Goal: Task Accomplishment & Management: Use online tool/utility

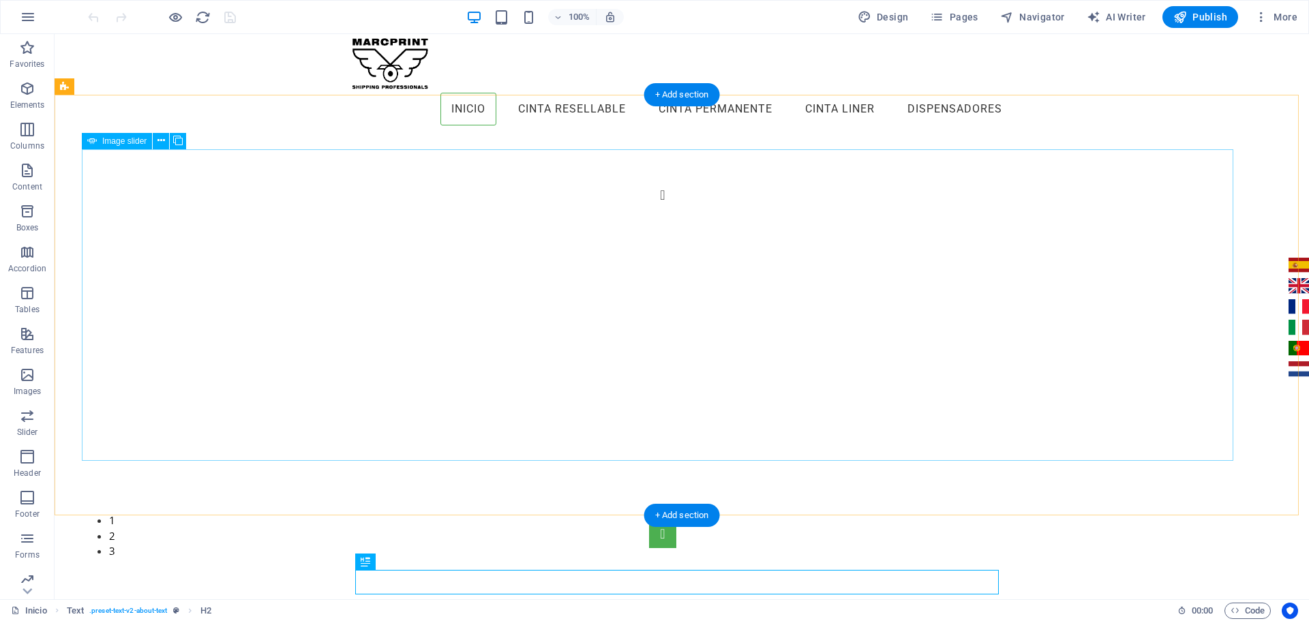
click at [677, 521] on button "Image Slider" at bounding box center [662, 534] width 27 height 27
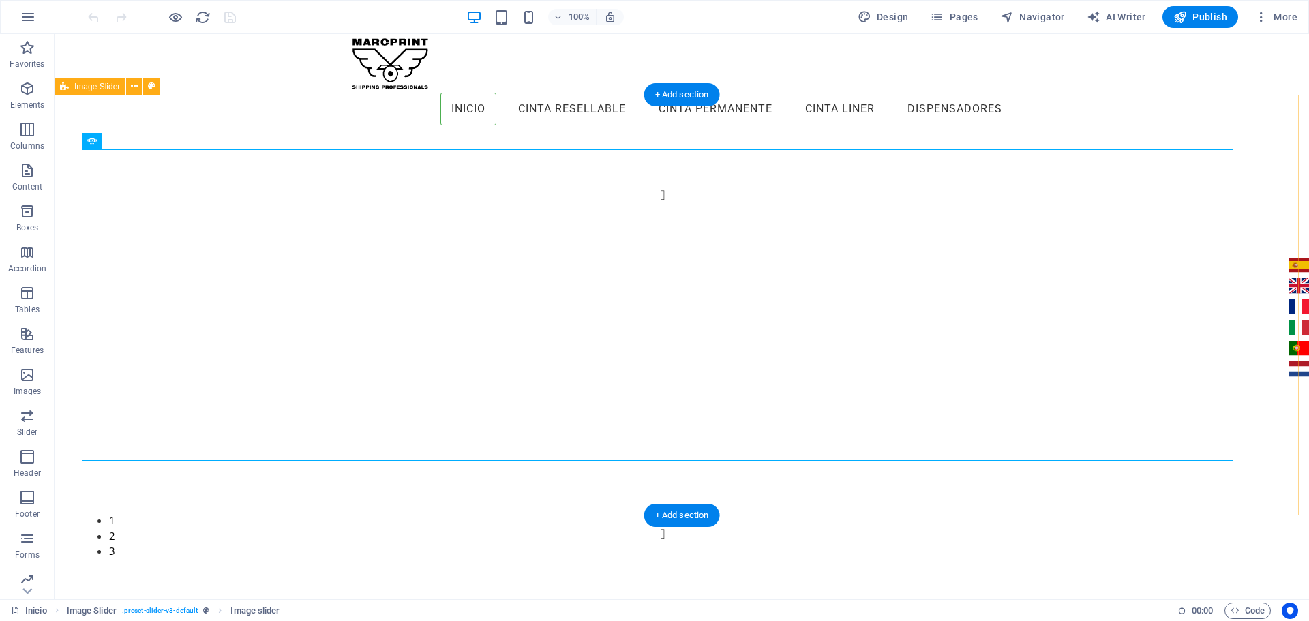
click at [1240, 308] on div "1 2 3" at bounding box center [682, 365] width 1255 height 475
click at [677, 521] on button "Image Slider" at bounding box center [662, 534] width 27 height 27
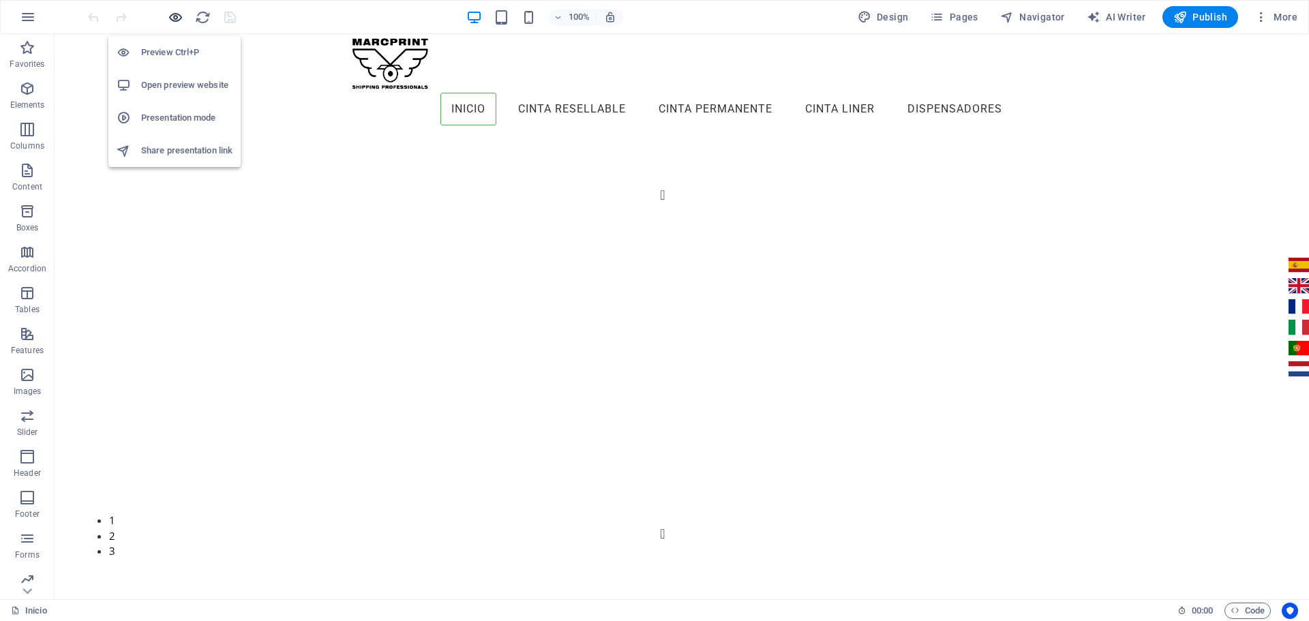
click at [177, 14] on icon "button" at bounding box center [176, 18] width 16 height 16
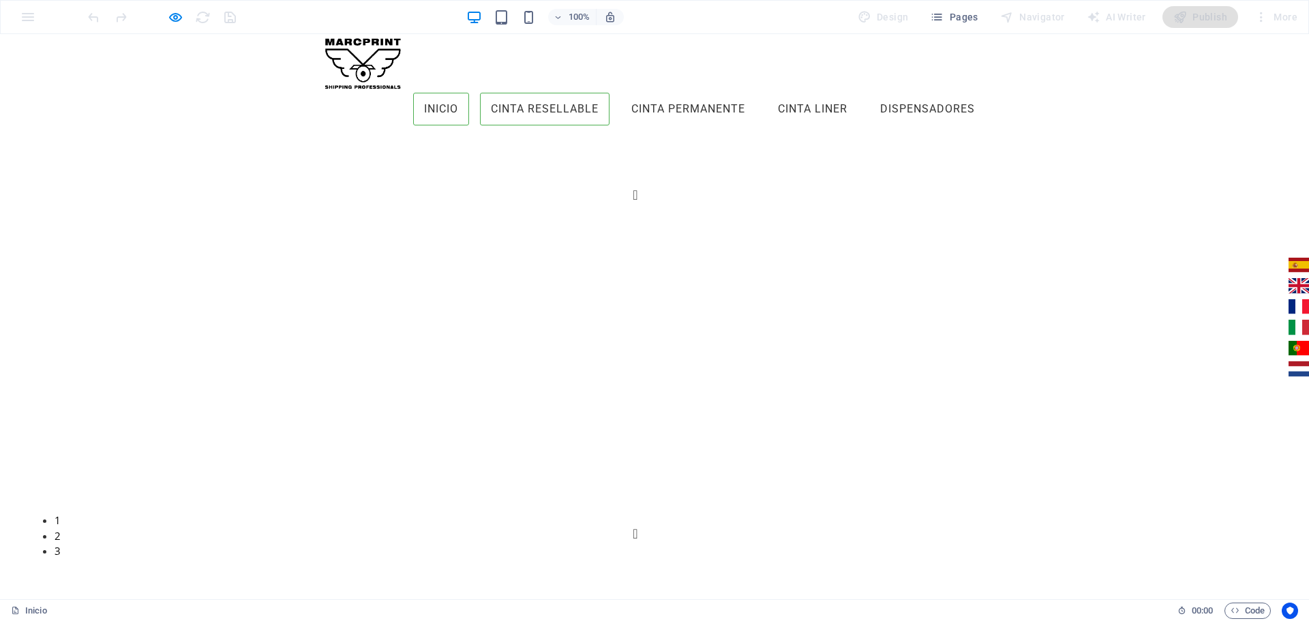
click at [550, 93] on link "Cinta Resellable" at bounding box center [545, 109] width 130 height 33
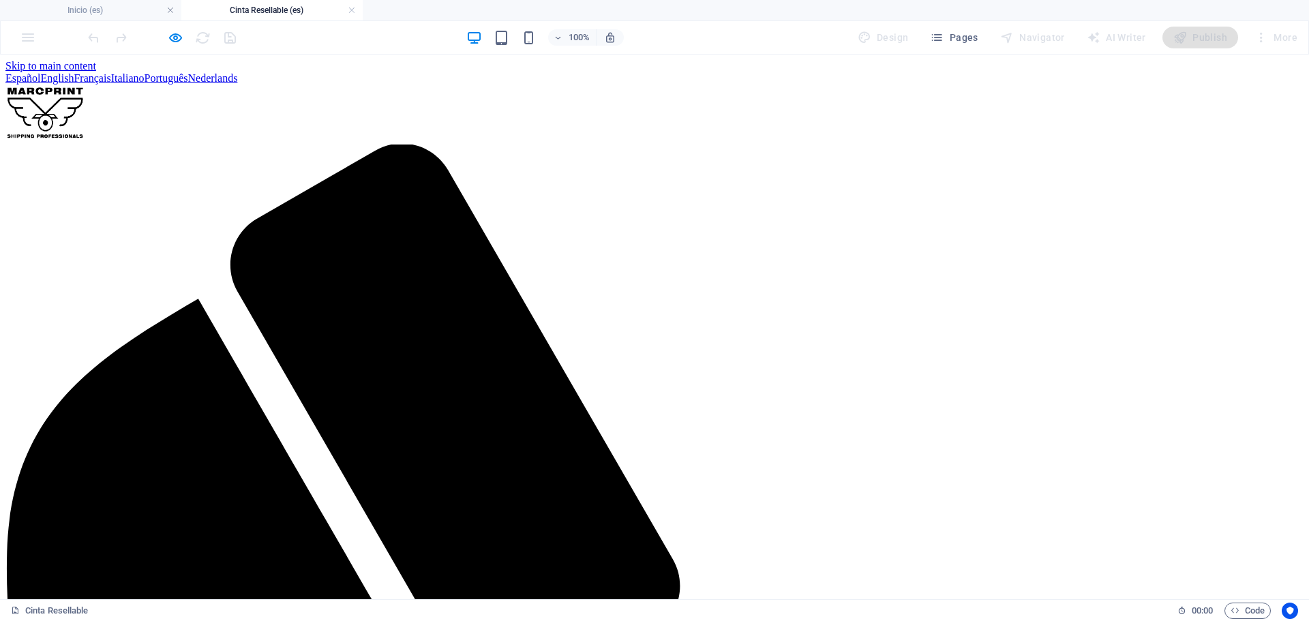
drag, startPoint x: 741, startPoint y: 72, endPoint x: 729, endPoint y: 78, distance: 13.1
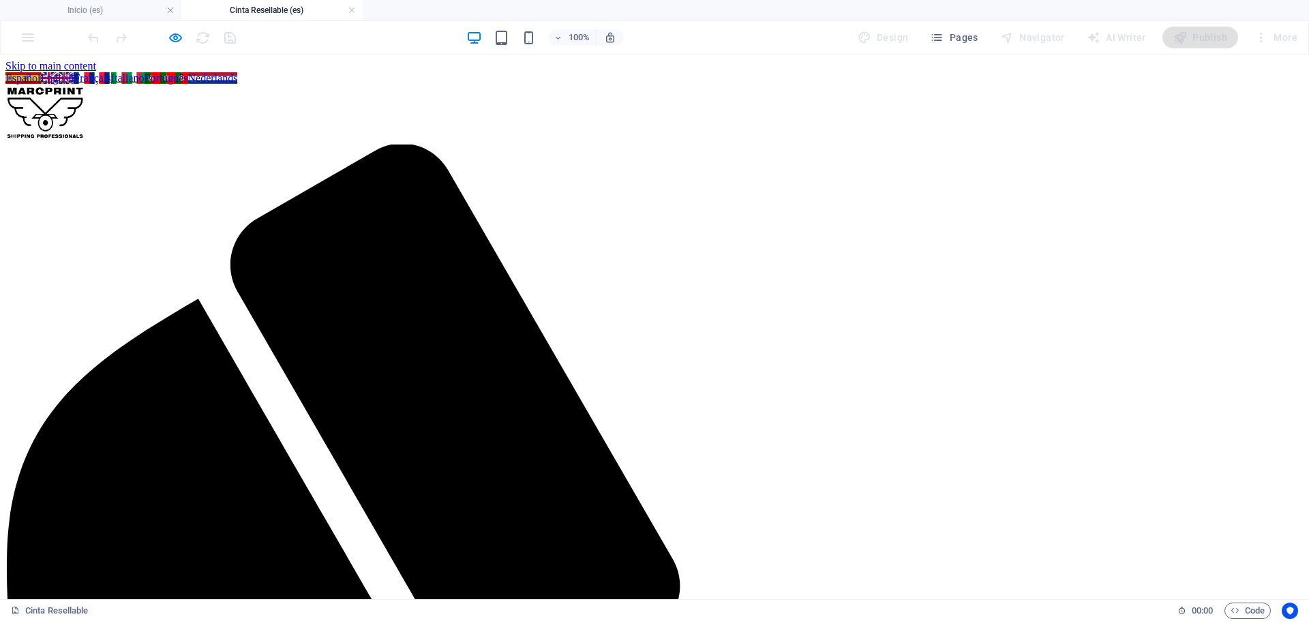
click at [168, 106] on h6 "Open preview website" at bounding box center [186, 106] width 91 height 16
click at [962, 38] on span "Pages" at bounding box center [954, 38] width 48 height 14
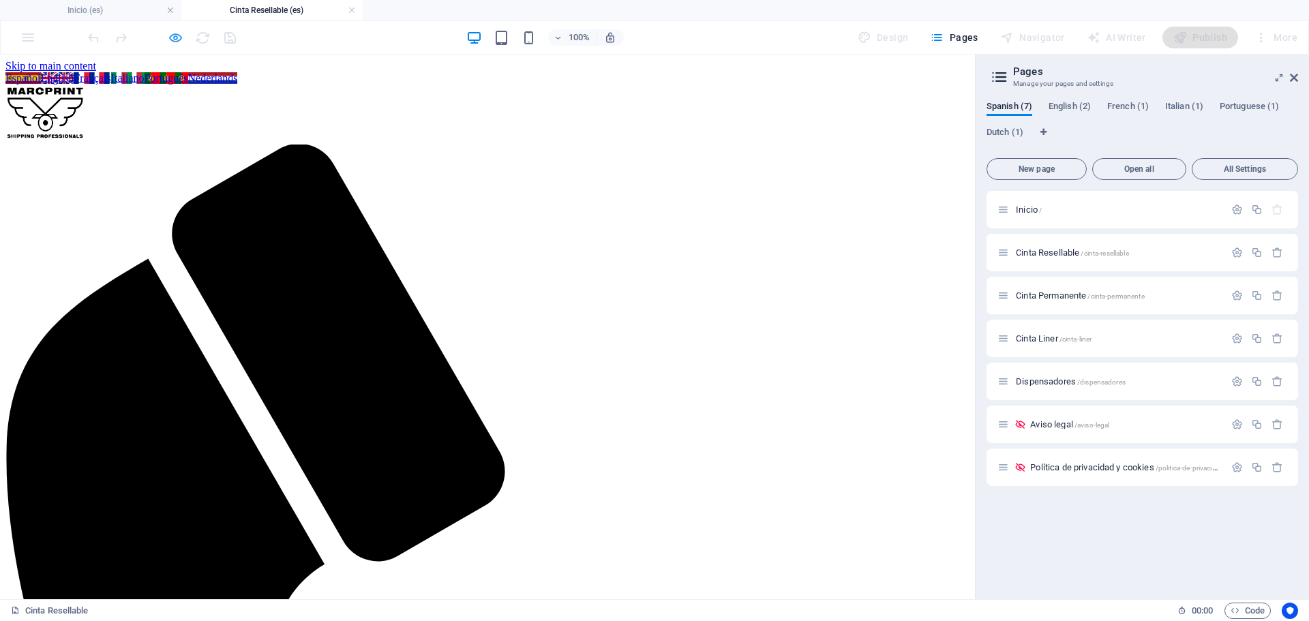
click at [168, 42] on icon "button" at bounding box center [176, 38] width 16 height 16
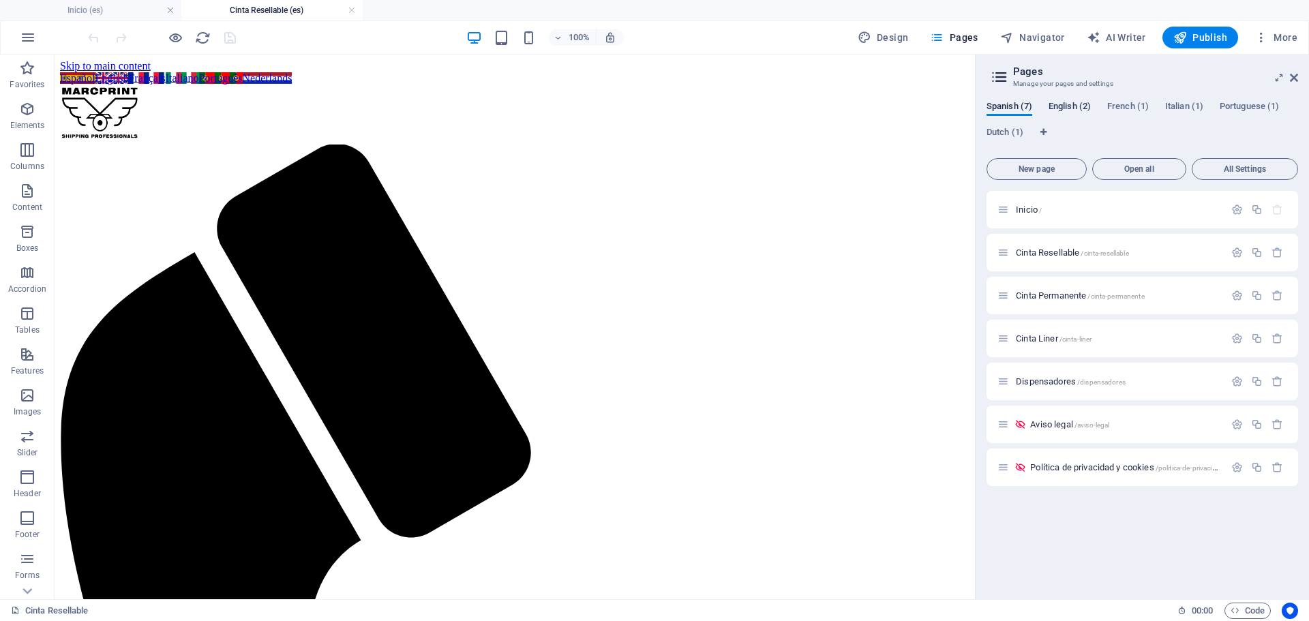
click at [1069, 102] on span "English (2)" at bounding box center [1070, 107] width 42 height 19
click at [1262, 295] on span "Translate" at bounding box center [1264, 296] width 35 height 11
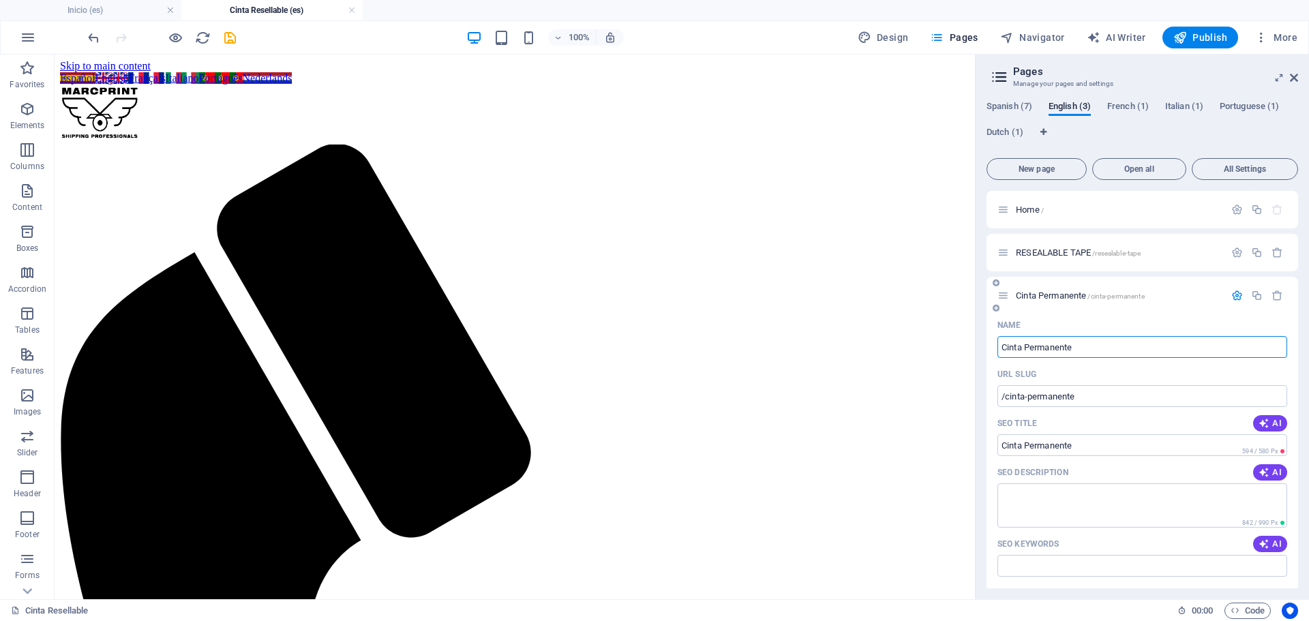
drag, startPoint x: 1083, startPoint y: 345, endPoint x: 990, endPoint y: 343, distance: 92.8
click at [990, 343] on div "Name Cinta Permanente ​ URL SLUG /cinta-permanente ​ SEO Title AI ​ 594 / 580 P…" at bounding box center [1143, 607] width 312 height 587
click at [1060, 299] on span "Cinta Permanente /cinta-permanente" at bounding box center [1080, 296] width 129 height 10
click at [1045, 294] on span "Cinta Permanente /cinta-permanente" at bounding box center [1080, 296] width 129 height 10
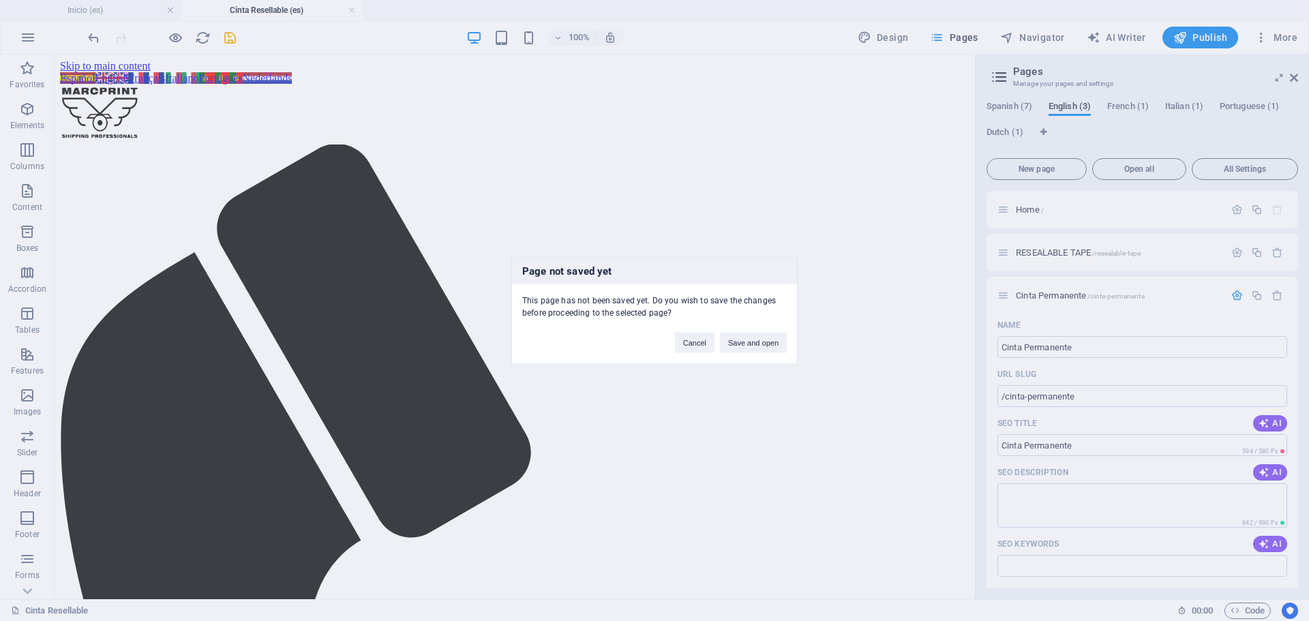
click at [1045, 294] on div "Page not saved yet This page has not been saved yet. Do you wish to save the ch…" at bounding box center [654, 310] width 1309 height 621
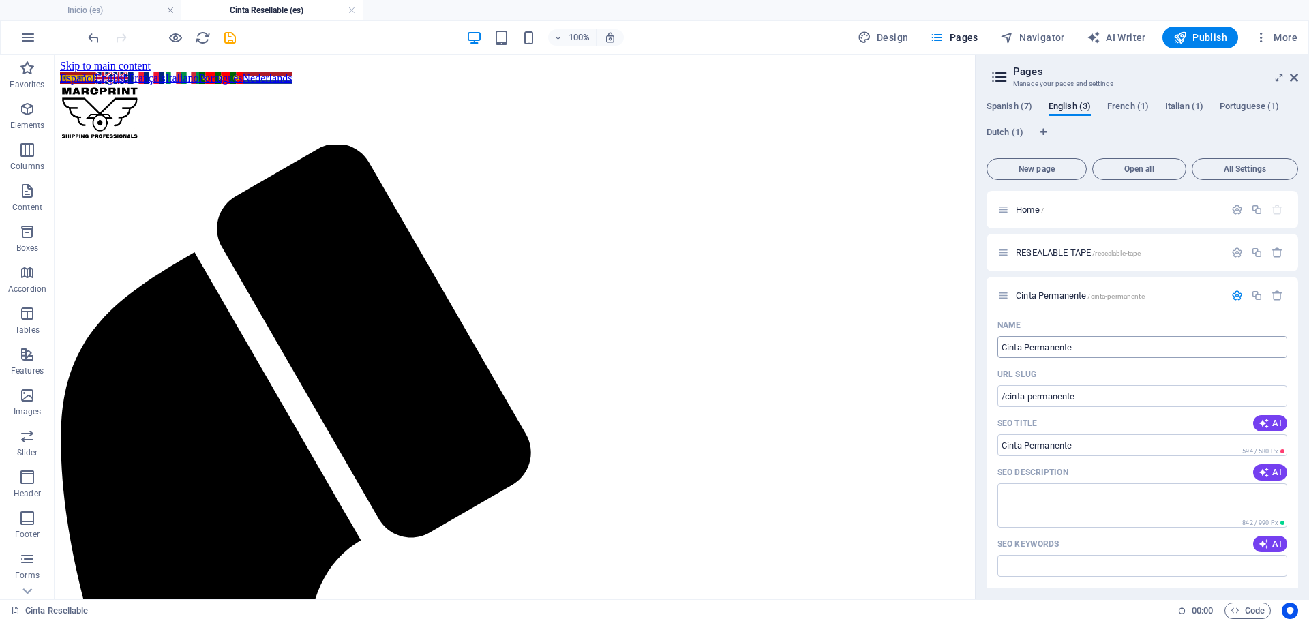
click at [1082, 351] on input "Cinta Permanente" at bounding box center [1143, 347] width 290 height 22
drag, startPoint x: 1088, startPoint y: 345, endPoint x: 1013, endPoint y: 342, distance: 75.7
click at [1013, 342] on input "Cinta Permanente" at bounding box center [1143, 347] width 290 height 22
click at [1266, 422] on icon "button" at bounding box center [1264, 423] width 11 height 11
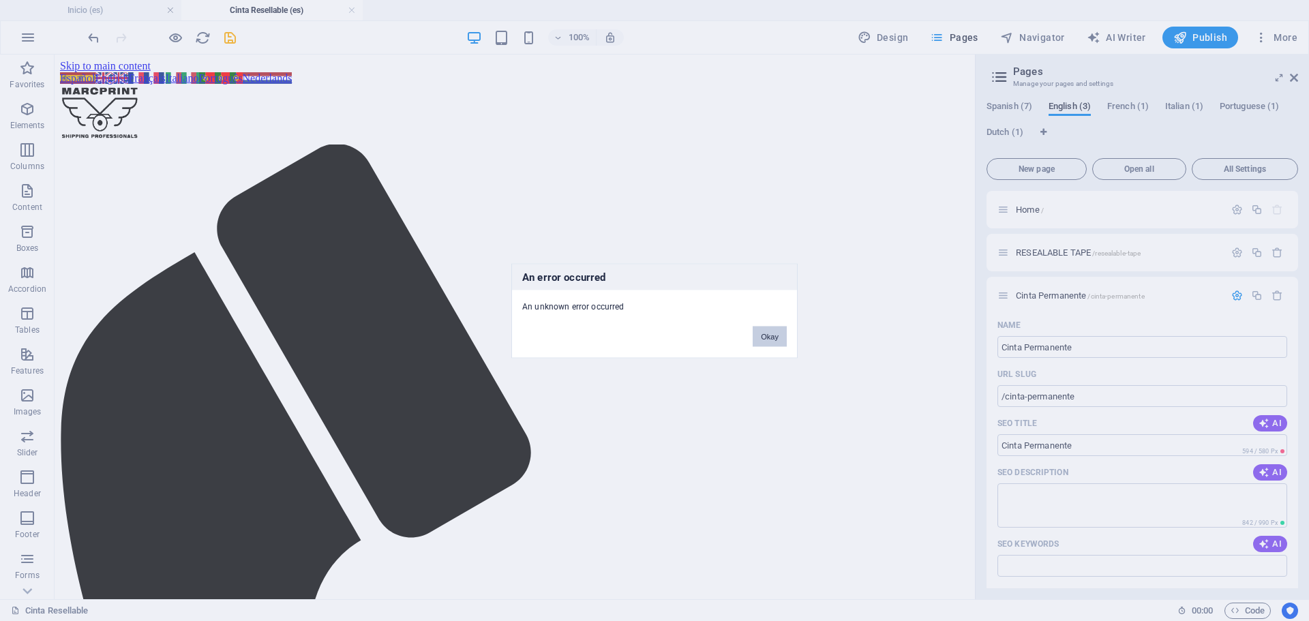
click at [770, 338] on button "Okay" at bounding box center [770, 336] width 34 height 20
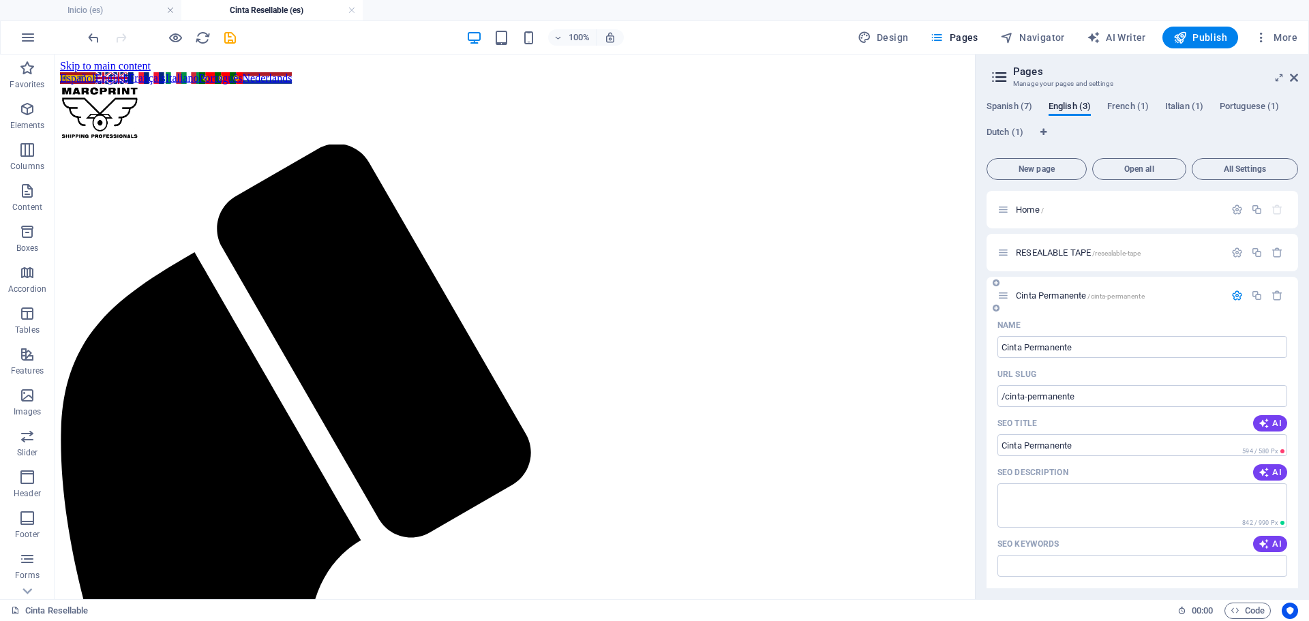
click at [1059, 301] on div "Cinta Permanente /cinta-permanente" at bounding box center [1111, 296] width 227 height 16
click at [1084, 350] on input "Cinta Permanente" at bounding box center [1143, 347] width 290 height 22
click at [1069, 243] on div "RESEALABLE TAPE /resealable-tape" at bounding box center [1143, 253] width 312 height 38
click at [1068, 255] on span "RESEALABLE TAPE /resealable-tape" at bounding box center [1078, 253] width 125 height 10
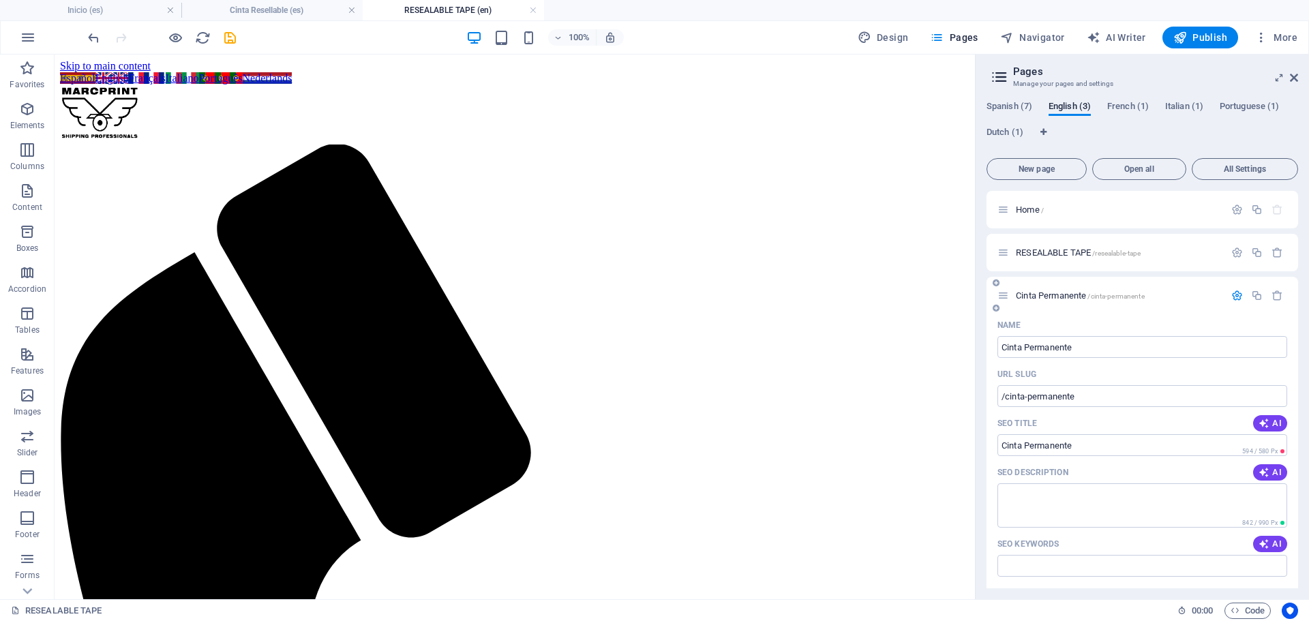
click at [1052, 294] on span "Cinta Permanente /cinta-permanente" at bounding box center [1080, 296] width 129 height 10
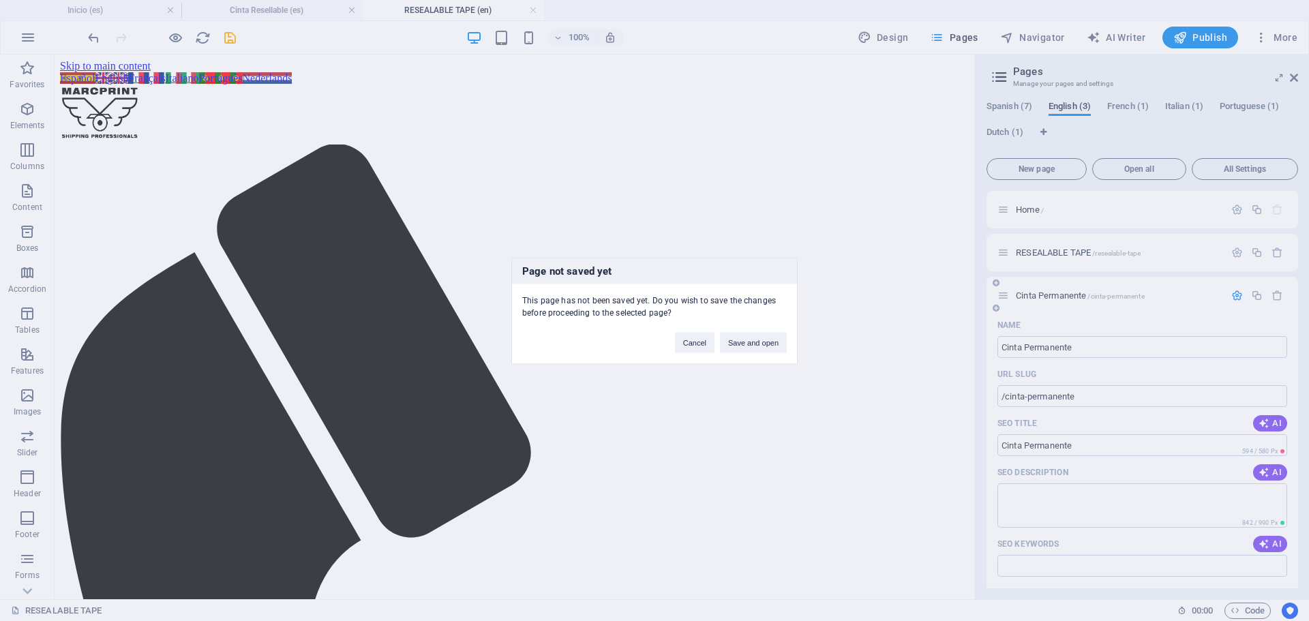
click at [1052, 294] on div "Page not saved yet This page has not been saved yet. Do you wish to save the ch…" at bounding box center [654, 310] width 1309 height 621
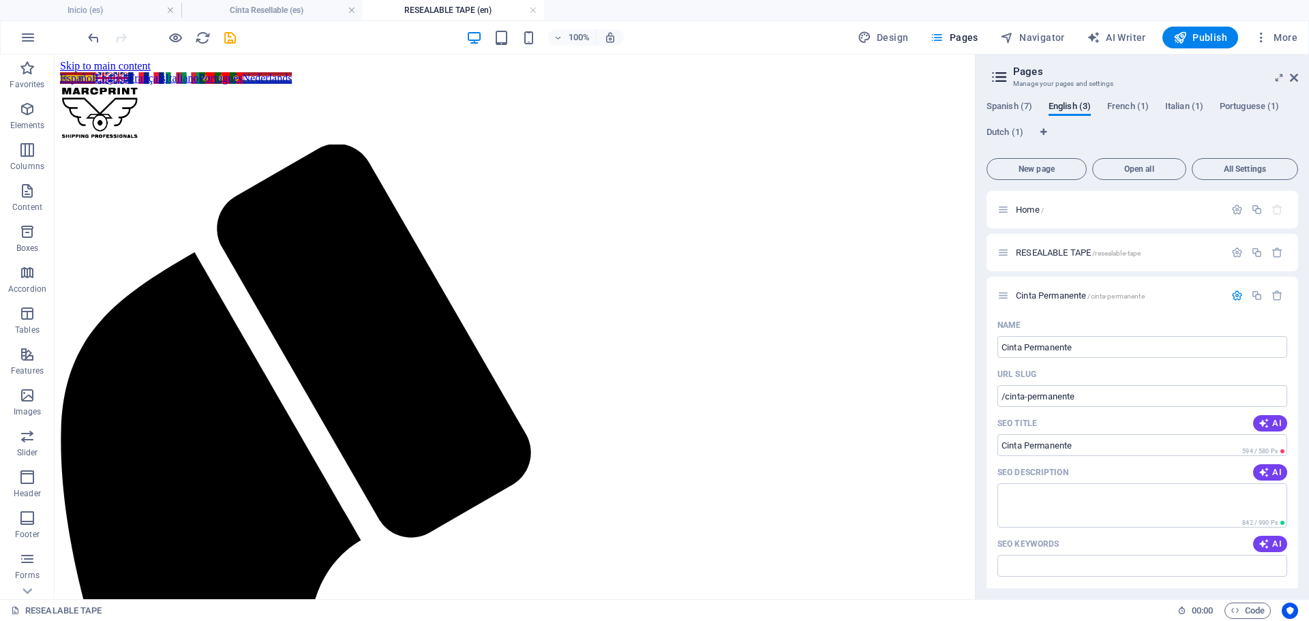
click at [459, 8] on h4 "RESEALABLE TAPE (en)" at bounding box center [453, 10] width 181 height 15
click at [1048, 300] on div "Cinta Permanente /cinta-permanente" at bounding box center [1111, 296] width 227 height 16
click at [1236, 294] on icon "button" at bounding box center [1238, 296] width 12 height 12
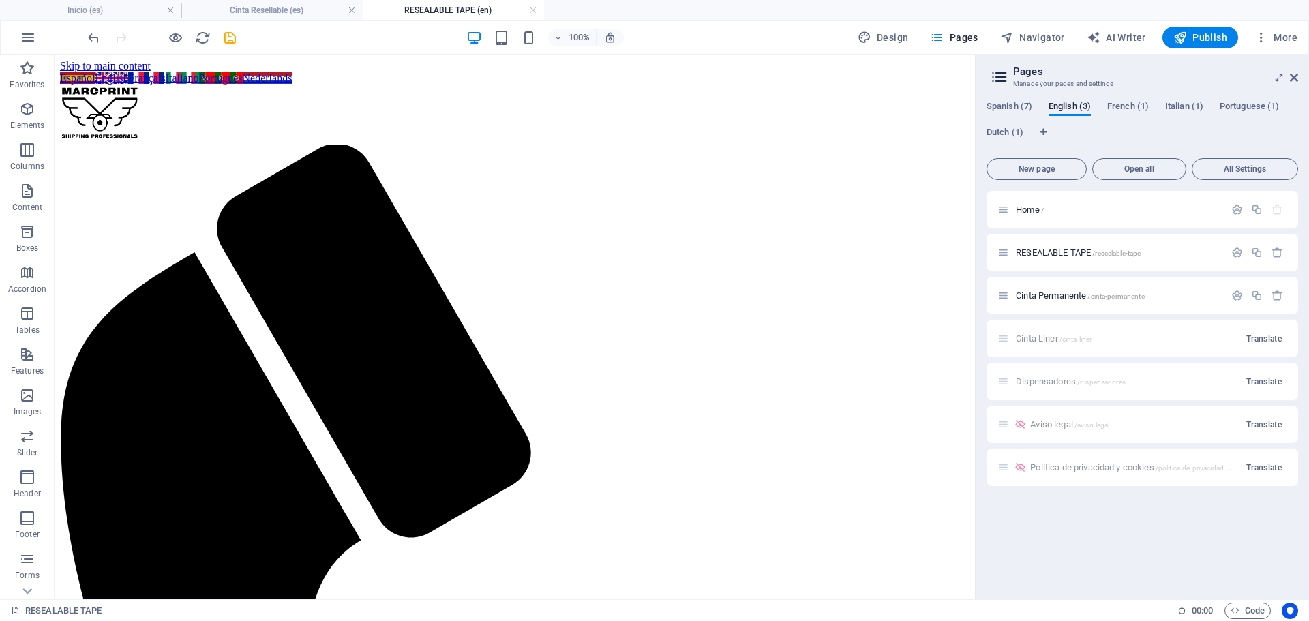
click at [1047, 295] on span "Cinta Permanente /cinta-permanente" at bounding box center [1080, 296] width 129 height 10
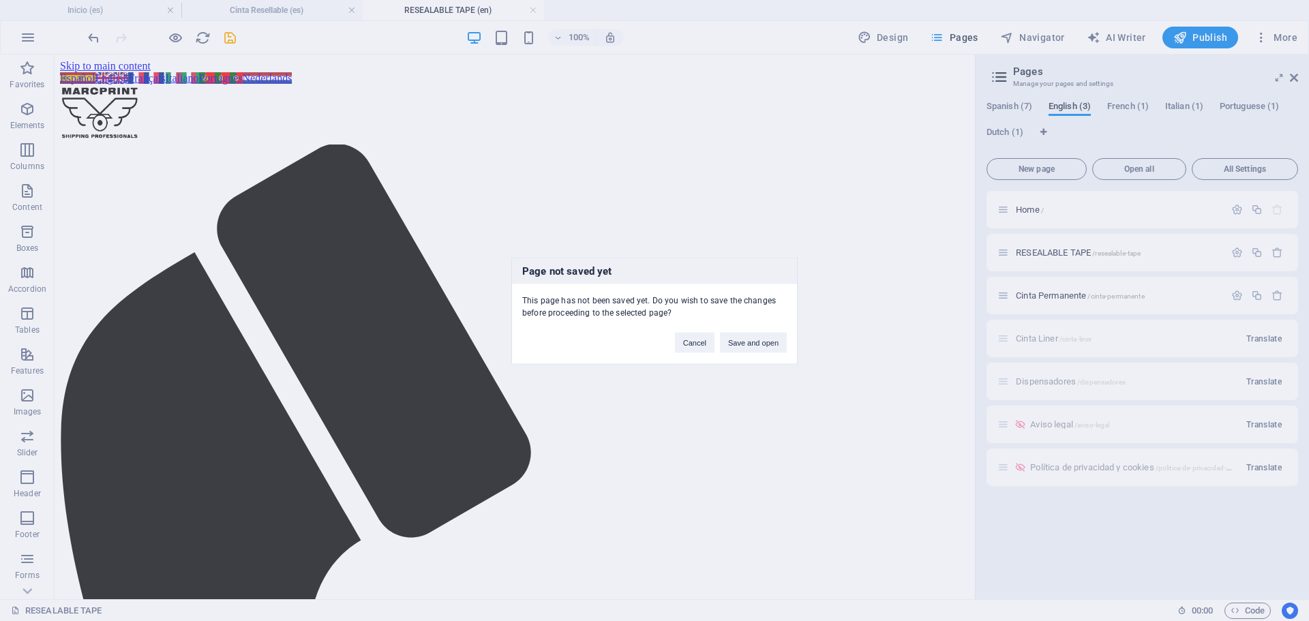
click at [1047, 295] on div "Page not saved yet This page has not been saved yet. Do you wish to save the ch…" at bounding box center [654, 310] width 1309 height 621
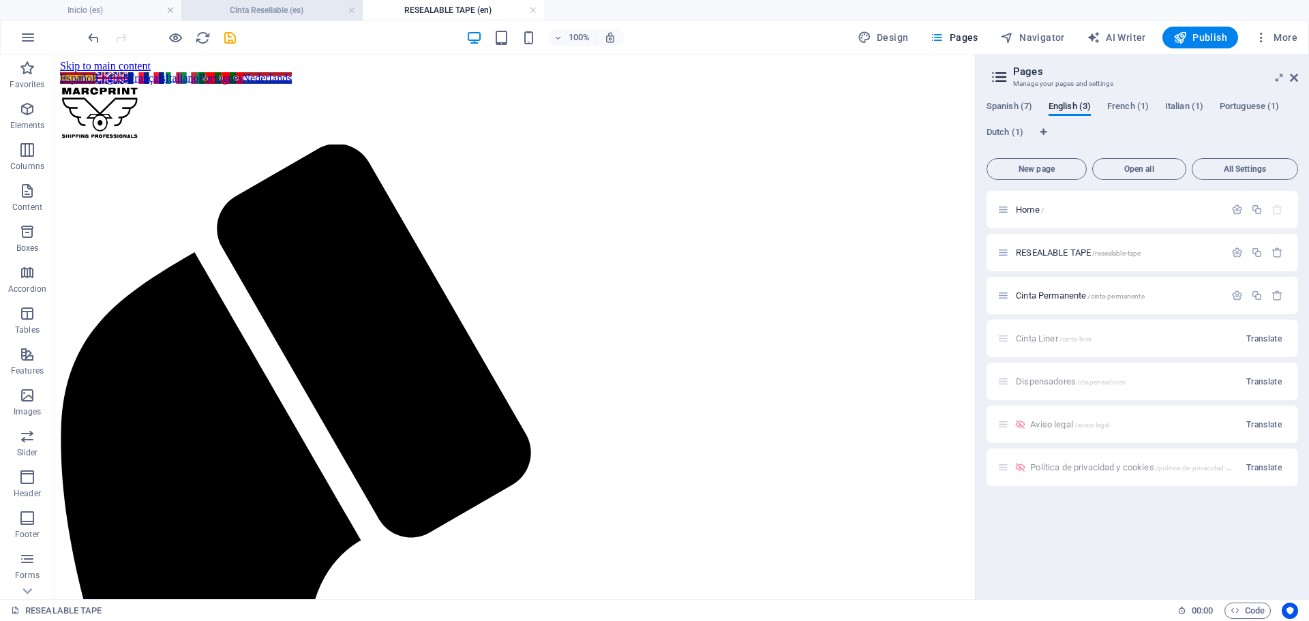
click at [356, 8] on h4 "Cinta Resellable (es)" at bounding box center [271, 10] width 181 height 15
click at [352, 11] on link at bounding box center [352, 10] width 8 height 13
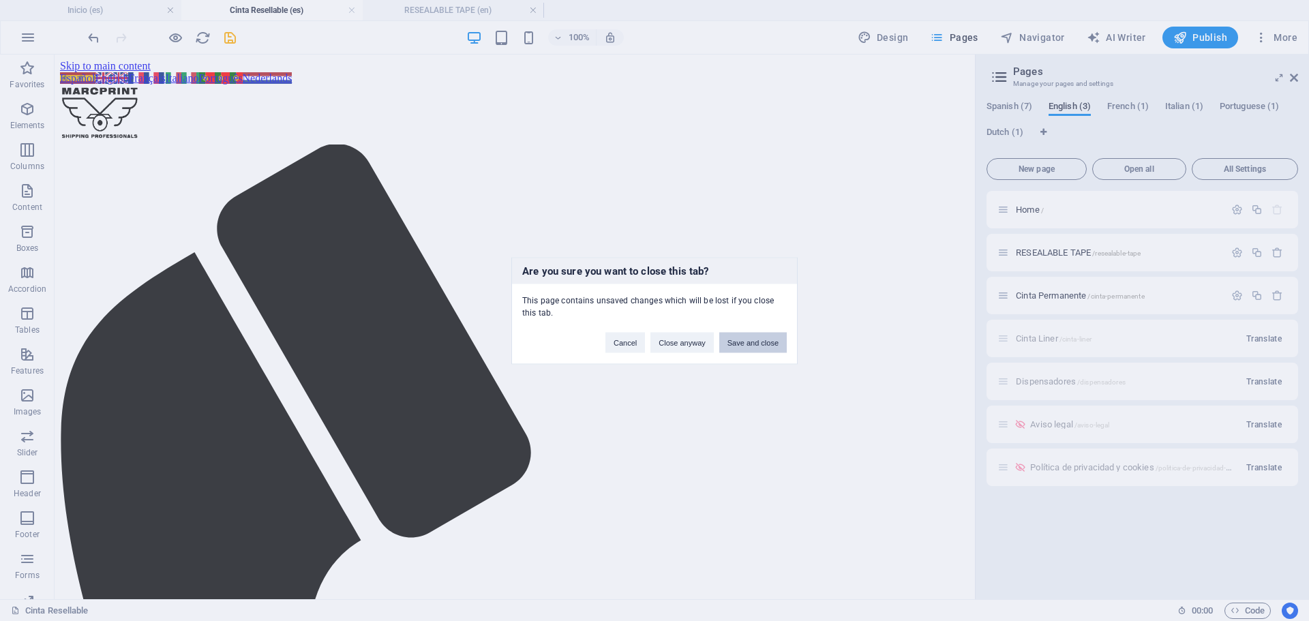
click at [758, 341] on button "Save and close" at bounding box center [753, 342] width 68 height 20
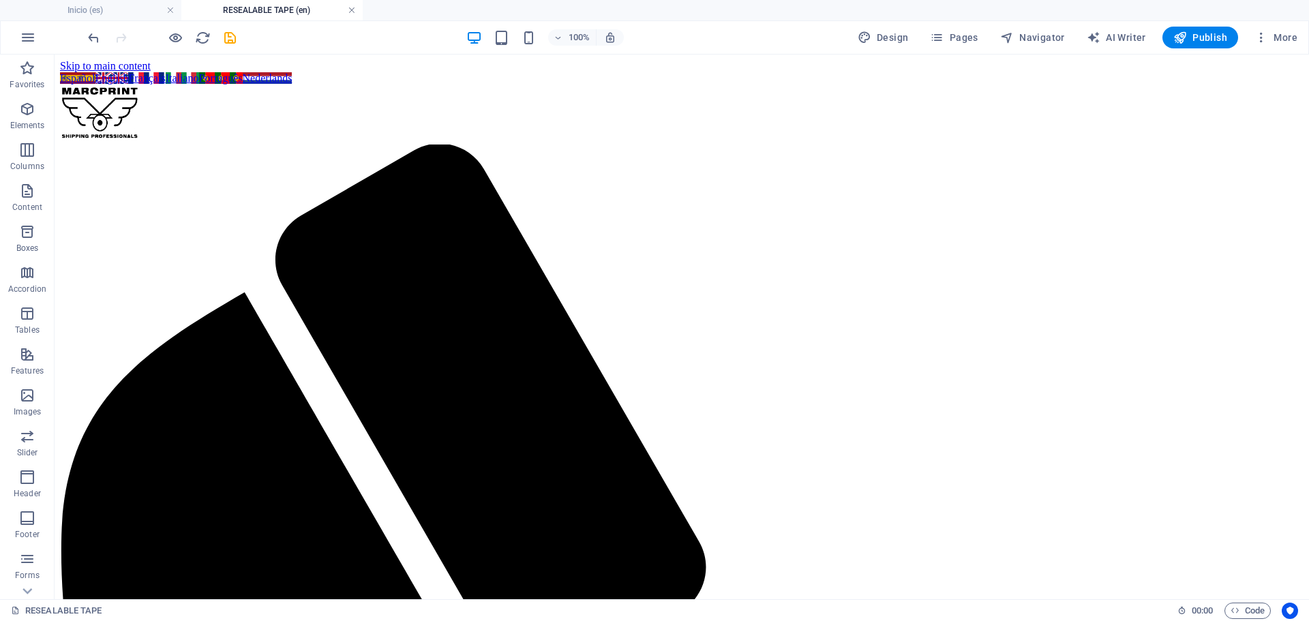
click at [353, 9] on link at bounding box center [352, 10] width 8 height 13
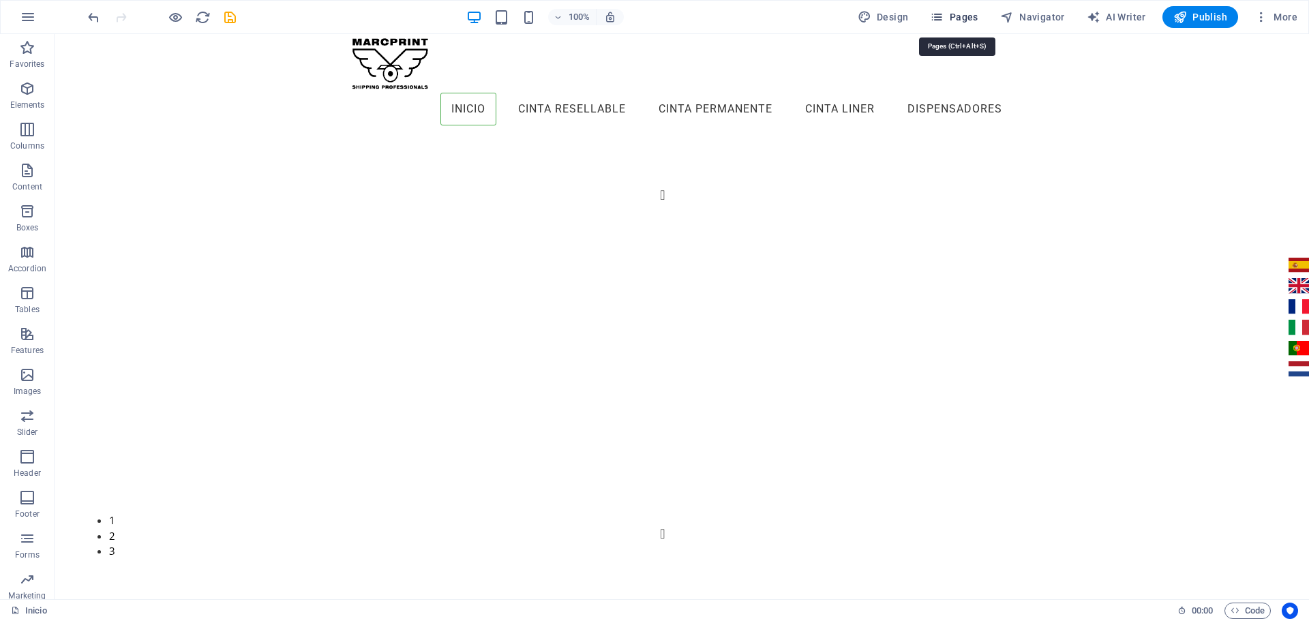
click at [959, 16] on span "Pages" at bounding box center [954, 17] width 48 height 14
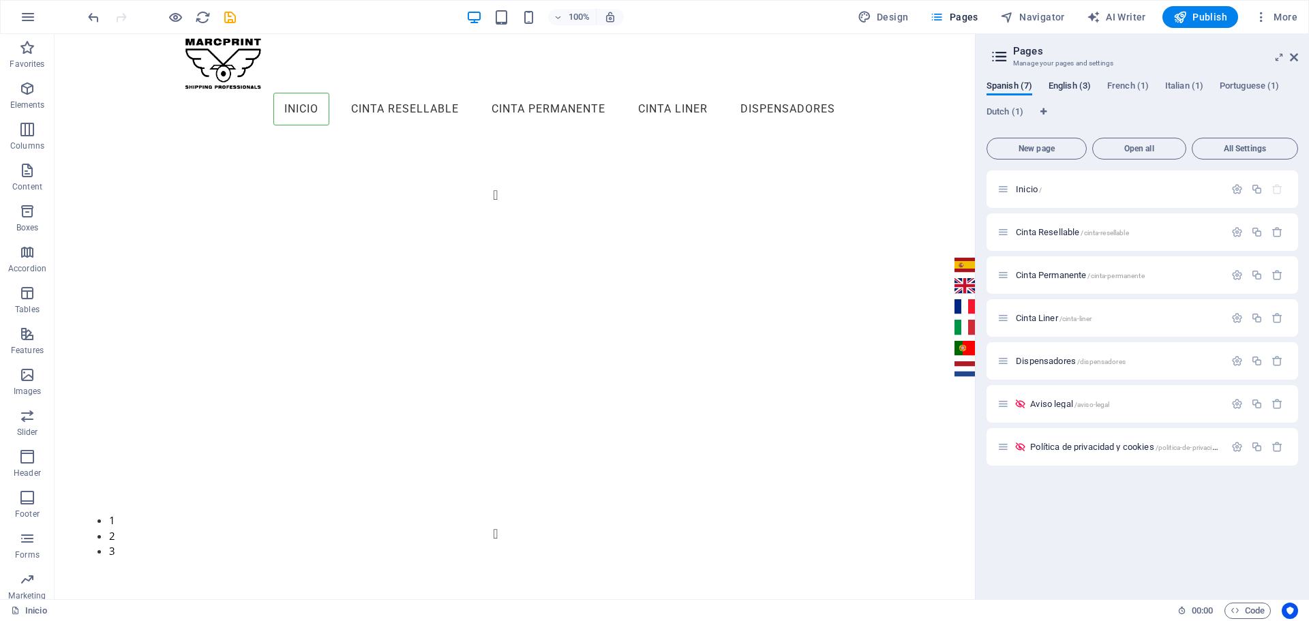
click at [1080, 84] on span "English (3)" at bounding box center [1070, 87] width 42 height 19
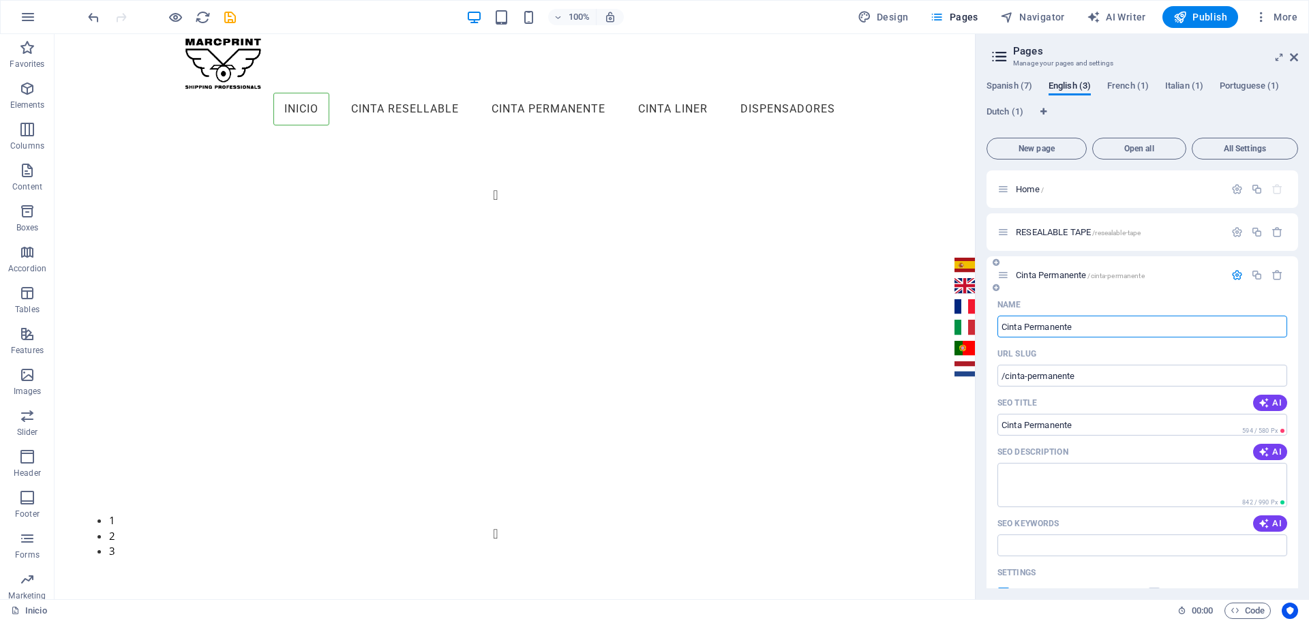
click at [1053, 271] on span "Cinta Permanente /cinta-permanente" at bounding box center [1080, 275] width 129 height 10
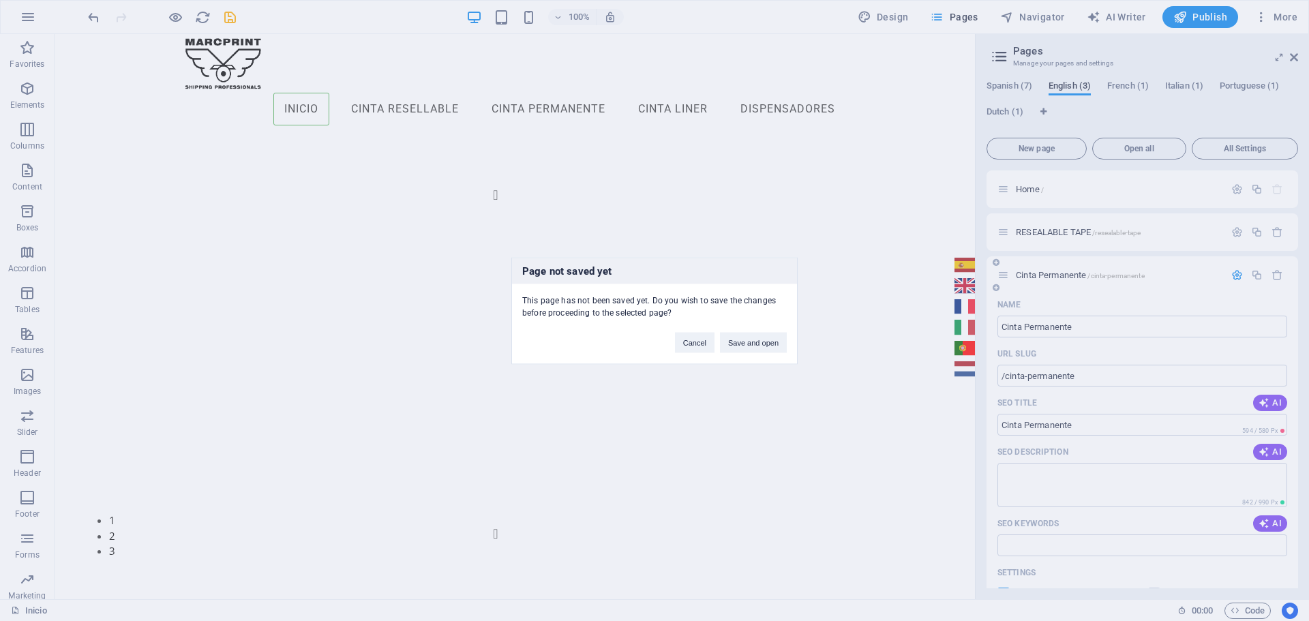
click at [1053, 271] on div "Page not saved yet This page has not been saved yet. Do you wish to save the ch…" at bounding box center [654, 310] width 1309 height 621
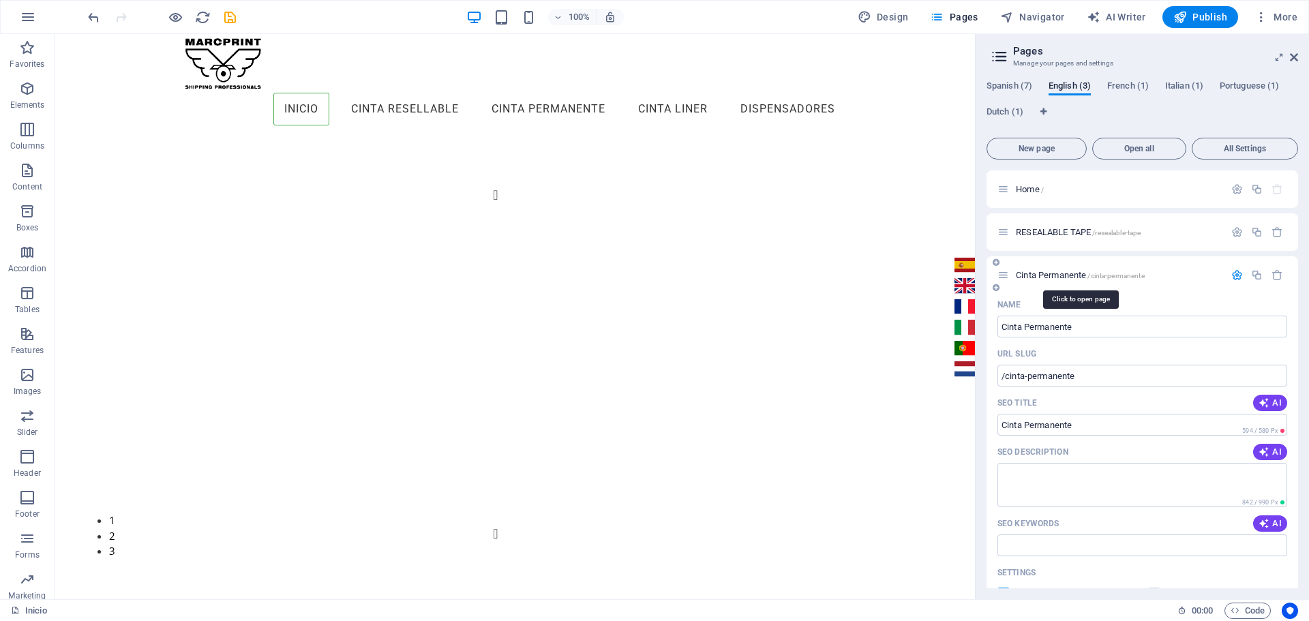
click at [1053, 271] on span "Cinta Permanente /cinta-permanente" at bounding box center [1080, 275] width 129 height 10
click at [1088, 321] on input "Cinta Permanente" at bounding box center [1143, 327] width 290 height 22
drag, startPoint x: 1075, startPoint y: 361, endPoint x: 959, endPoint y: 327, distance: 121.3
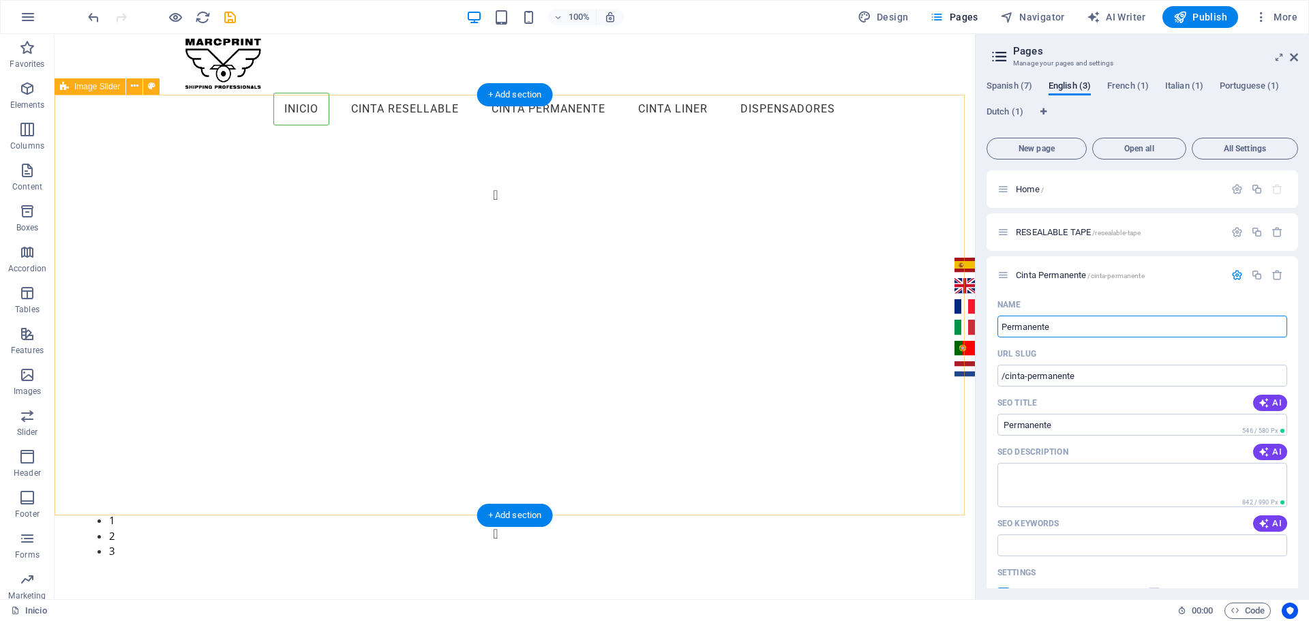
type input "A Permanente"
type input "/permanente"
type input "APE Permanente"
type input "/ape-permanente"
type input "Permanente"
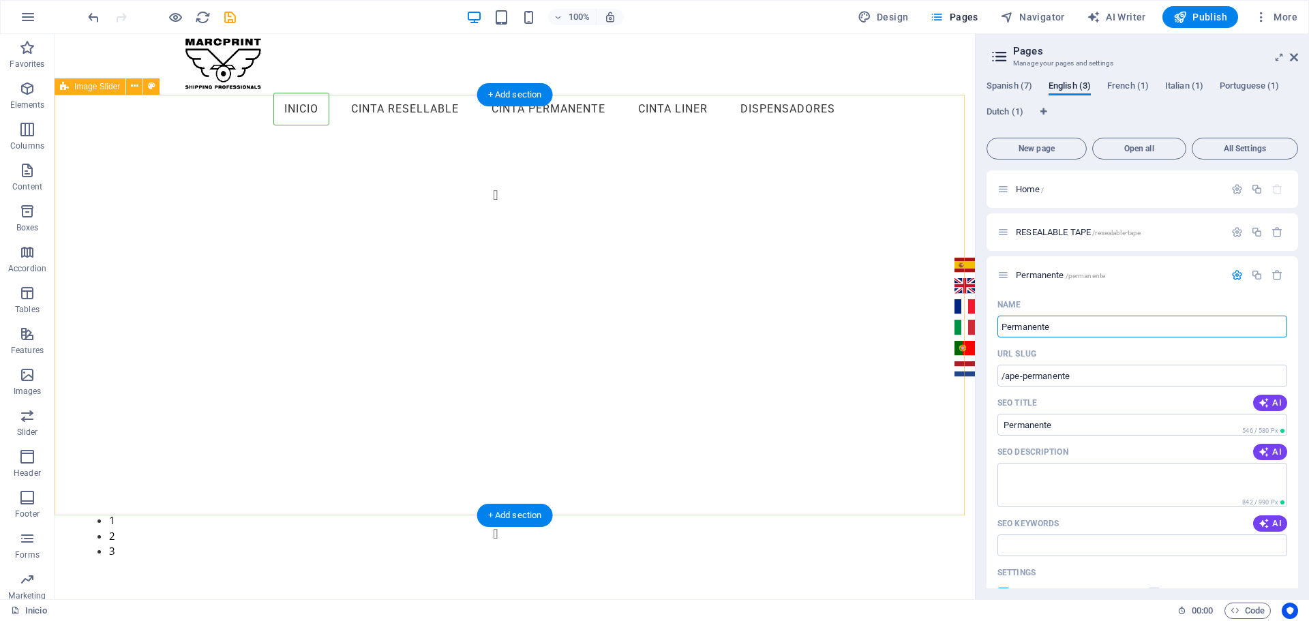
type input "/permanente"
type input "tE Permanente"
type input "/te-permanente"
type input "Permanente"
type input "/permanente"
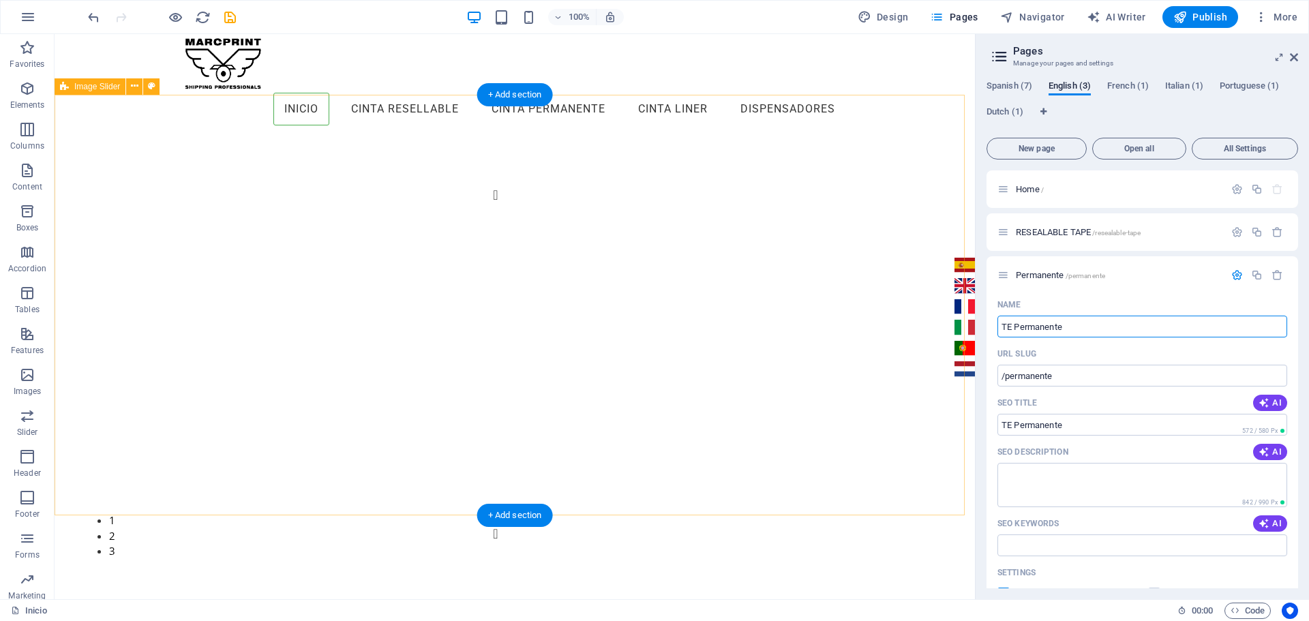
type input "TE Permanente"
type input "/te-permanente"
type input "TAPE Permanente"
type input "/tape-permanente"
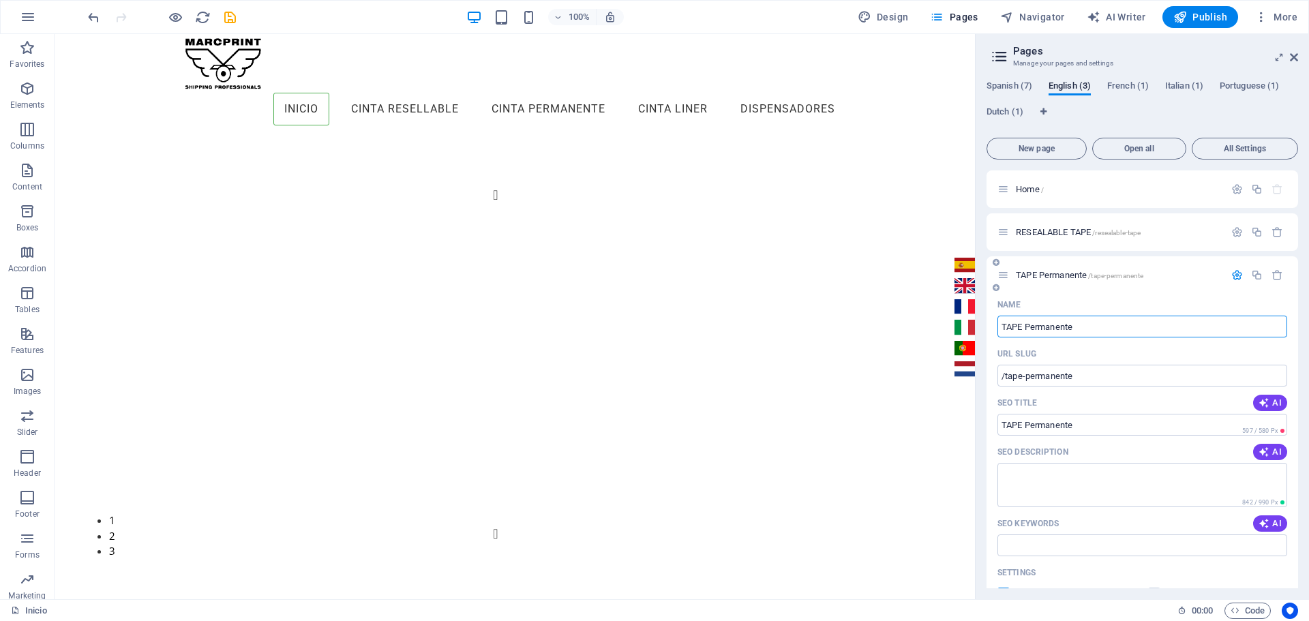
type input "TAPE Permanente"
click at [1106, 306] on div "Name" at bounding box center [1143, 305] width 290 height 22
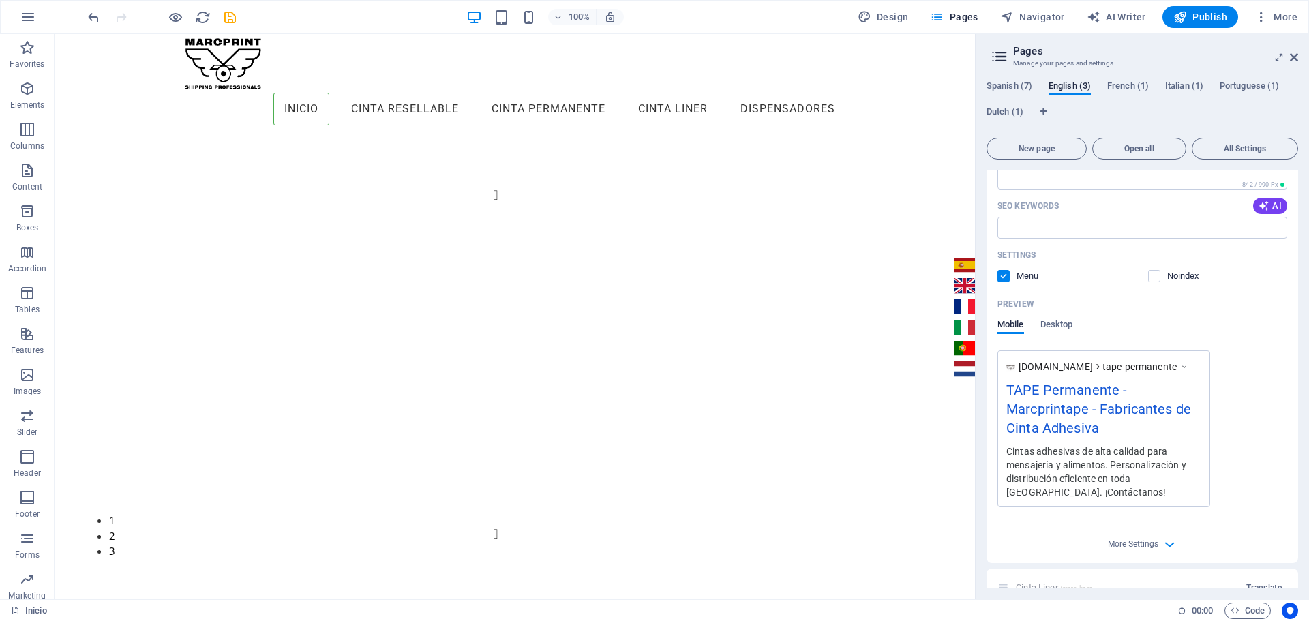
scroll to position [470, 0]
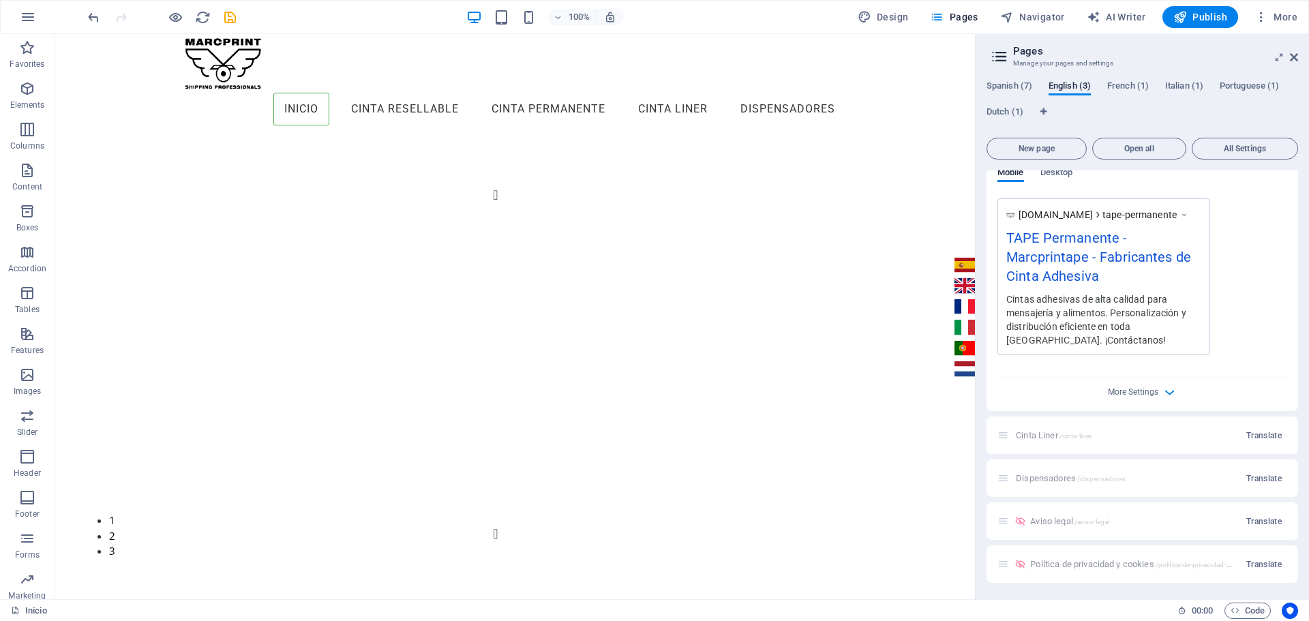
click at [1121, 425] on div "Cinta Liner /cinta-liner Translate" at bounding box center [1143, 436] width 312 height 38
click at [1049, 436] on div "Cinta Liner /cinta-liner Translate" at bounding box center [1143, 436] width 312 height 38
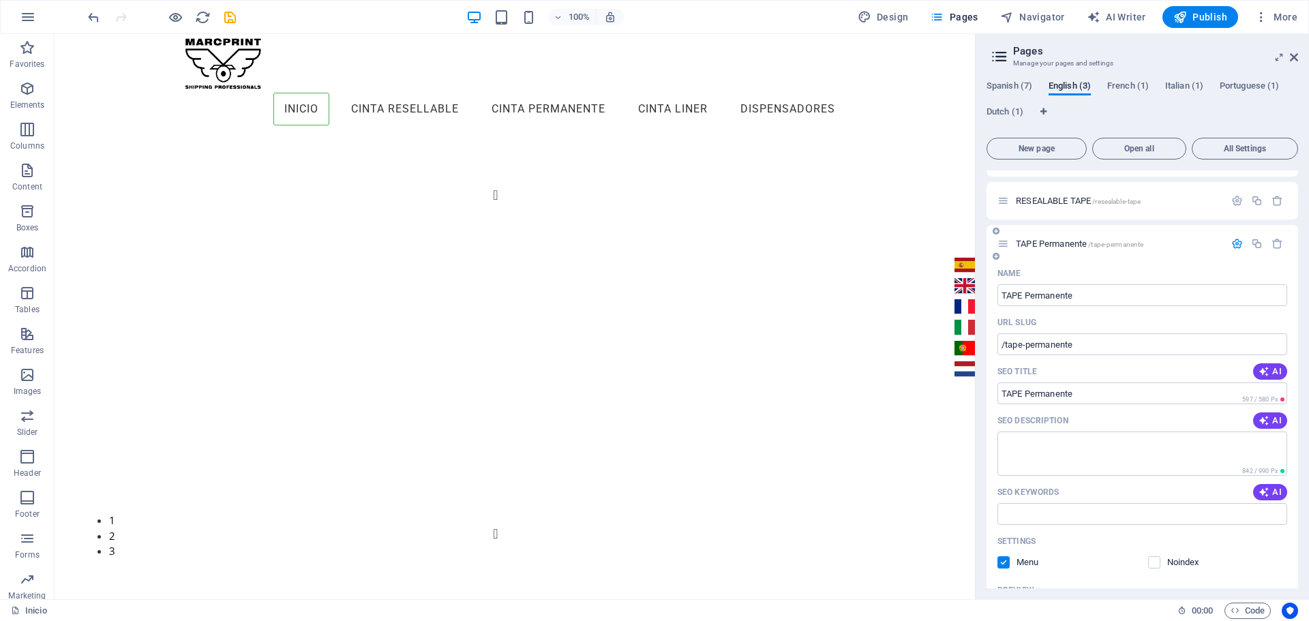
scroll to position [0, 0]
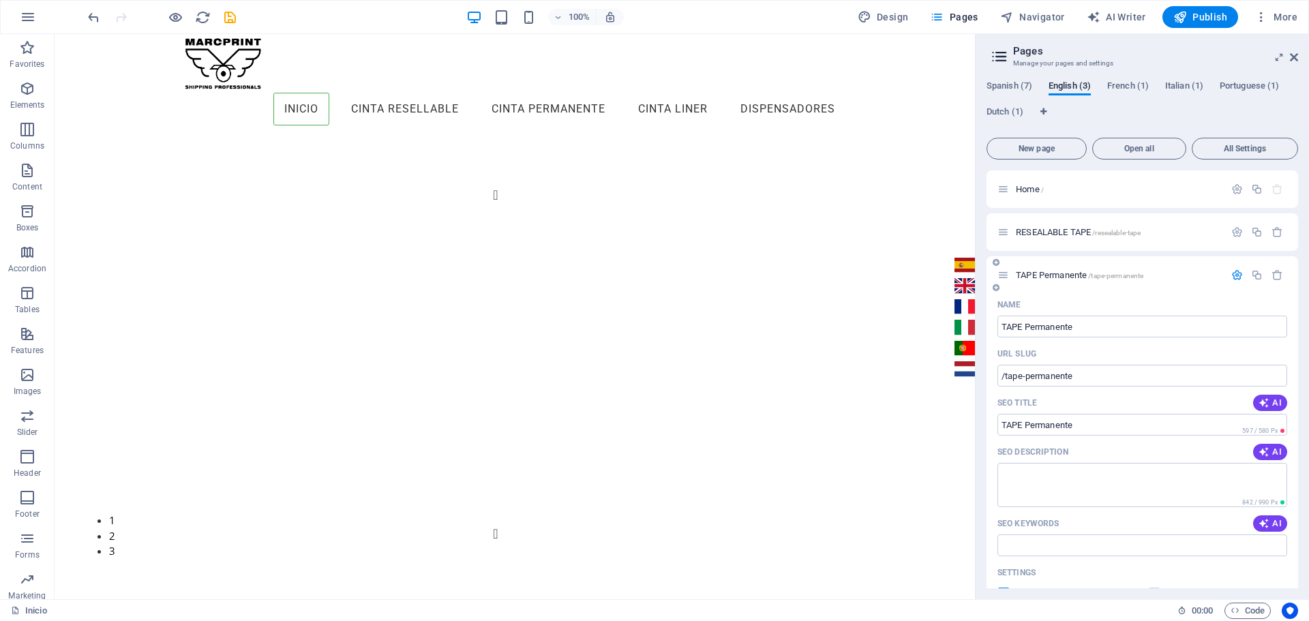
click at [1029, 276] on span "TAPE Permanente /tape-permanente" at bounding box center [1080, 275] width 128 height 10
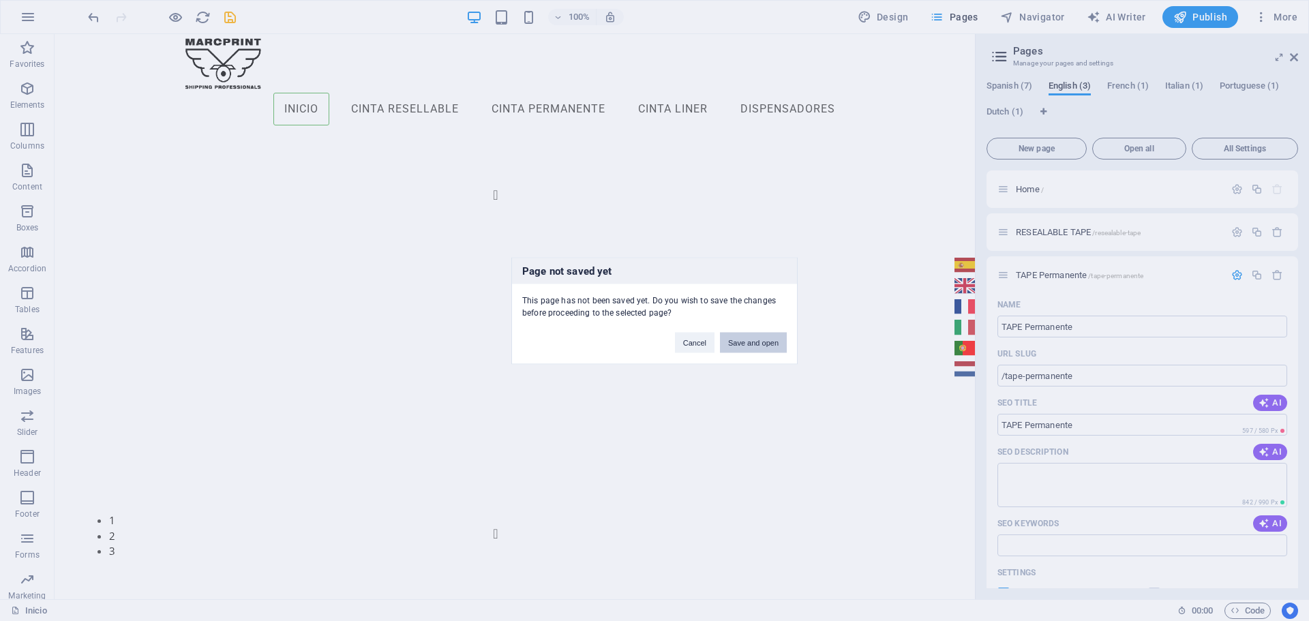
click at [741, 344] on button "Save and open" at bounding box center [753, 342] width 67 height 20
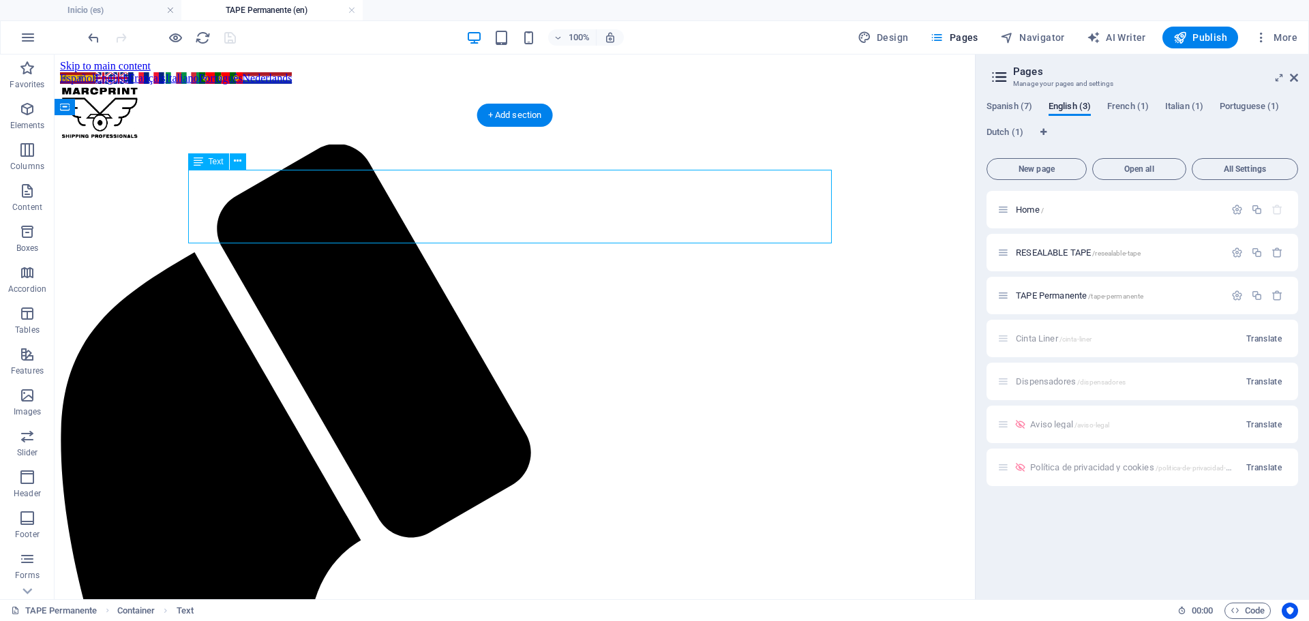
drag, startPoint x: 442, startPoint y: 207, endPoint x: 202, endPoint y: 206, distance: 240.1
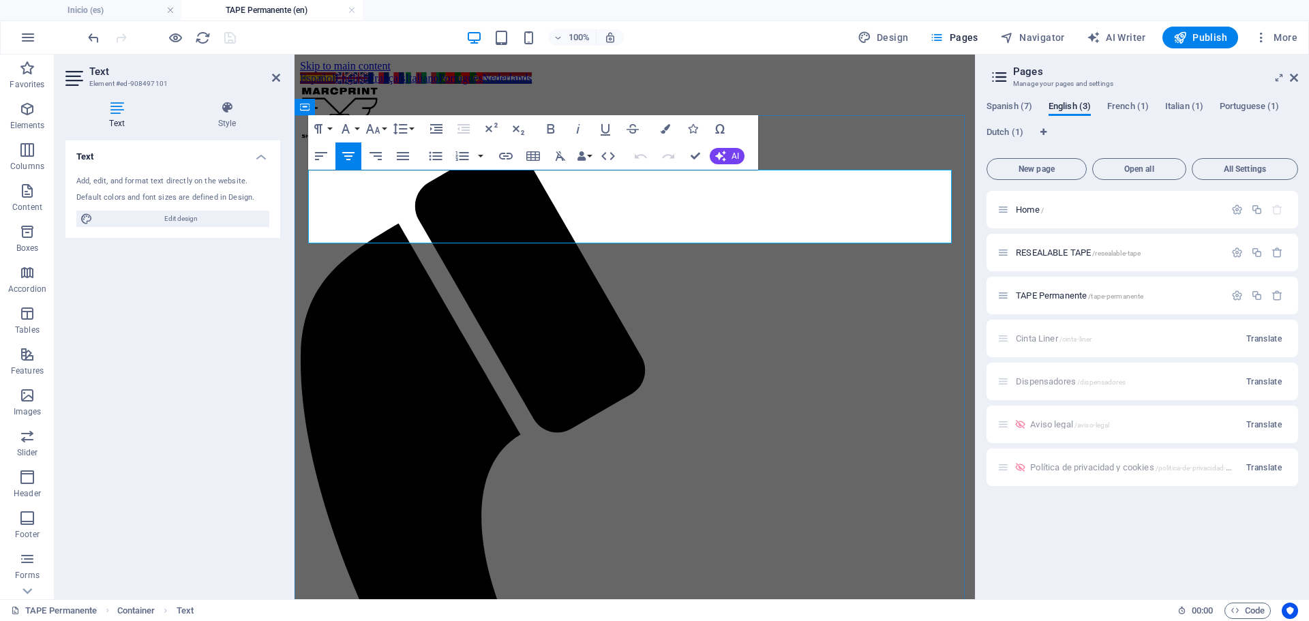
click at [732, 160] on span "AI" at bounding box center [736, 156] width 8 height 8
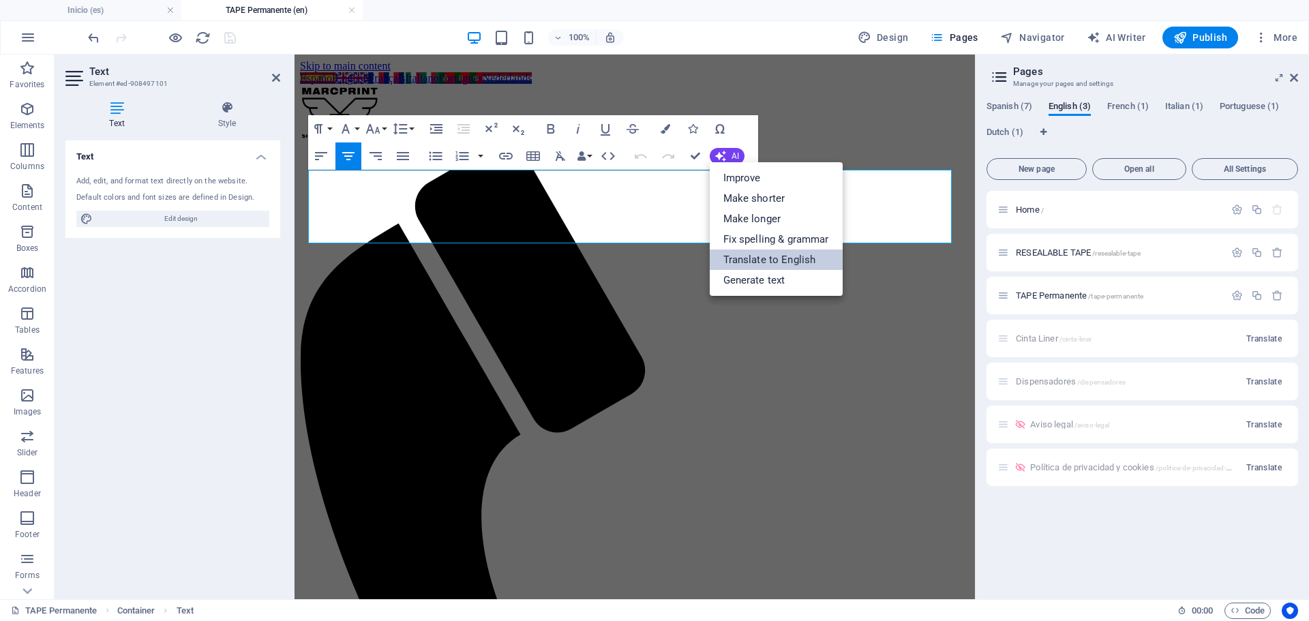
click at [758, 261] on link "Translate to English" at bounding box center [776, 260] width 133 height 20
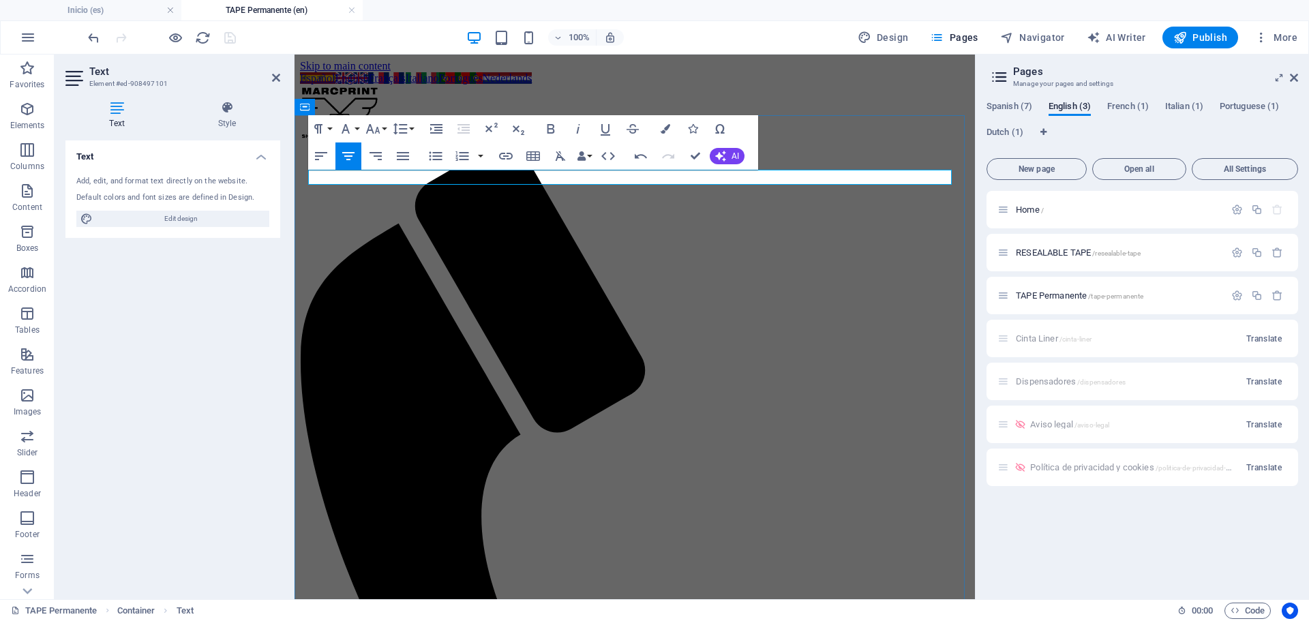
drag, startPoint x: 691, startPoint y: 175, endPoint x: 556, endPoint y: 173, distance: 134.4
click at [374, 128] on icon "button" at bounding box center [373, 129] width 16 height 16
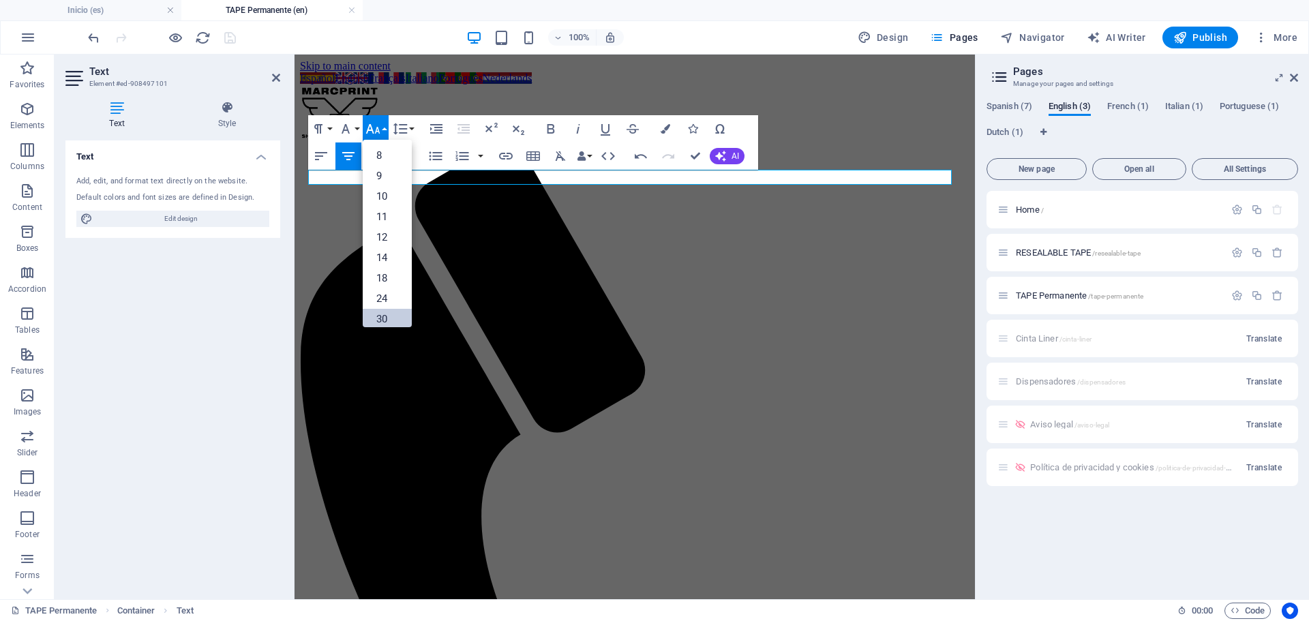
click at [387, 321] on link "30" at bounding box center [387, 319] width 49 height 20
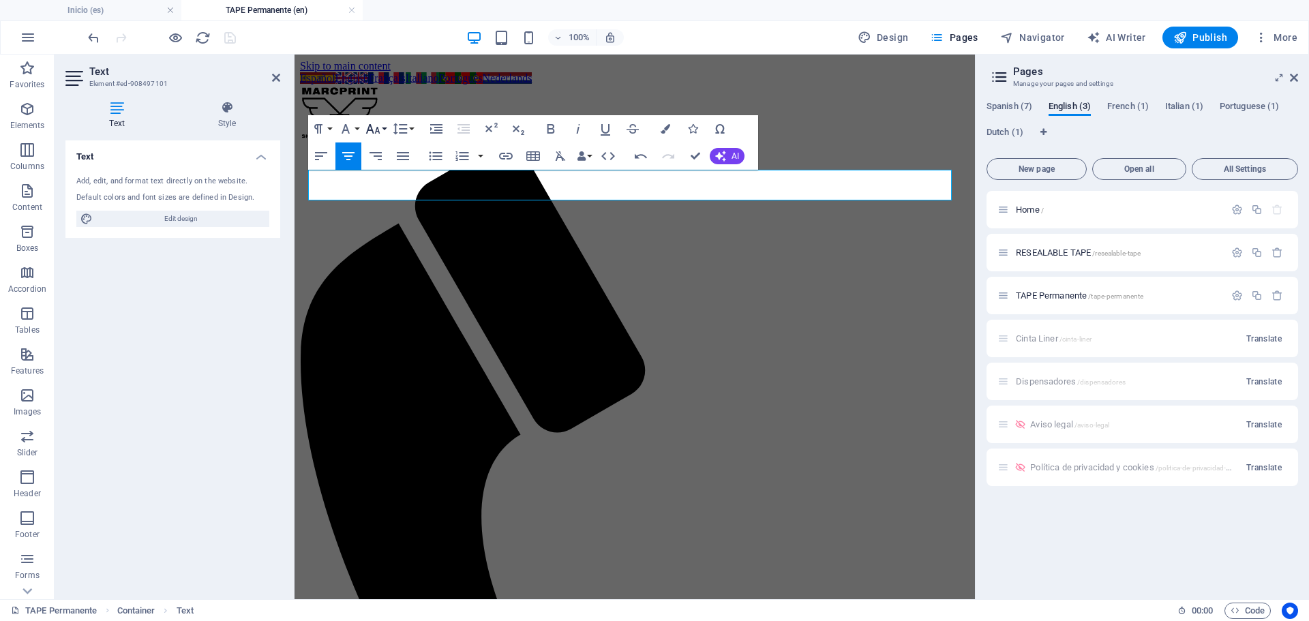
click at [380, 132] on icon "button" at bounding box center [373, 129] width 16 height 16
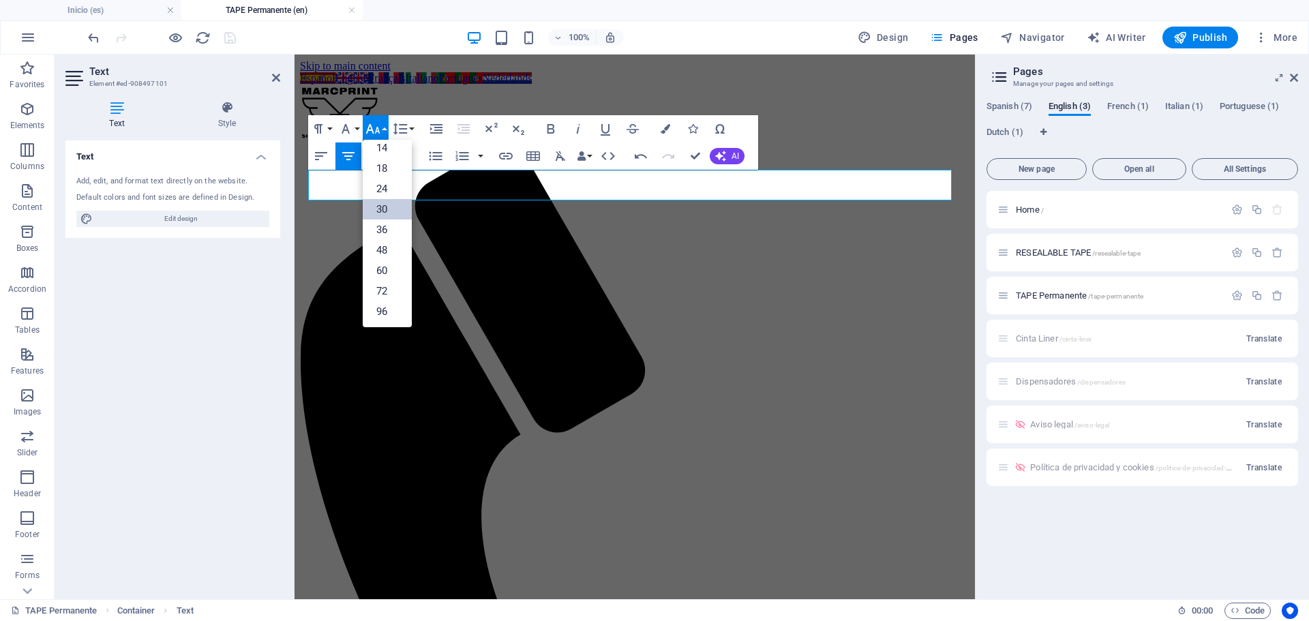
scroll to position [110, 0]
click at [387, 309] on link "96" at bounding box center [387, 311] width 49 height 20
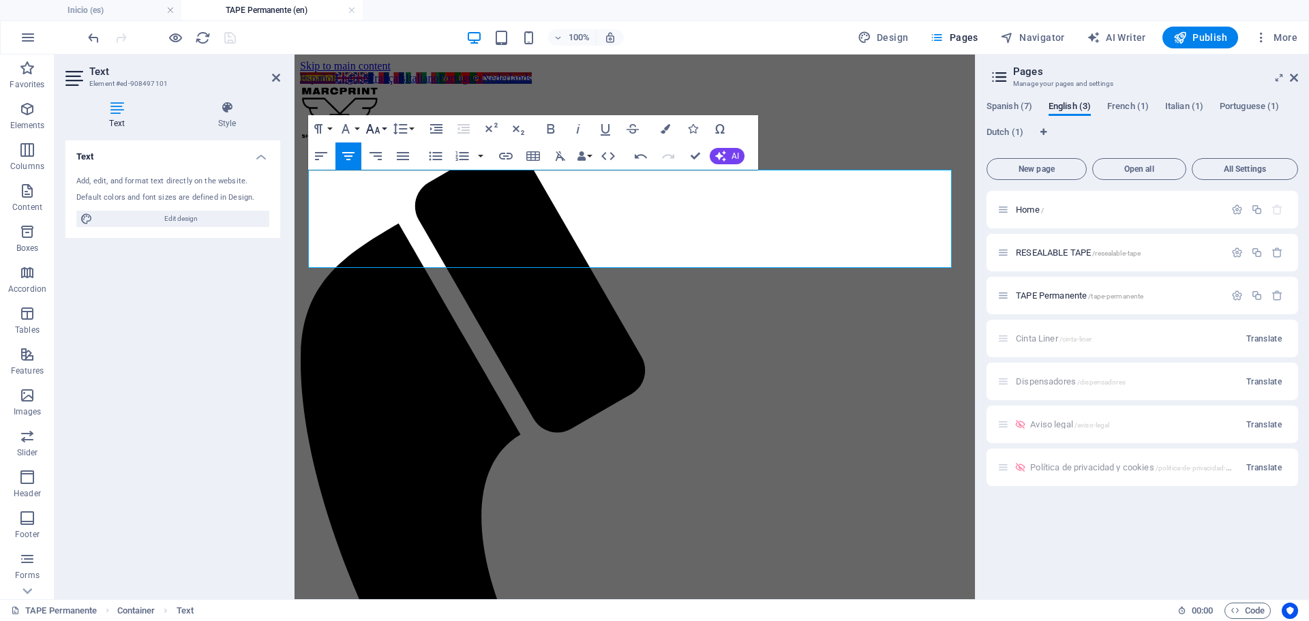
click at [376, 131] on icon "button" at bounding box center [373, 129] width 14 height 10
click at [387, 288] on link "72" at bounding box center [387, 291] width 49 height 20
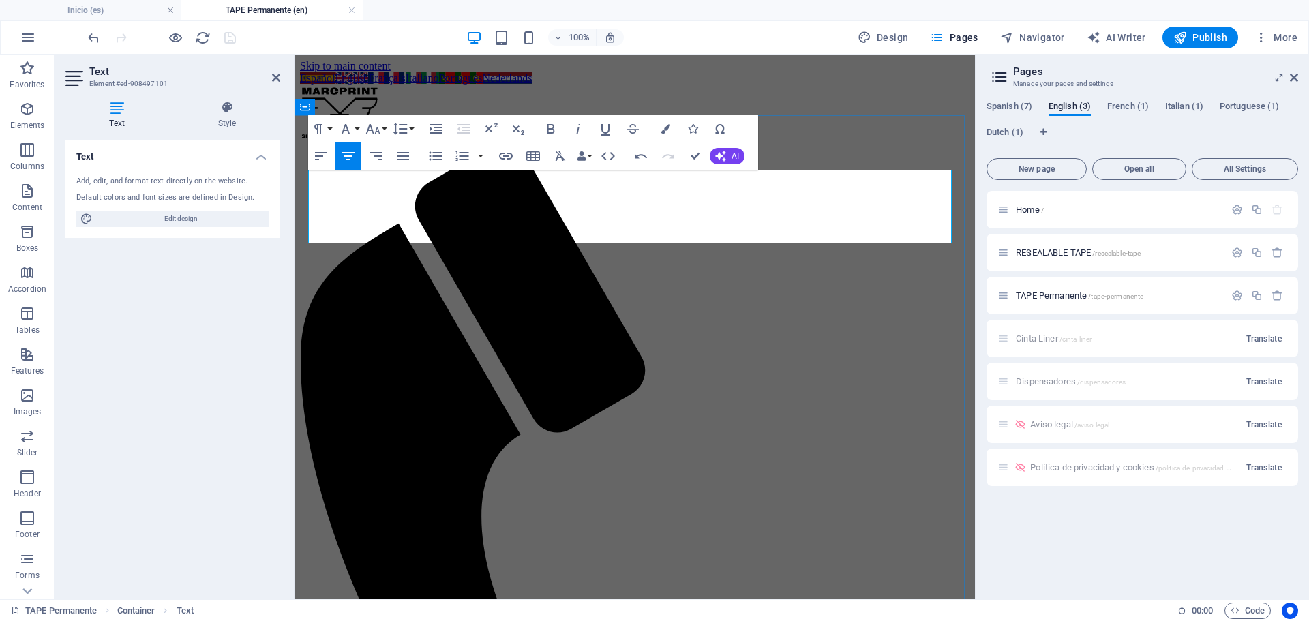
drag, startPoint x: 839, startPoint y: 206, endPoint x: 376, endPoint y: 203, distance: 463.1
copy span "PERMANENT TAPE"
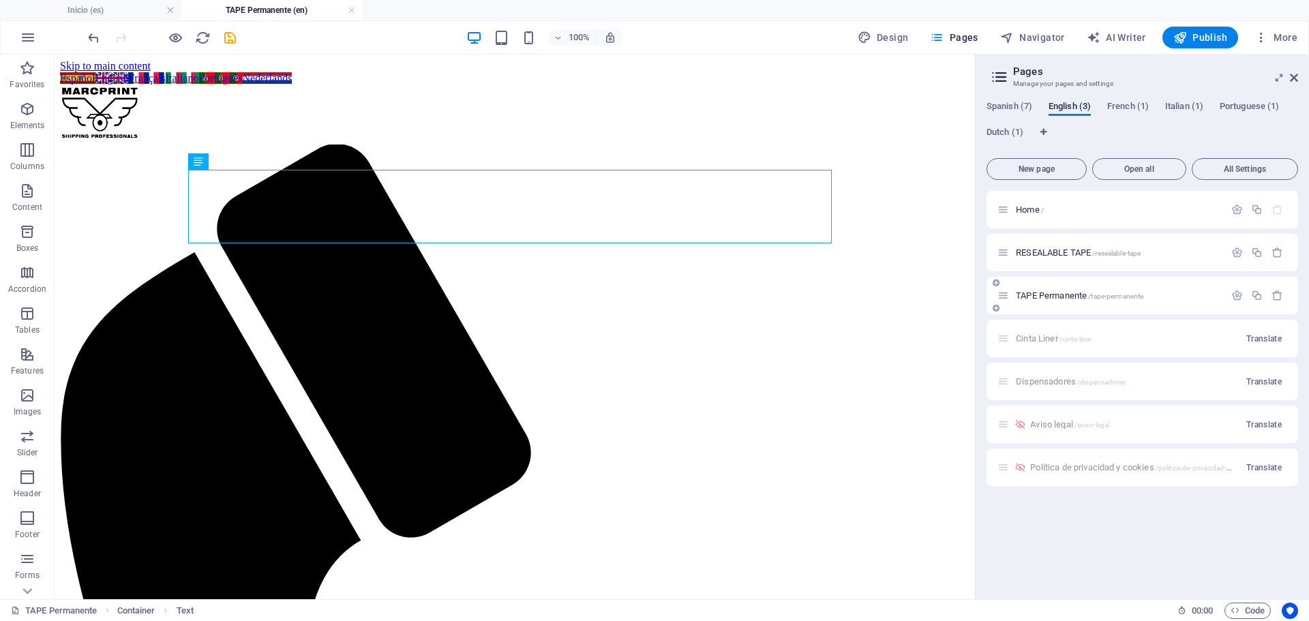
click at [1056, 301] on div "TAPE Permanente /tape-permanente" at bounding box center [1111, 296] width 227 height 16
click at [1240, 296] on icon "button" at bounding box center [1238, 296] width 12 height 12
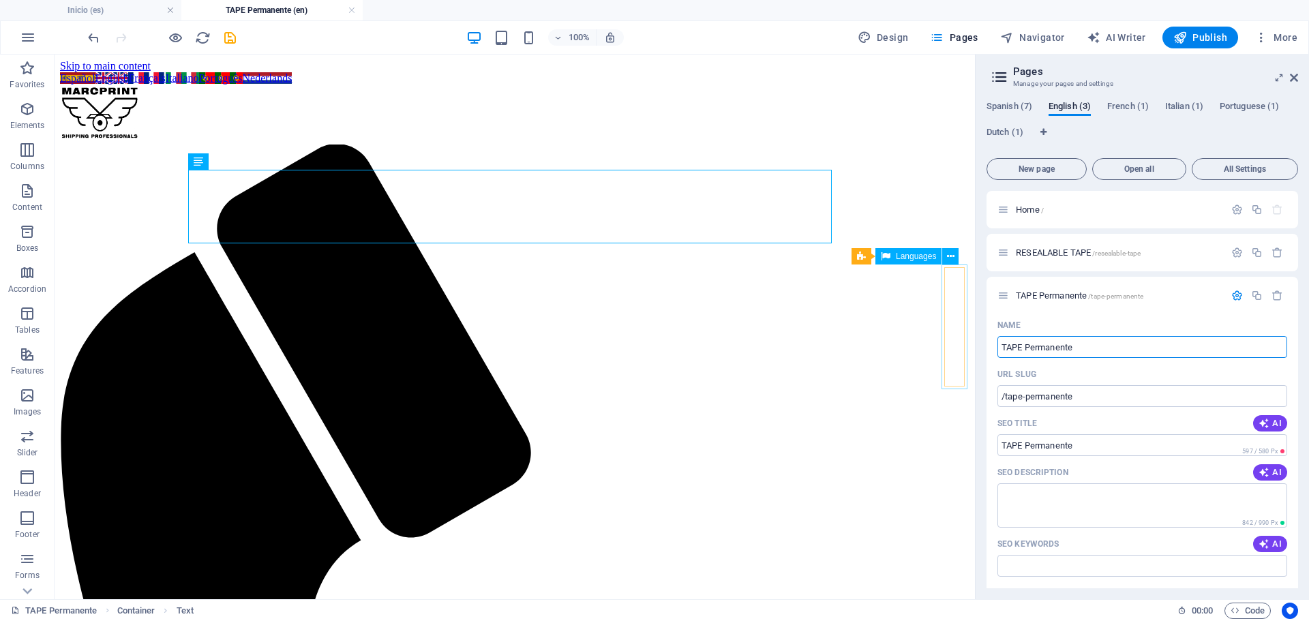
drag, startPoint x: 1137, startPoint y: 401, endPoint x: 962, endPoint y: 343, distance: 184.0
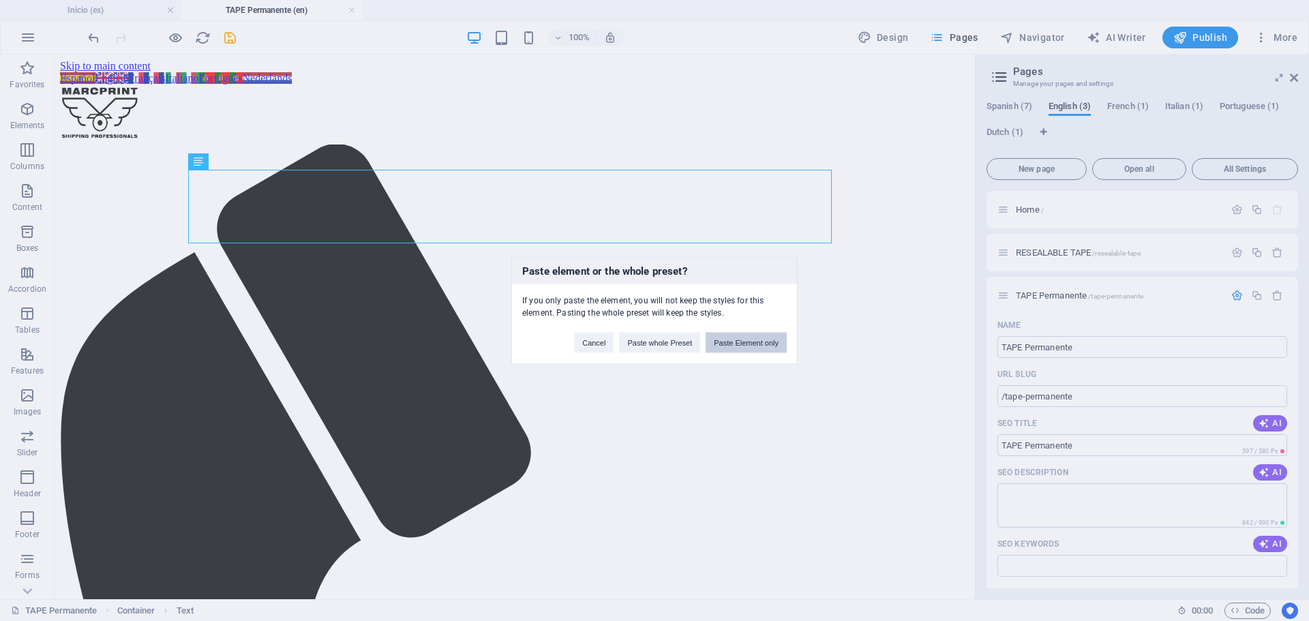
click at [741, 346] on button "Paste Element only" at bounding box center [746, 342] width 81 height 20
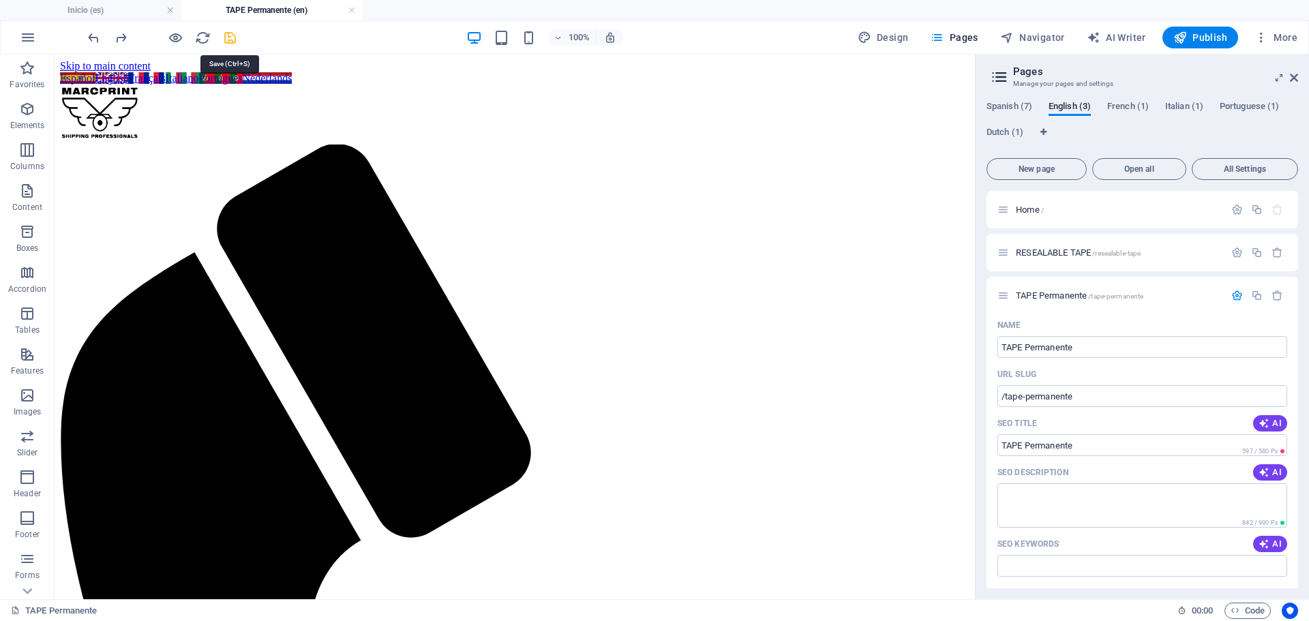
click at [228, 41] on icon "save" at bounding box center [230, 38] width 16 height 16
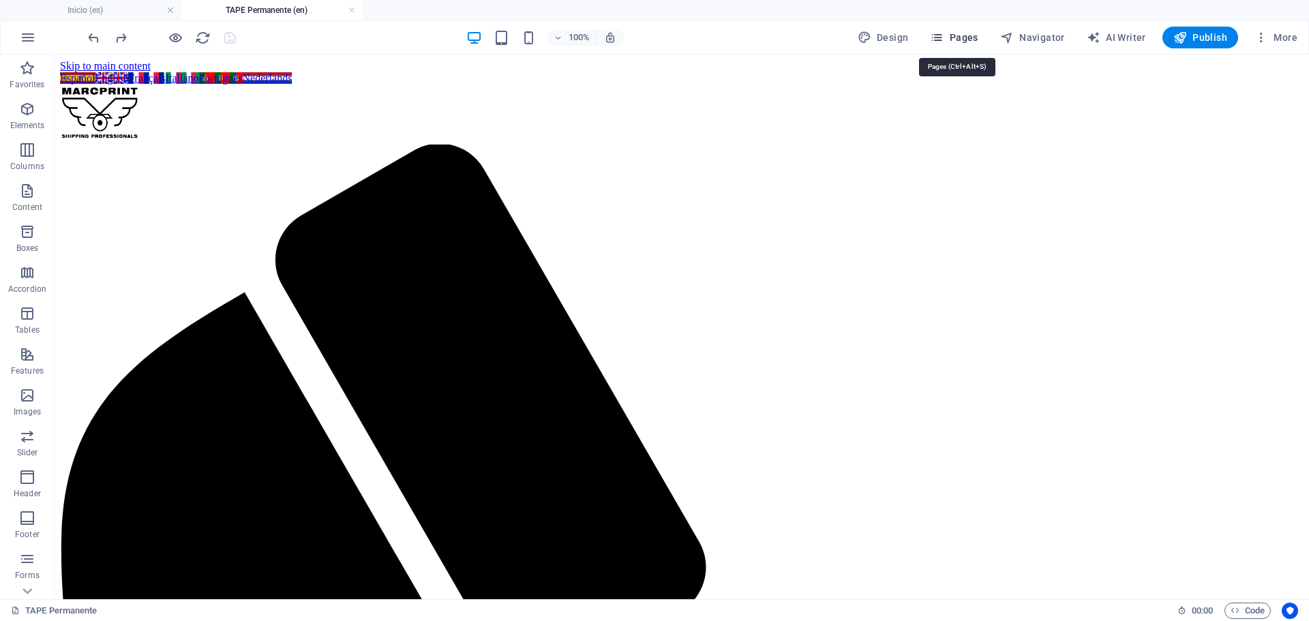
click at [956, 35] on span "Pages" at bounding box center [954, 38] width 48 height 14
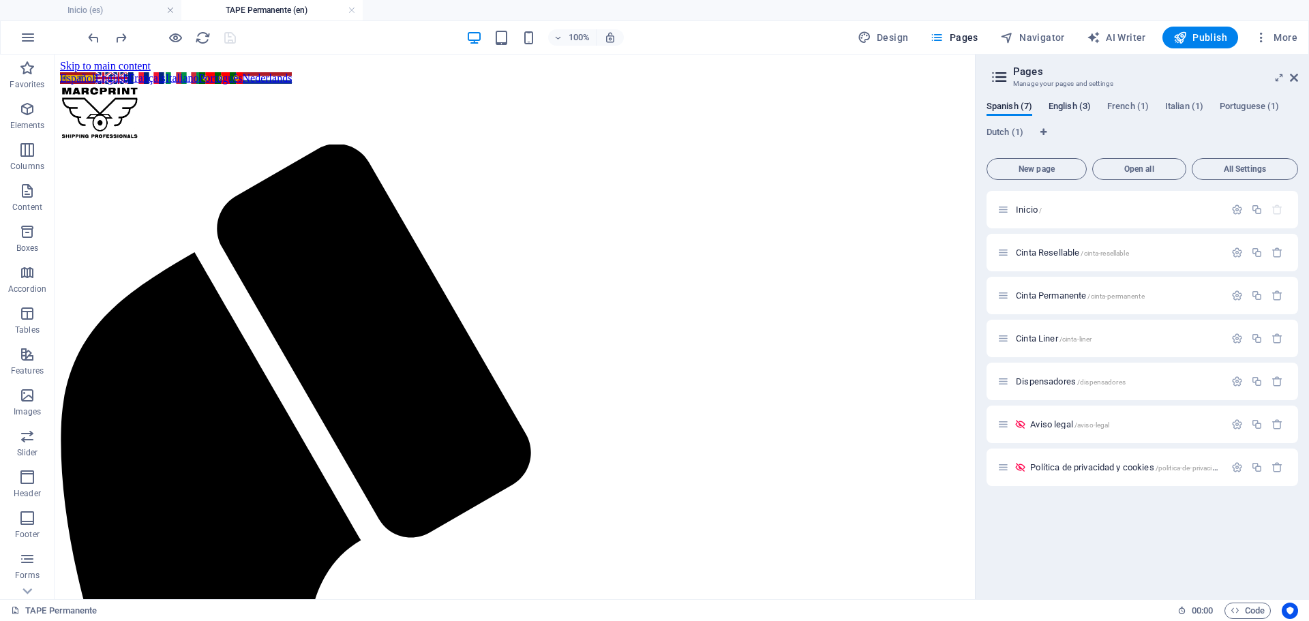
click at [1077, 108] on span "English (3)" at bounding box center [1070, 107] width 42 height 19
click at [1242, 295] on icon "button" at bounding box center [1238, 296] width 12 height 12
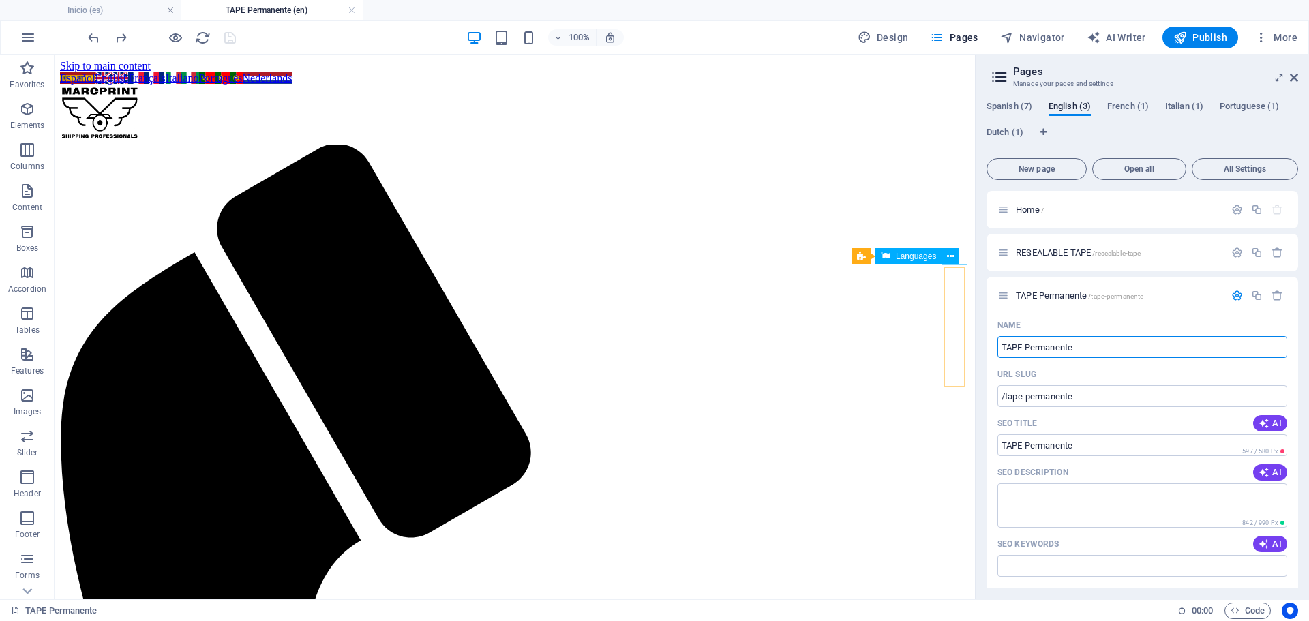
drag, startPoint x: 1148, startPoint y: 403, endPoint x: 953, endPoint y: 349, distance: 202.3
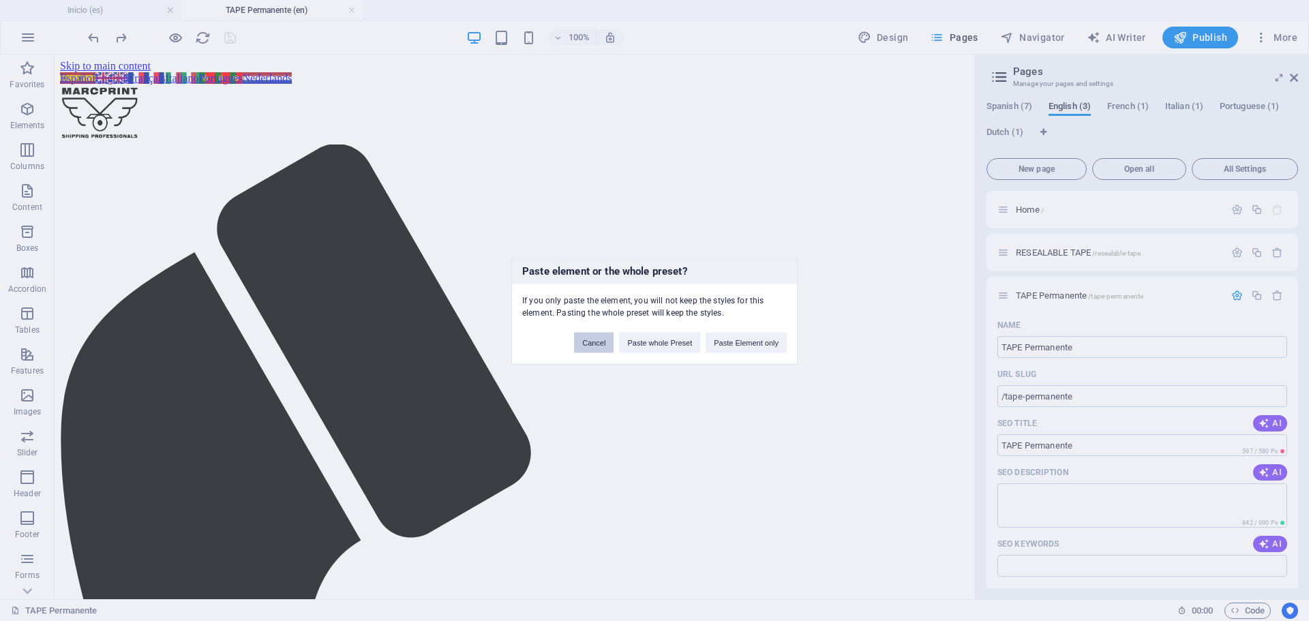
click at [586, 340] on button "Cancel" at bounding box center [594, 342] width 40 height 20
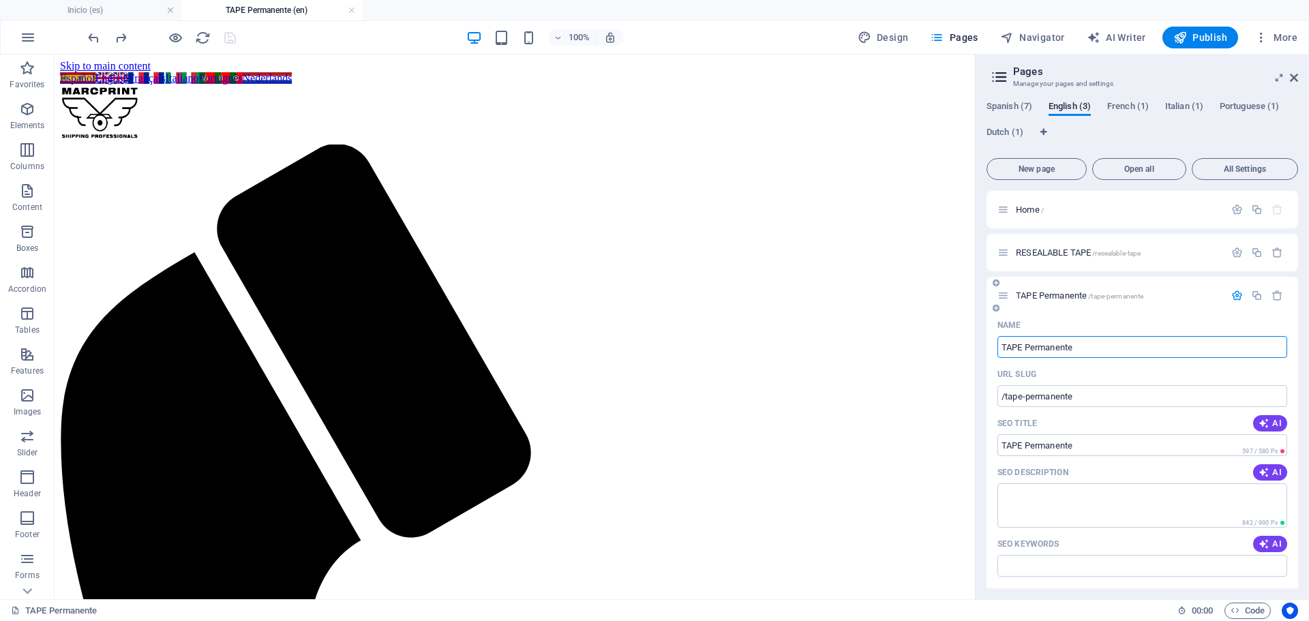
click at [1090, 351] on input "TAPE Permanente" at bounding box center [1143, 347] width 290 height 22
type input "TAPE"
type input "/tape"
type input "peTAPE"
type input "/pertape"
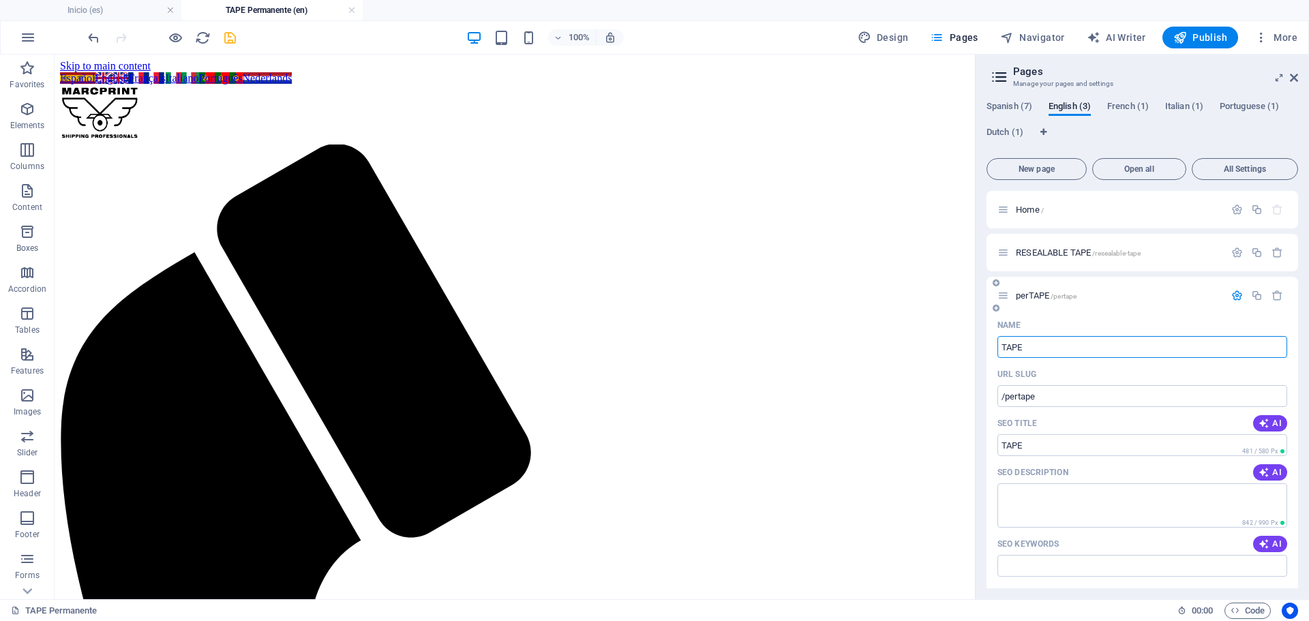
type input "TAPE"
type input "/tape"
type input "PERMANENT TAPE"
type input "/permanent-tape"
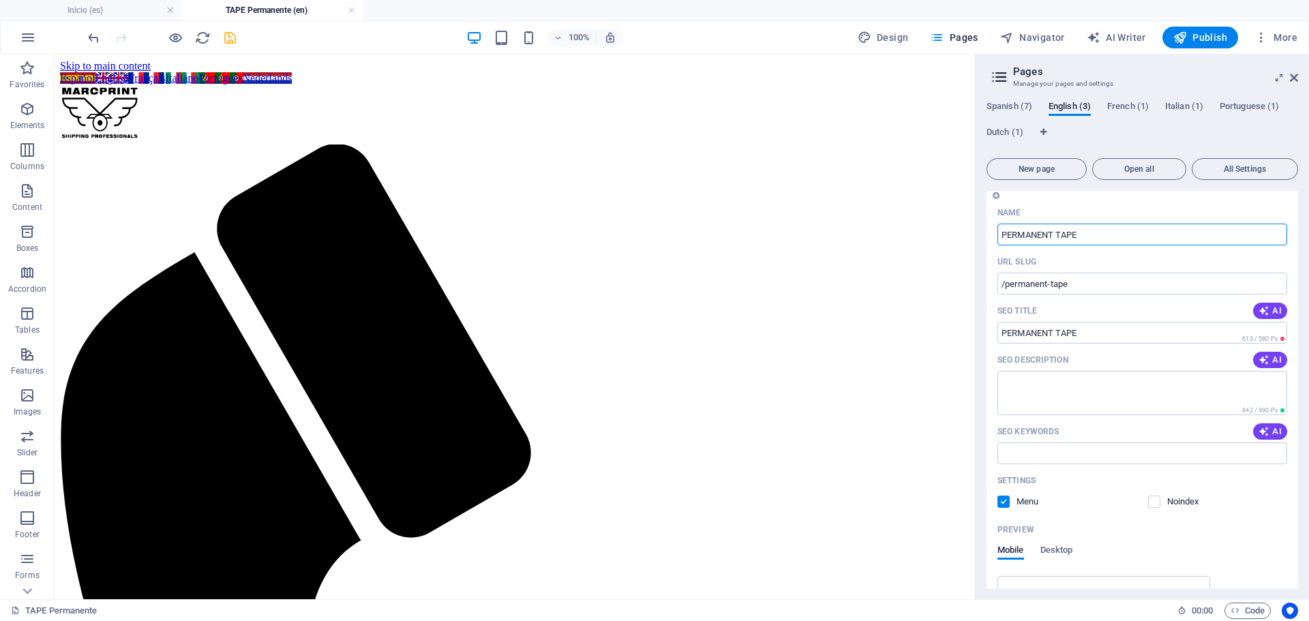
scroll to position [136, 0]
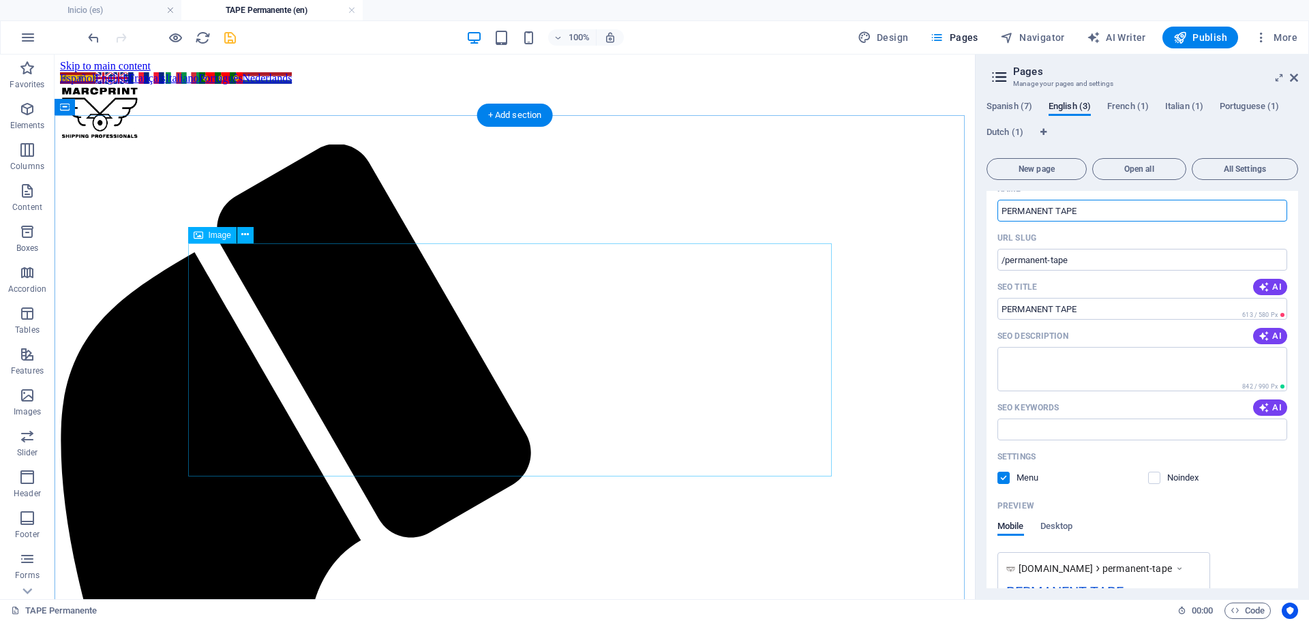
type input "PERMANENT TAPE"
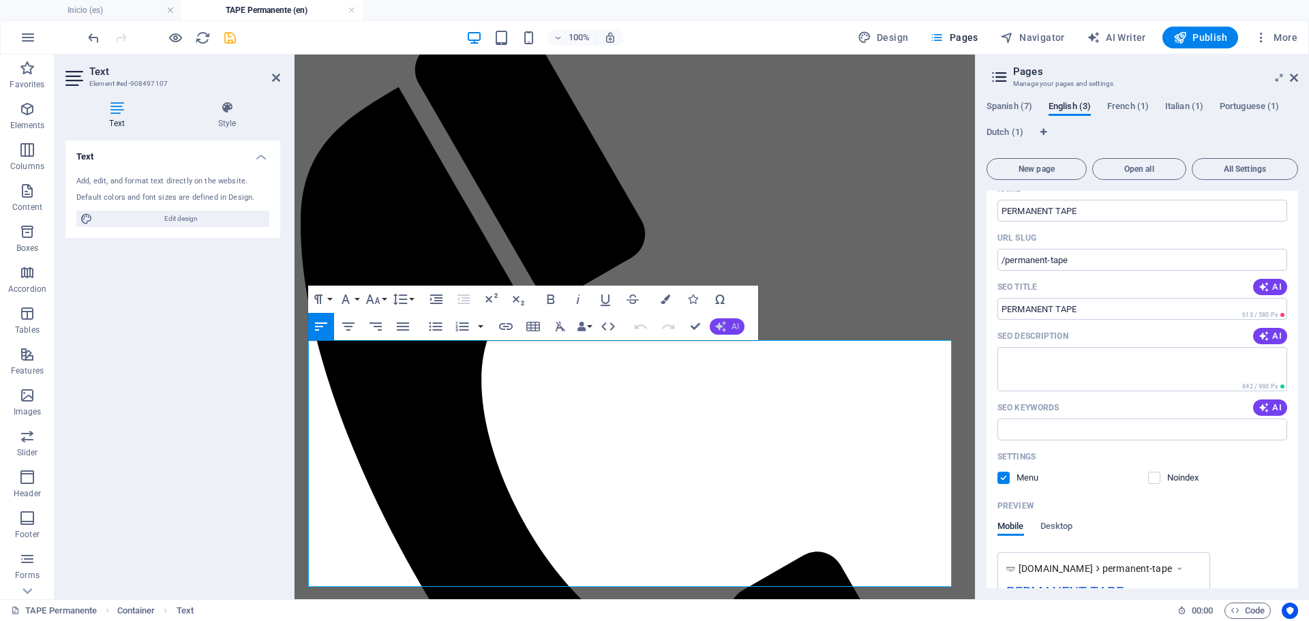
click at [730, 328] on button "AI" at bounding box center [727, 326] width 35 height 16
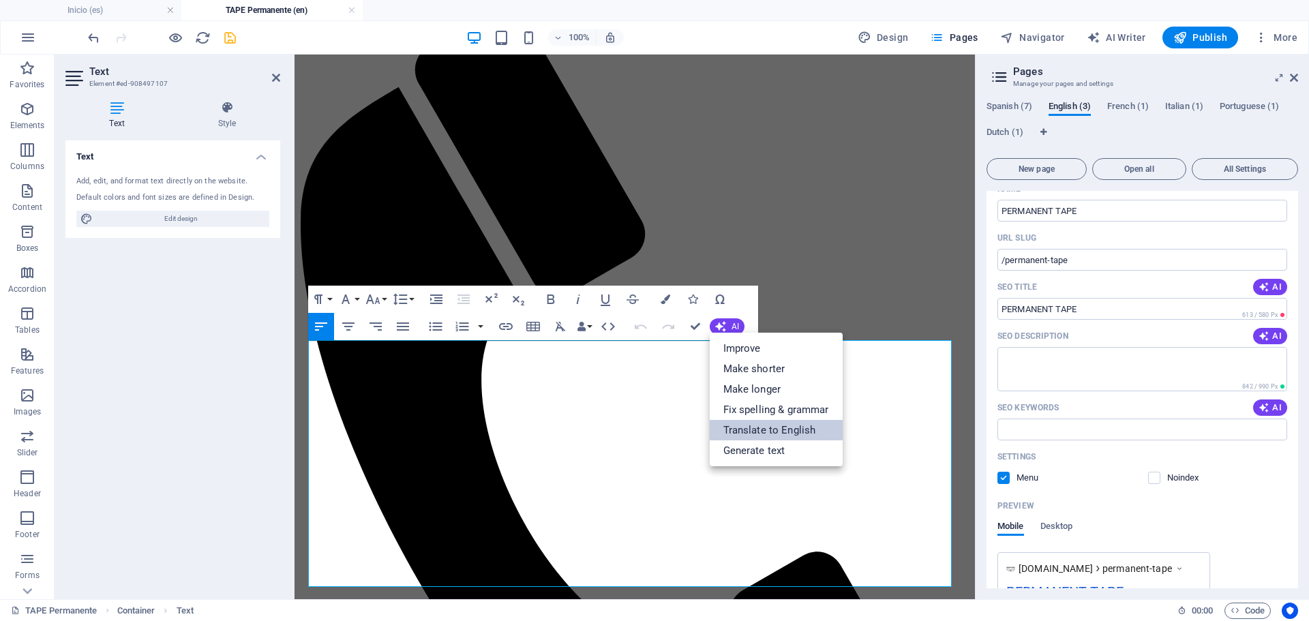
click at [768, 433] on link "Translate to English" at bounding box center [776, 430] width 133 height 20
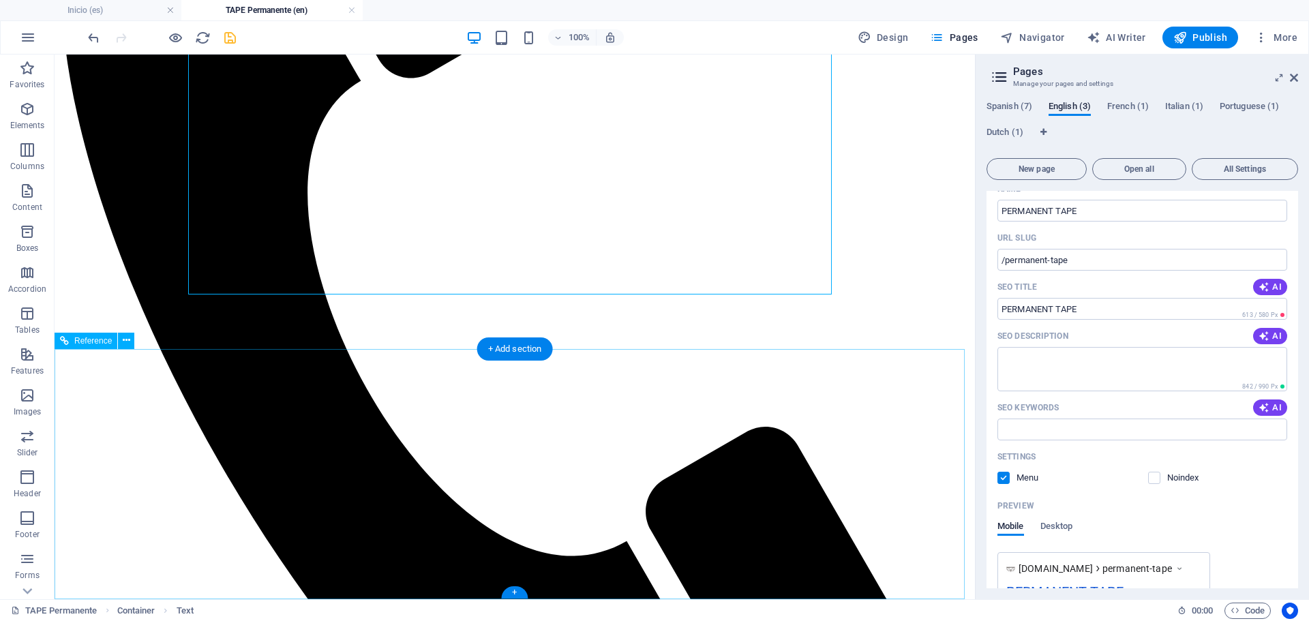
scroll to position [473, 0]
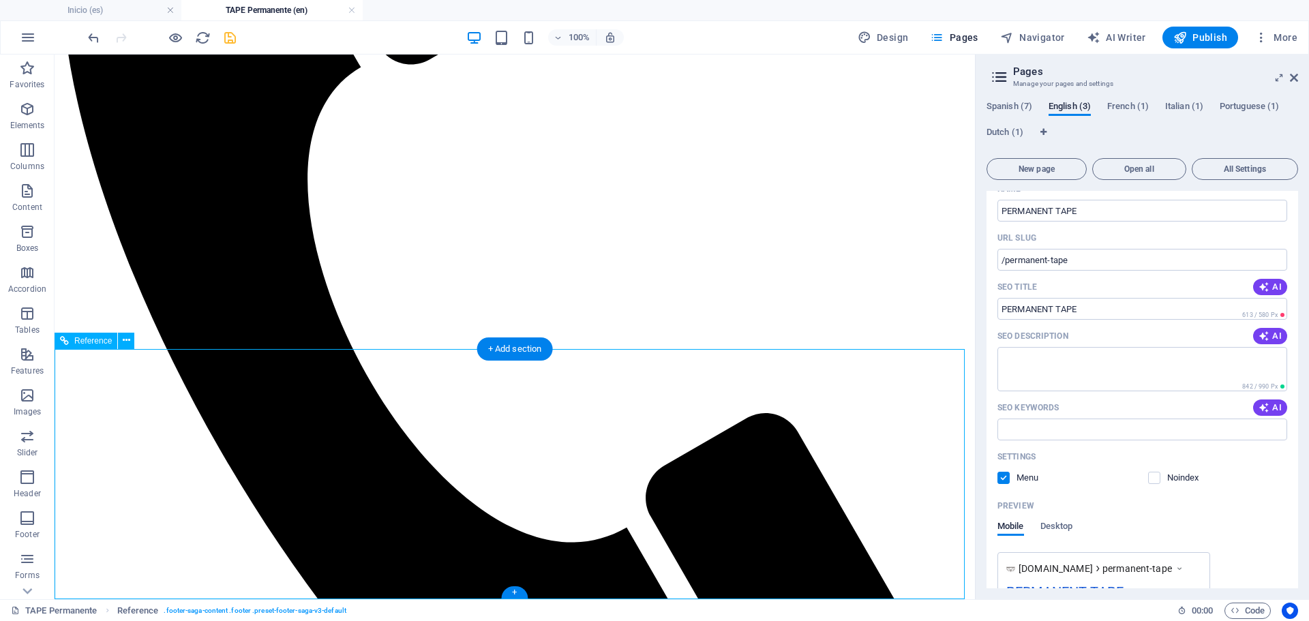
drag, startPoint x: 247, startPoint y: 469, endPoint x: 301, endPoint y: 524, distance: 77.6
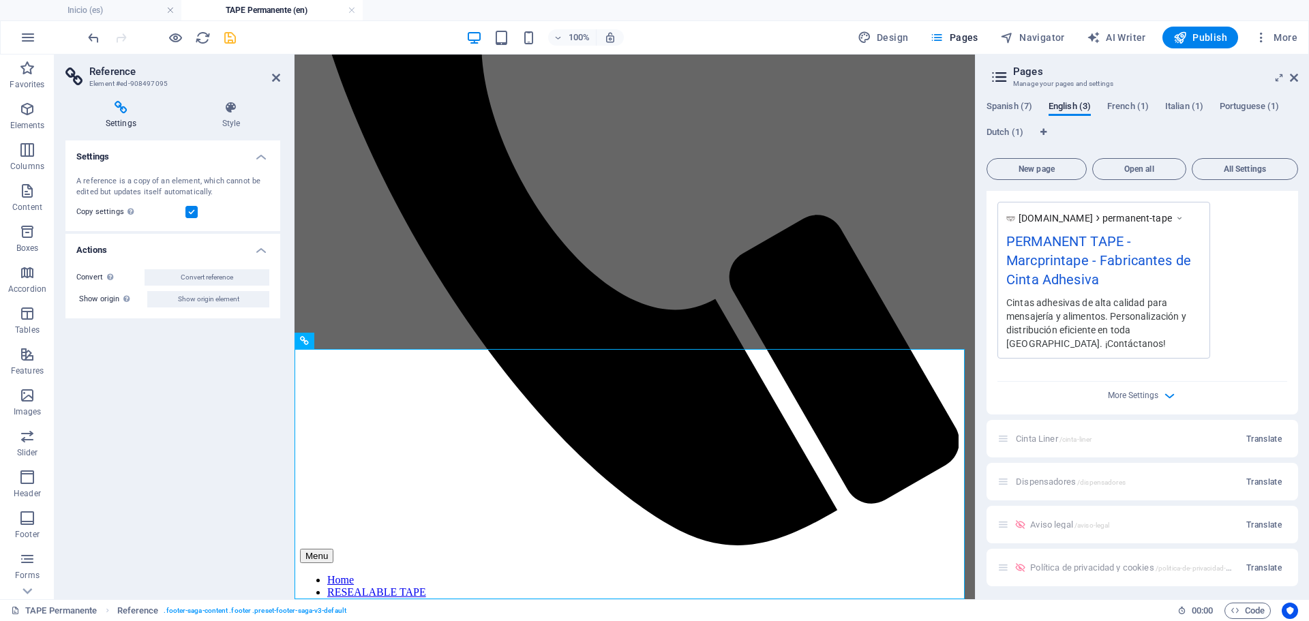
scroll to position [490, 0]
click at [1043, 433] on div "Cinta Liner /cinta-liner Translate" at bounding box center [1143, 436] width 312 height 38
click at [228, 34] on icon "save" at bounding box center [230, 38] width 16 height 16
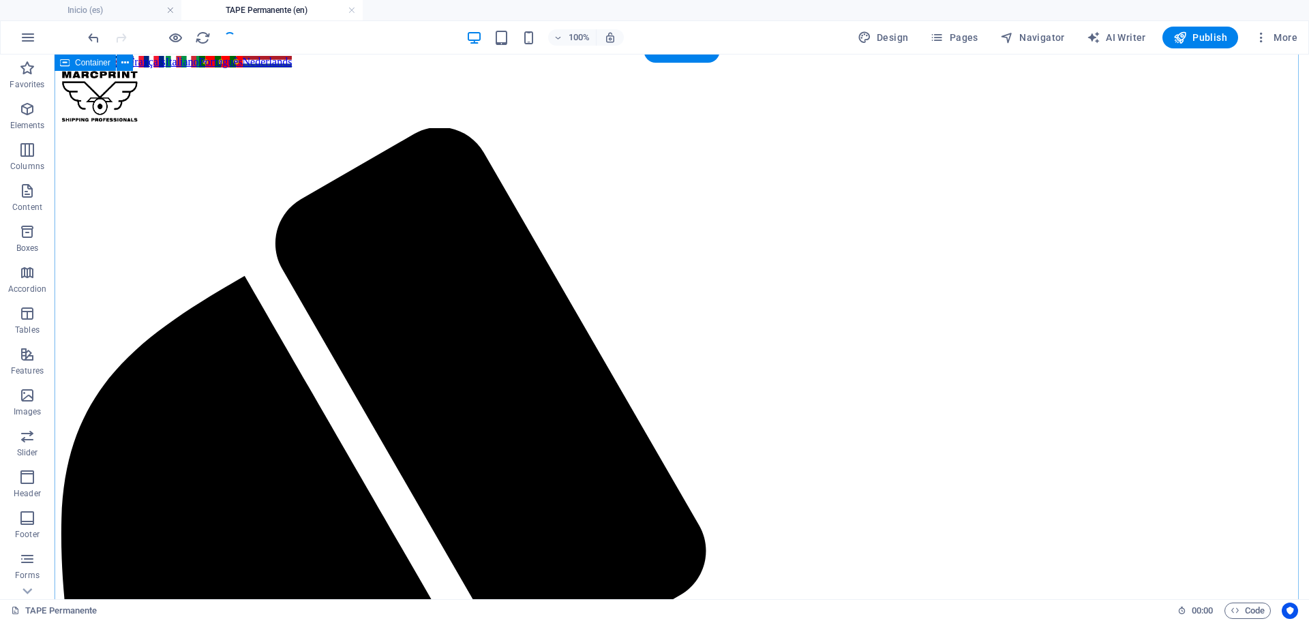
scroll to position [0, 0]
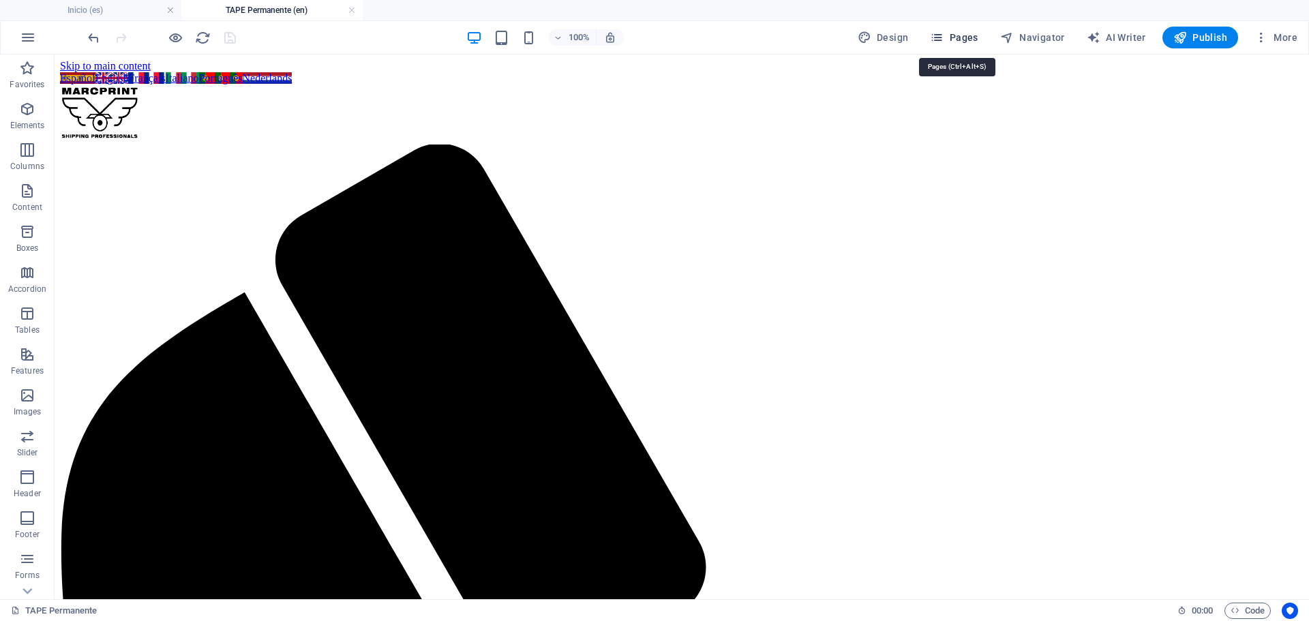
click at [963, 37] on span "Pages" at bounding box center [954, 38] width 48 height 14
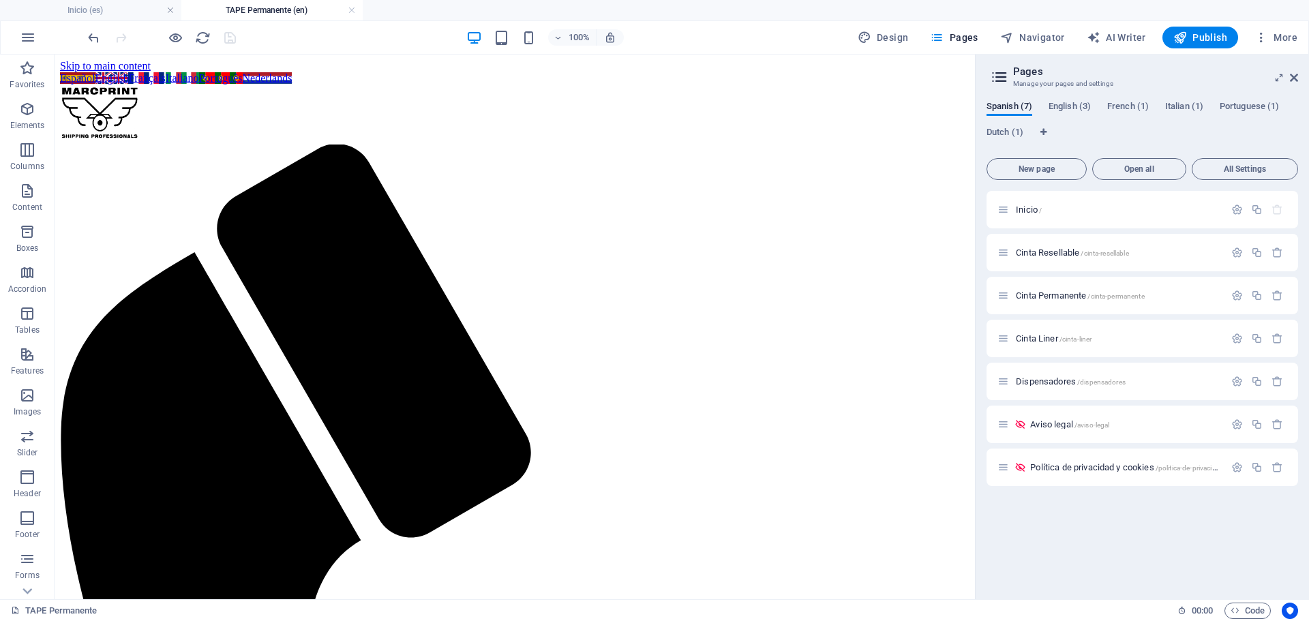
click at [1065, 96] on div "Spanish (7) English (3) French (1) Italian (1) Portuguese (1) Dutch (1) New pag…" at bounding box center [1142, 344] width 333 height 509
click at [1120, 105] on span "French (1)" at bounding box center [1129, 107] width 42 height 19
click at [1029, 206] on span "Inicio /" at bounding box center [1029, 210] width 26 height 10
click at [1029, 234] on div "Cinta Resellable /cinta-resellable Translate" at bounding box center [1143, 253] width 312 height 38
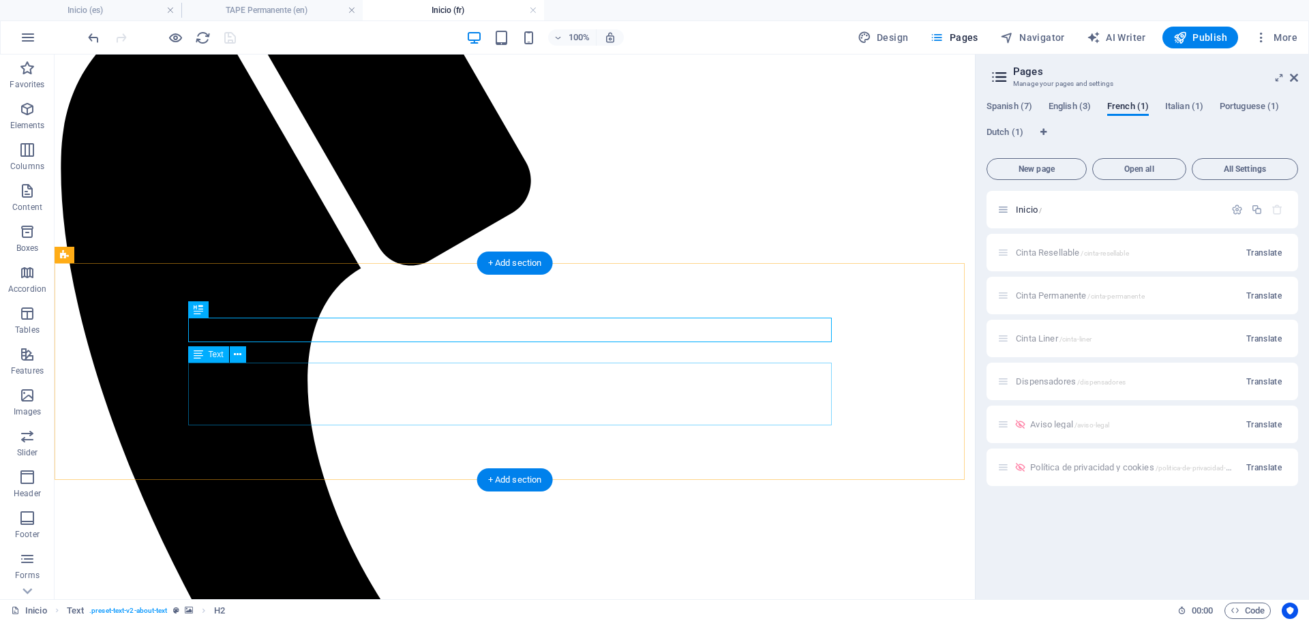
scroll to position [273, 0]
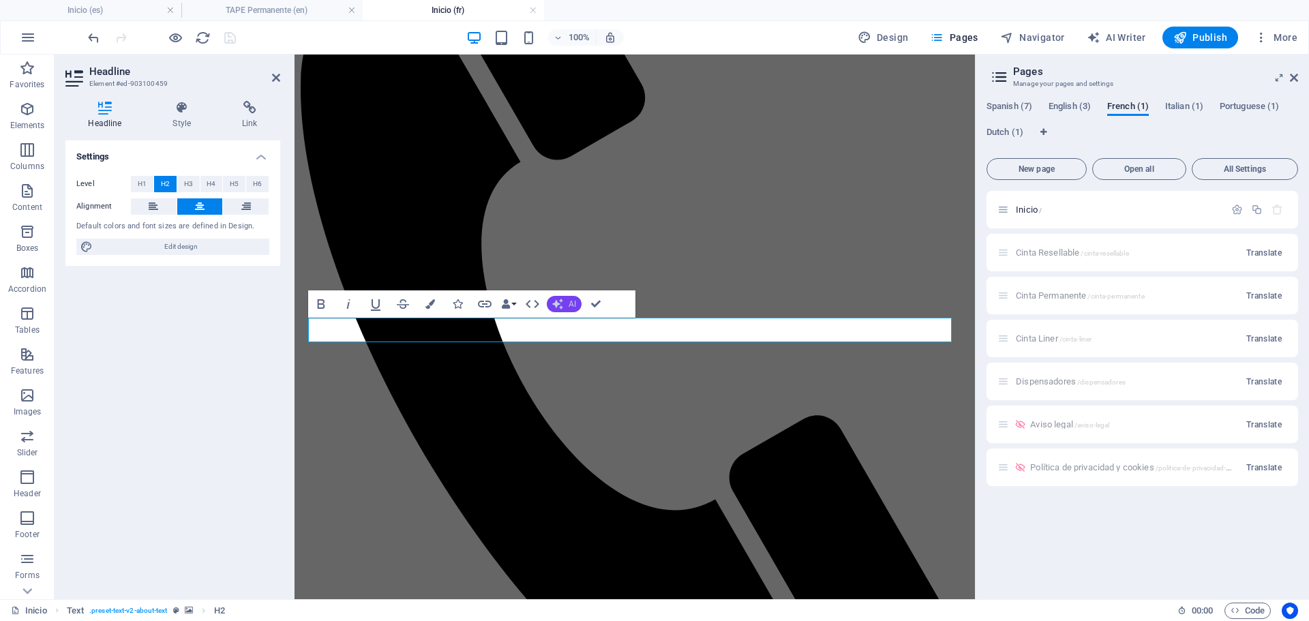
click at [562, 306] on icon "button" at bounding box center [557, 304] width 11 height 11
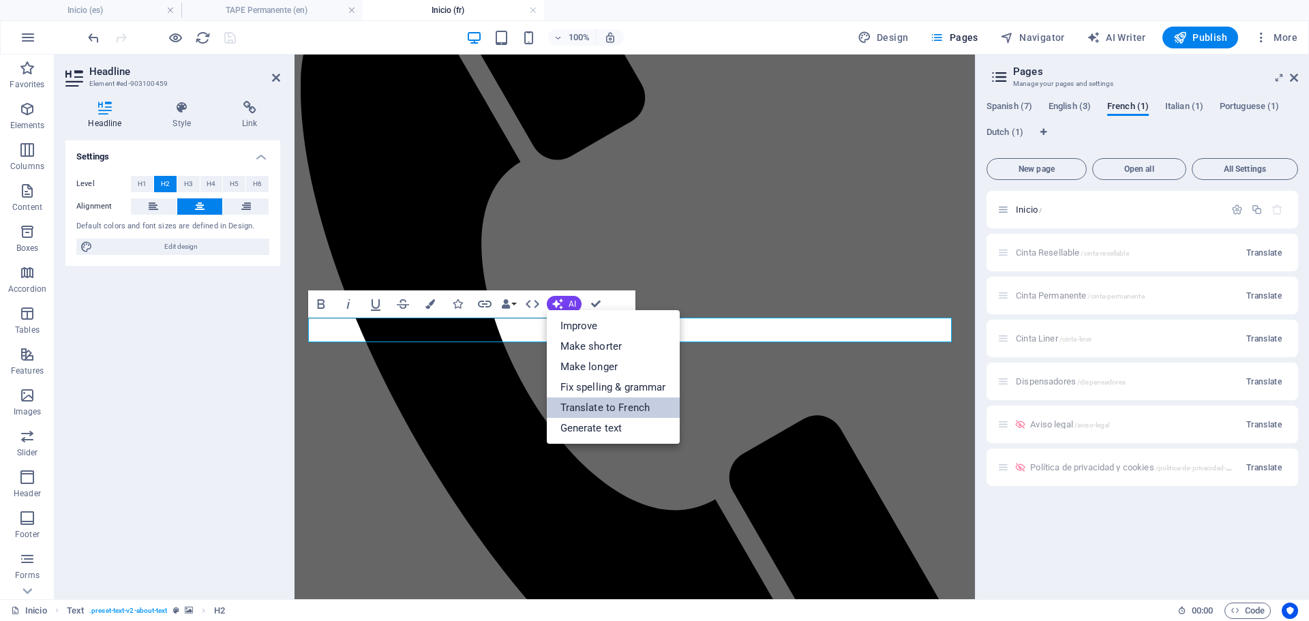
click at [599, 405] on link "Translate to French" at bounding box center [613, 408] width 133 height 20
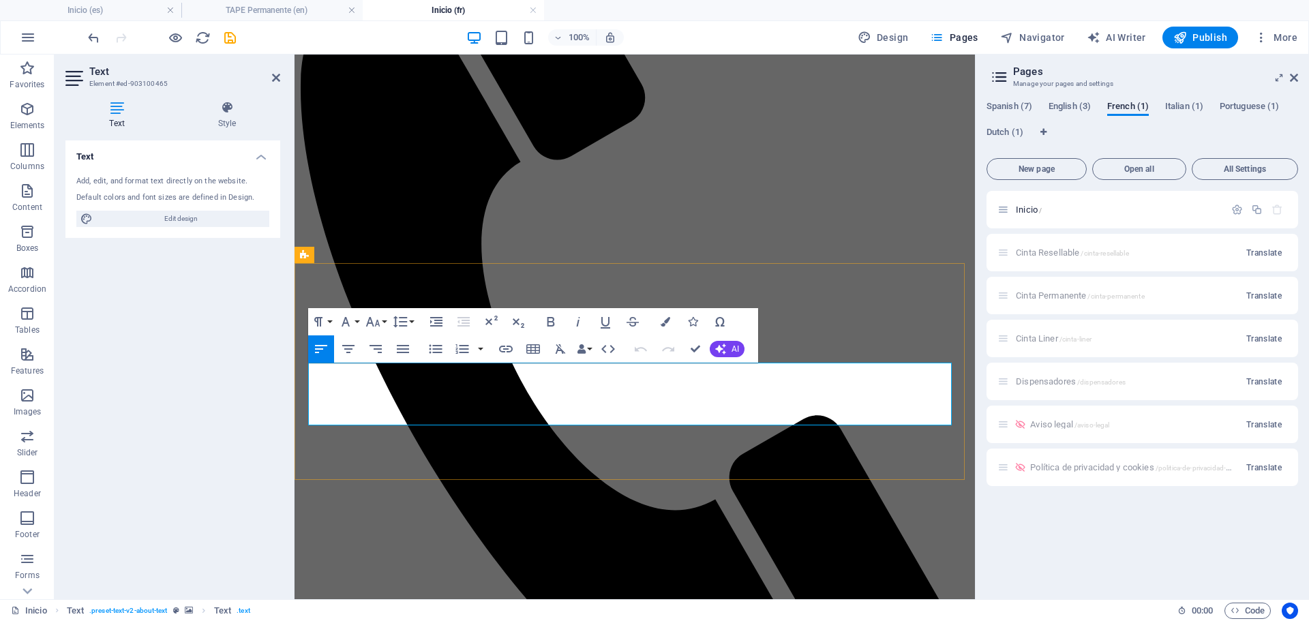
drag, startPoint x: 691, startPoint y: 416, endPoint x: 264, endPoint y: 364, distance: 430.0
click at [728, 348] on button "AI" at bounding box center [727, 349] width 35 height 16
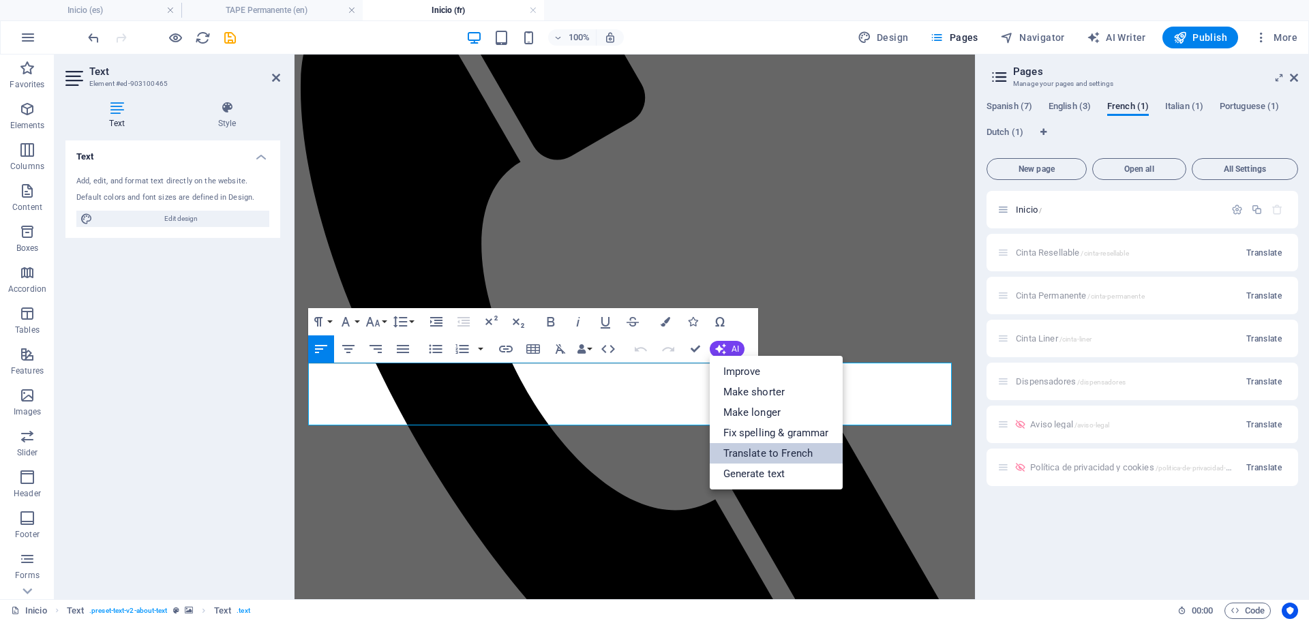
click at [759, 461] on link "Translate to French" at bounding box center [776, 453] width 133 height 20
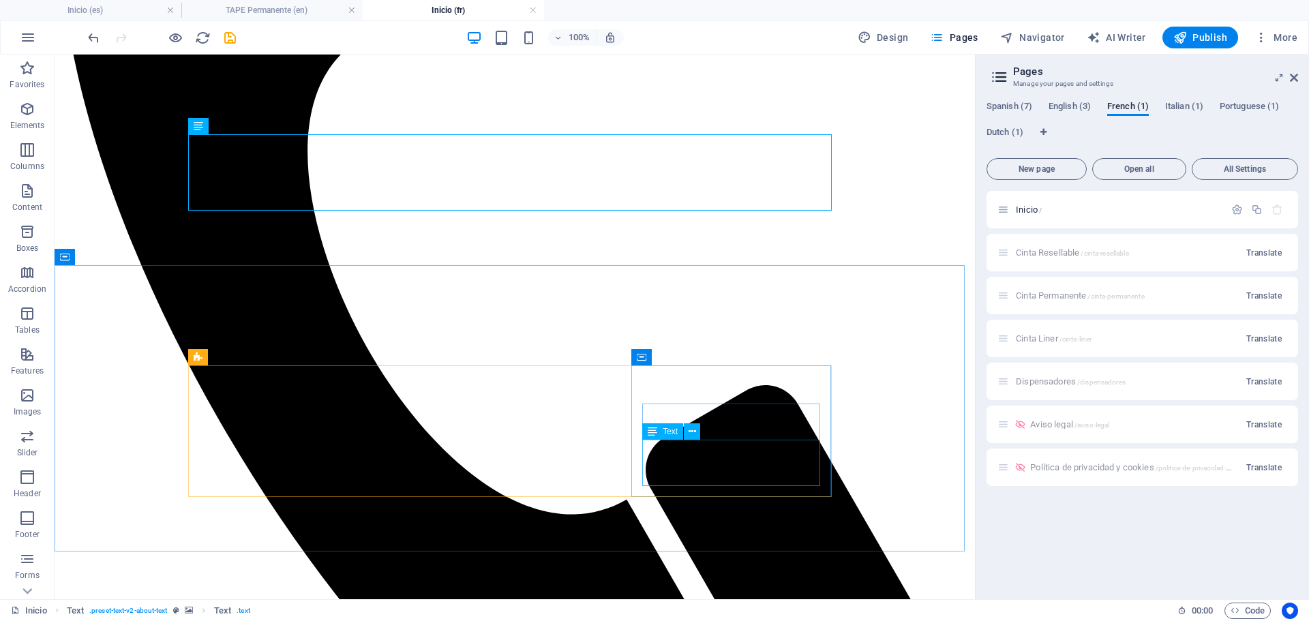
scroll to position [546, 0]
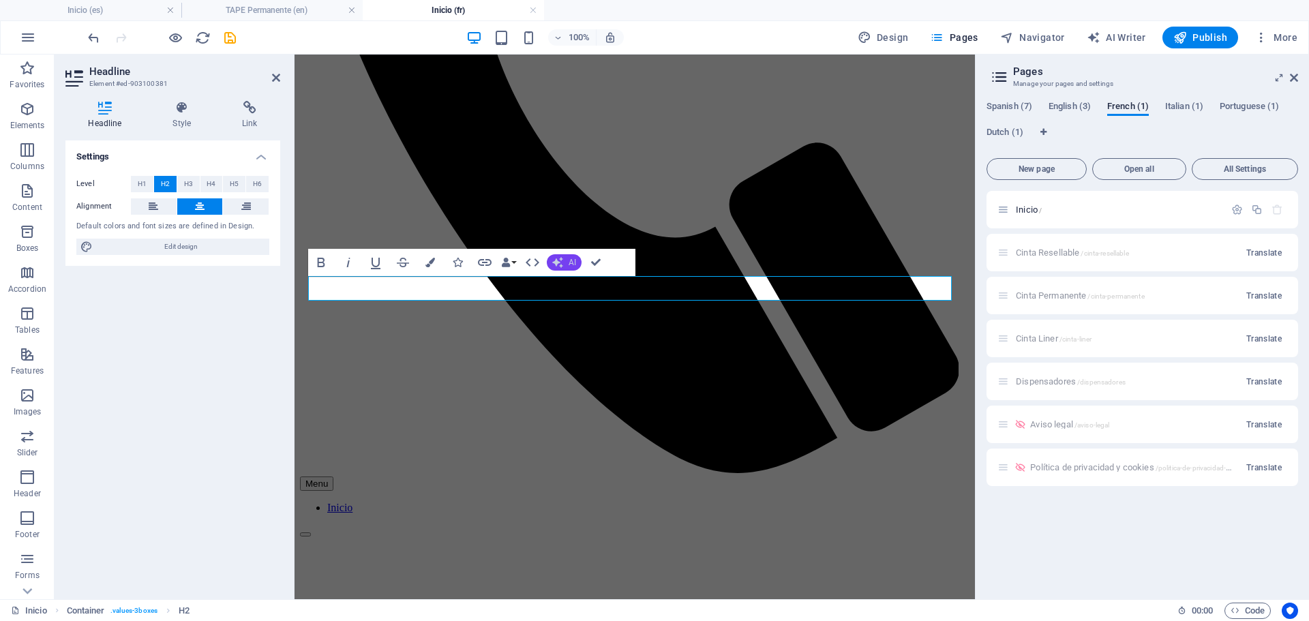
click at [554, 258] on icon "button" at bounding box center [557, 262] width 11 height 11
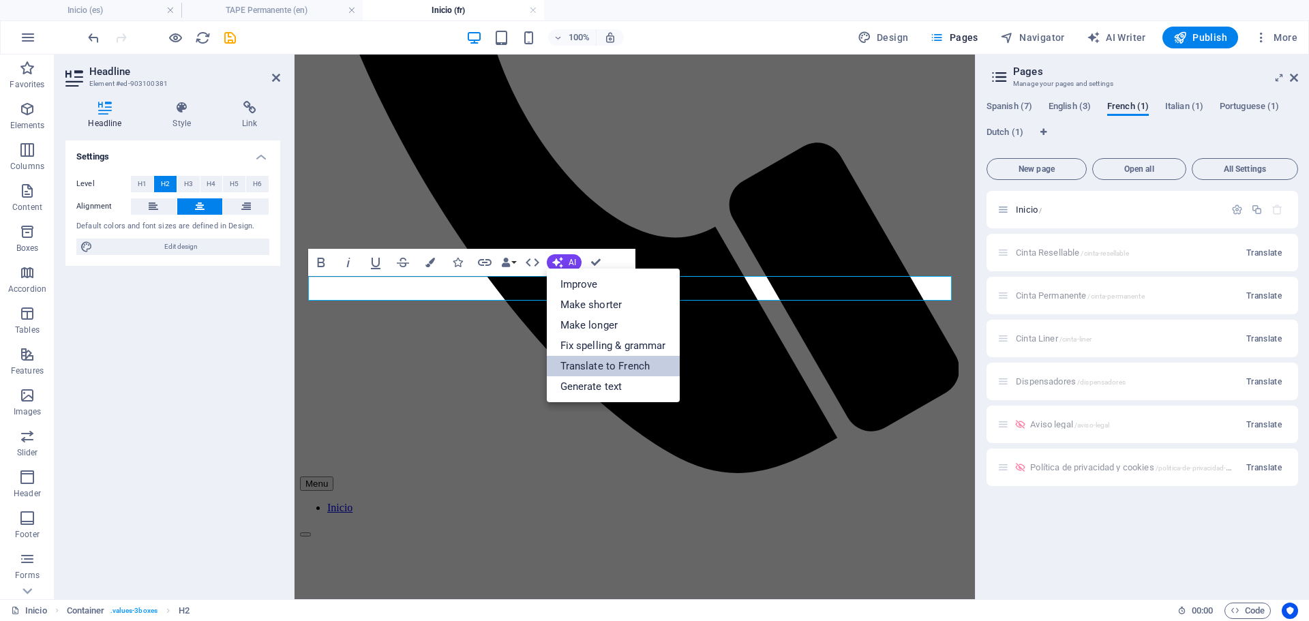
click at [612, 364] on link "Translate to French" at bounding box center [613, 366] width 133 height 20
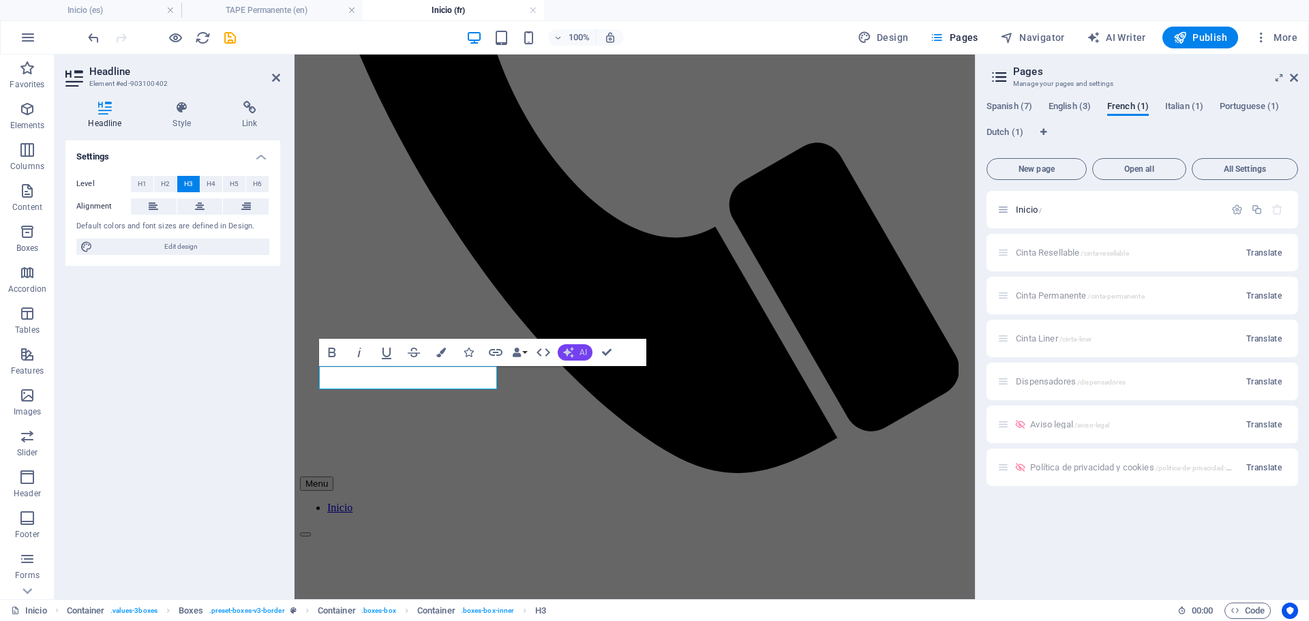
click at [578, 353] on button "AI" at bounding box center [575, 352] width 35 height 16
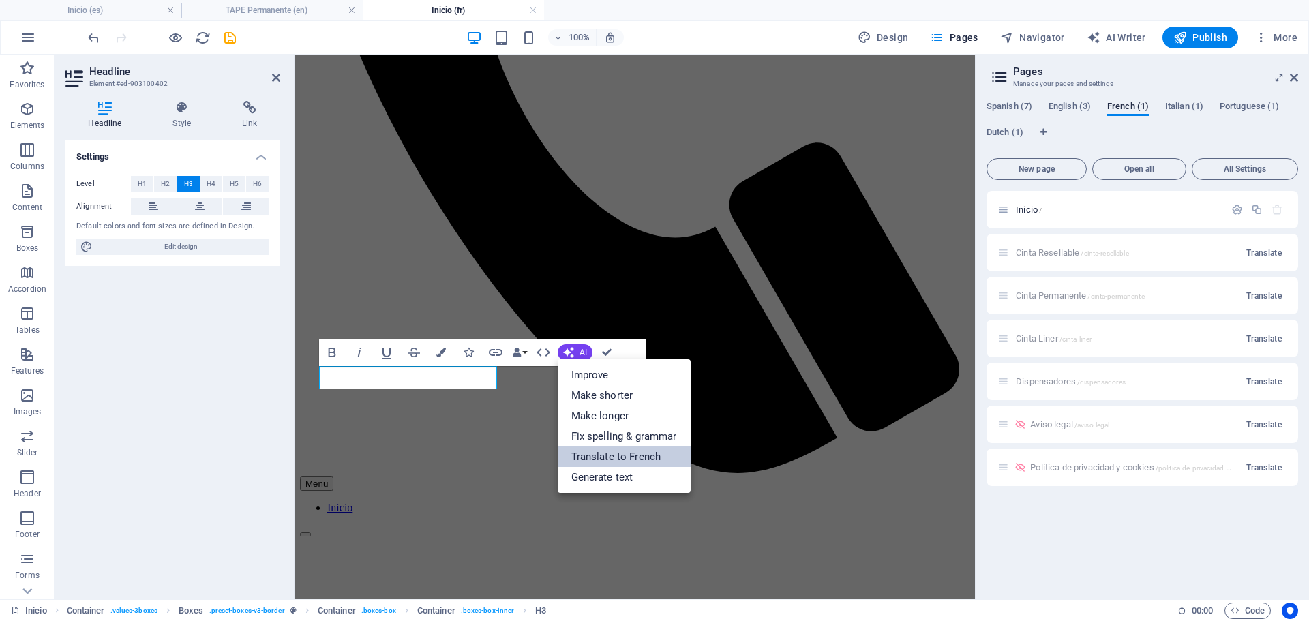
click at [607, 461] on link "Translate to French" at bounding box center [624, 457] width 133 height 20
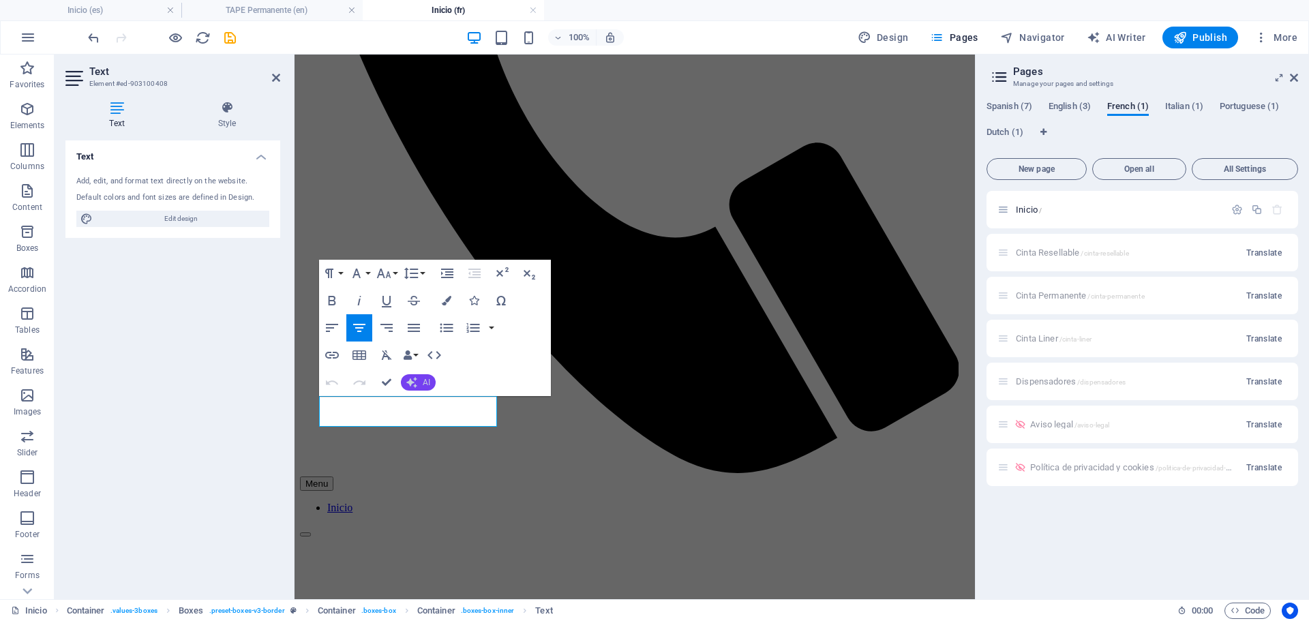
click at [416, 384] on icon "button" at bounding box center [411, 382] width 11 height 11
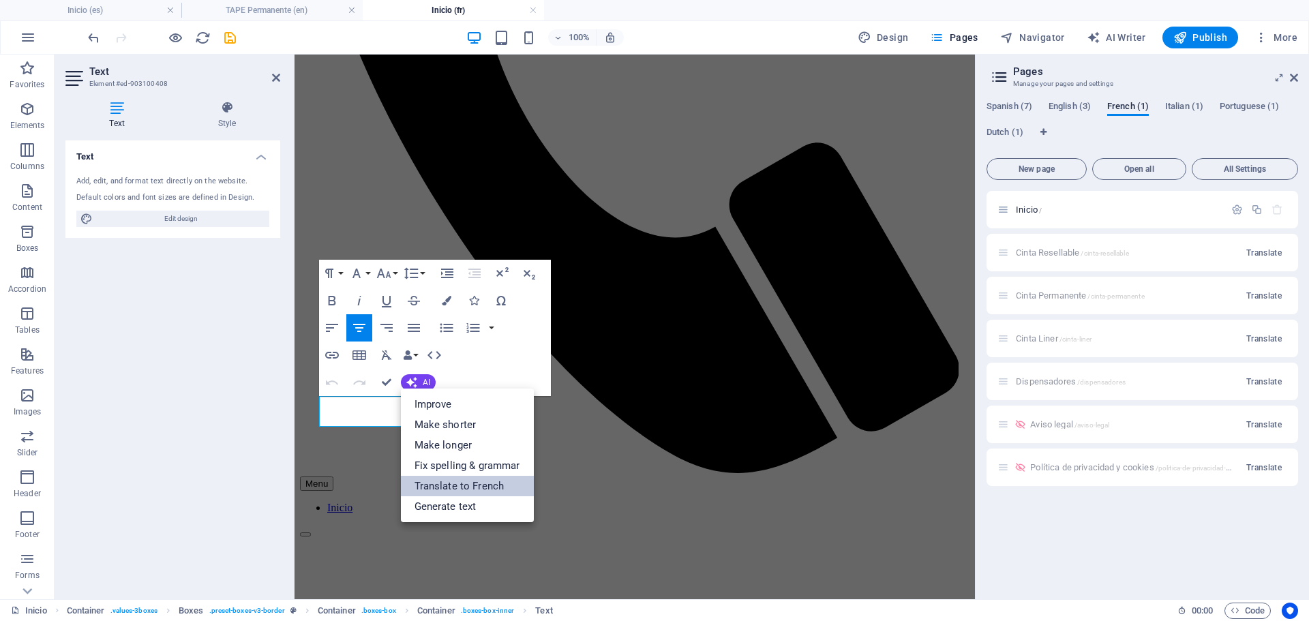
click at [464, 490] on link "Translate to French" at bounding box center [467, 486] width 133 height 20
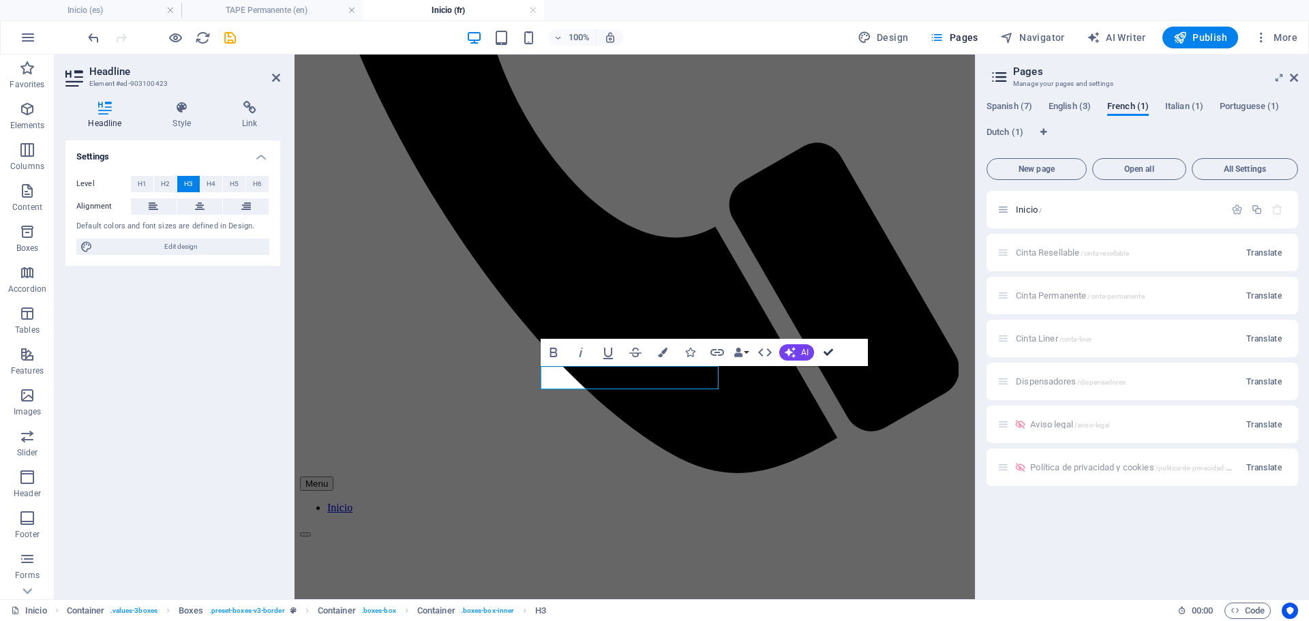
drag, startPoint x: 773, startPoint y: 296, endPoint x: 827, endPoint y: 351, distance: 77.2
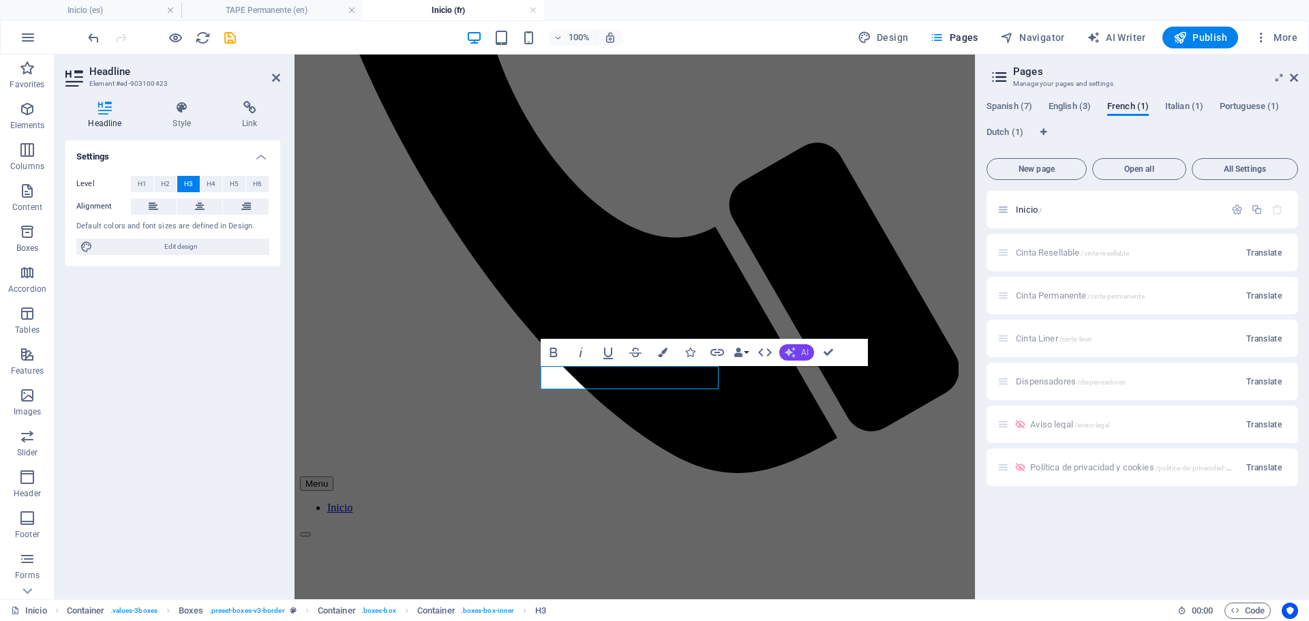
click at [793, 349] on icon "button" at bounding box center [790, 352] width 11 height 11
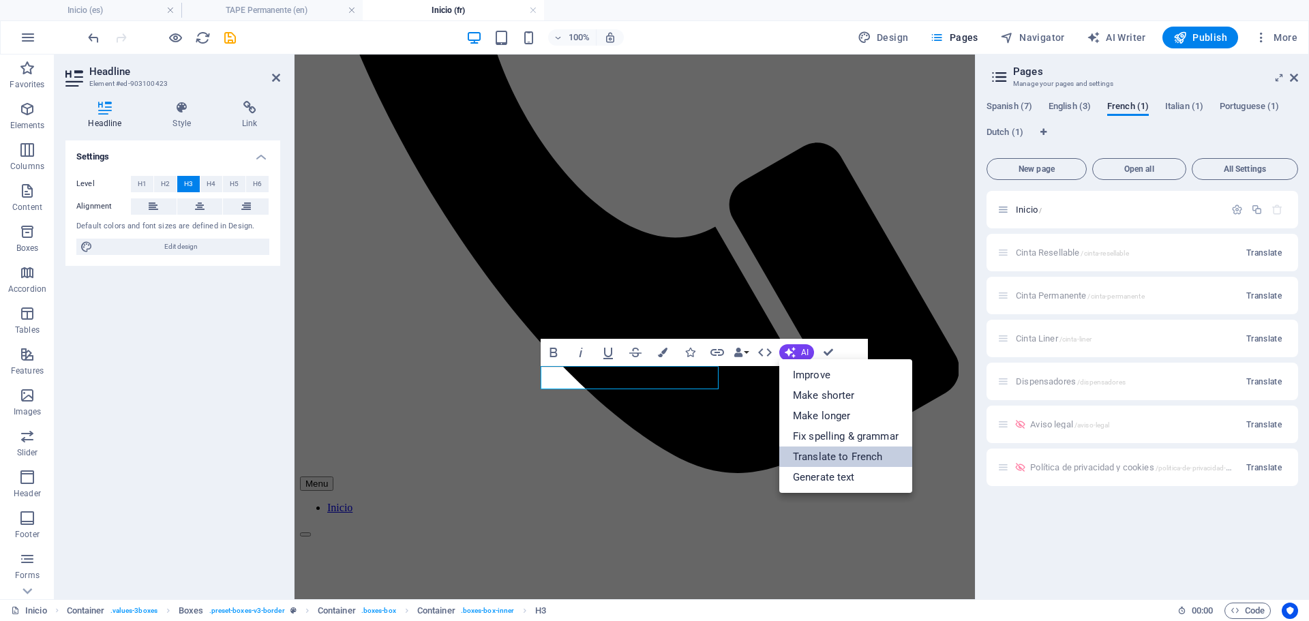
click at [831, 459] on link "Translate to French" at bounding box center [845, 457] width 133 height 20
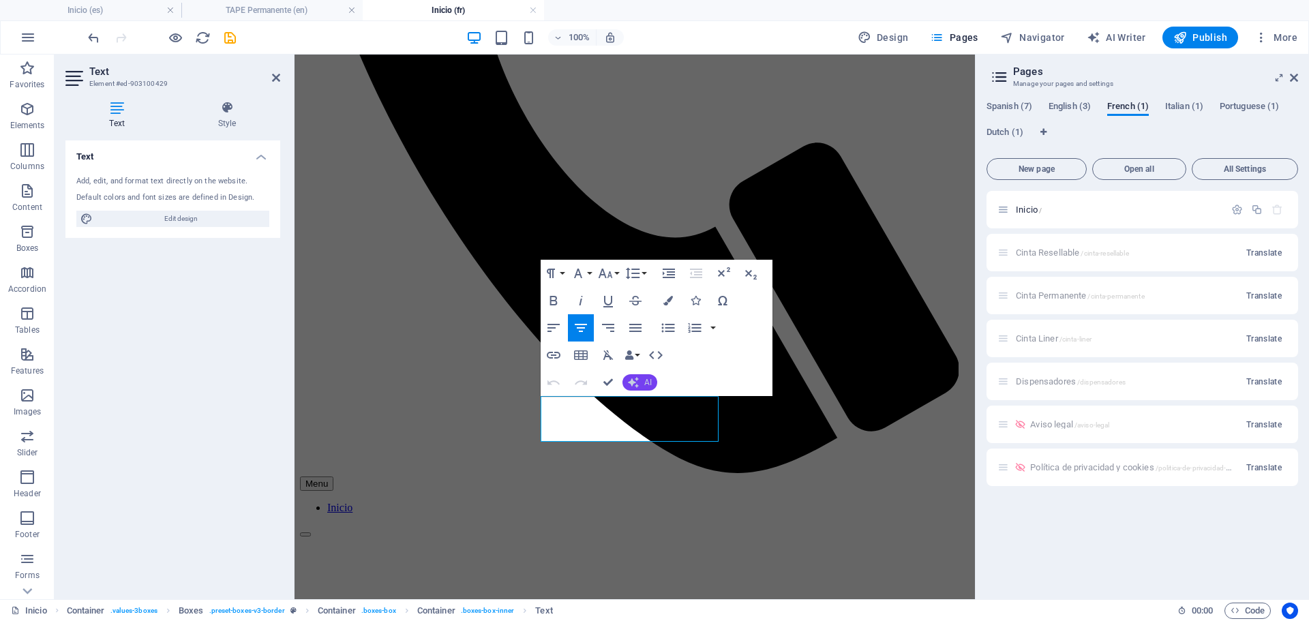
click at [642, 382] on button "AI" at bounding box center [640, 382] width 35 height 16
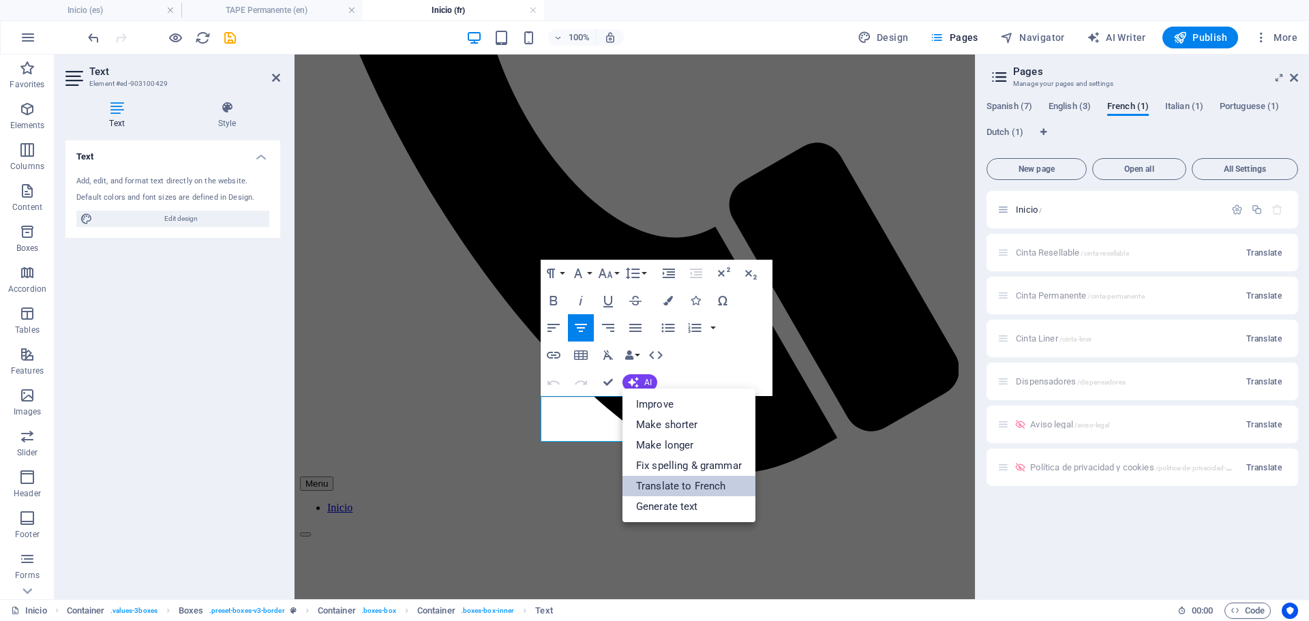
click at [684, 488] on link "Translate to French" at bounding box center [689, 486] width 133 height 20
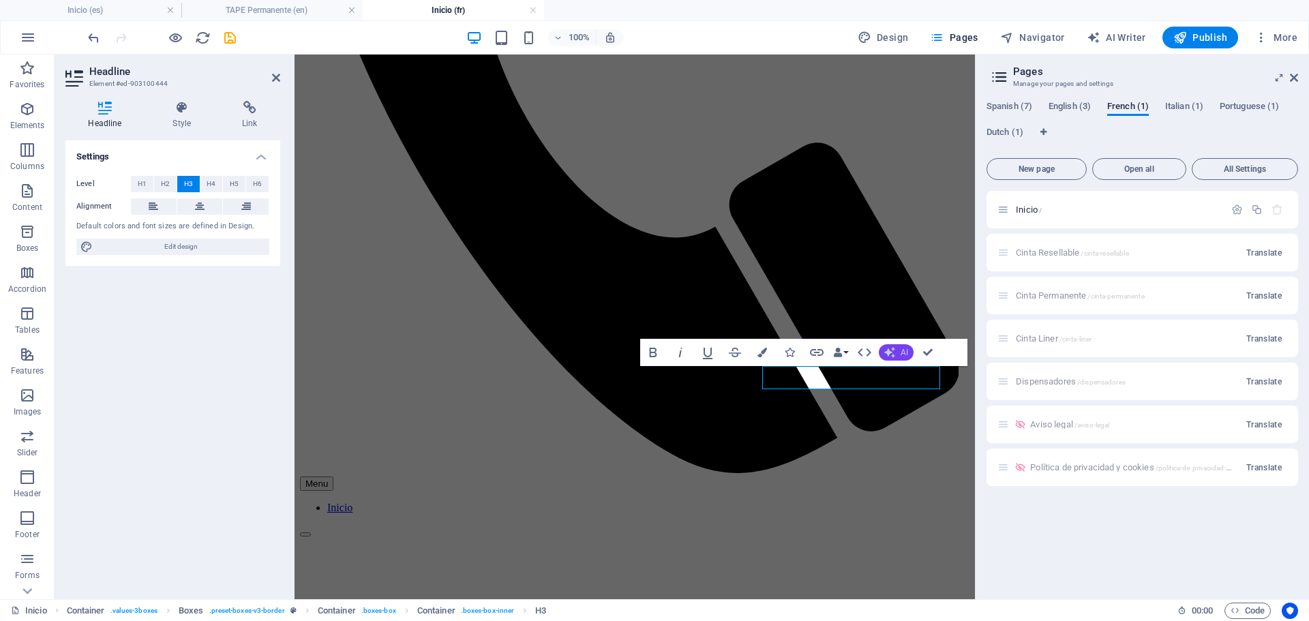
click at [890, 353] on icon "button" at bounding box center [890, 352] width 11 height 11
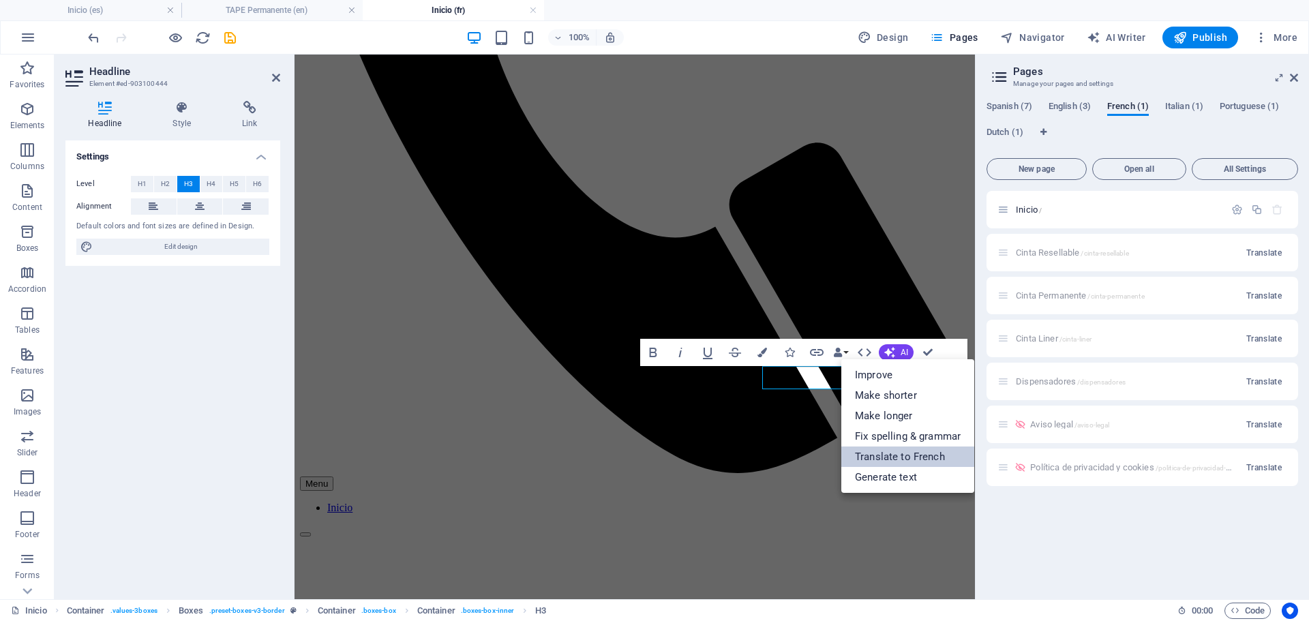
click at [879, 453] on link "Translate to French" at bounding box center [908, 457] width 133 height 20
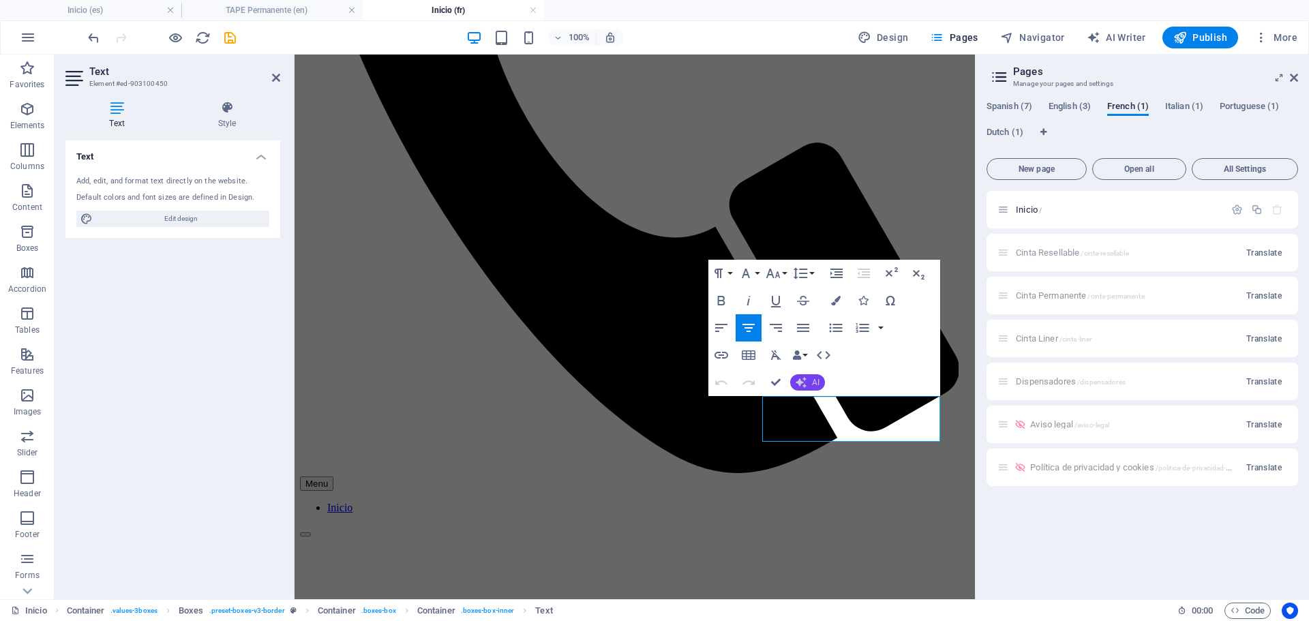
click at [813, 381] on span "AI" at bounding box center [816, 382] width 8 height 8
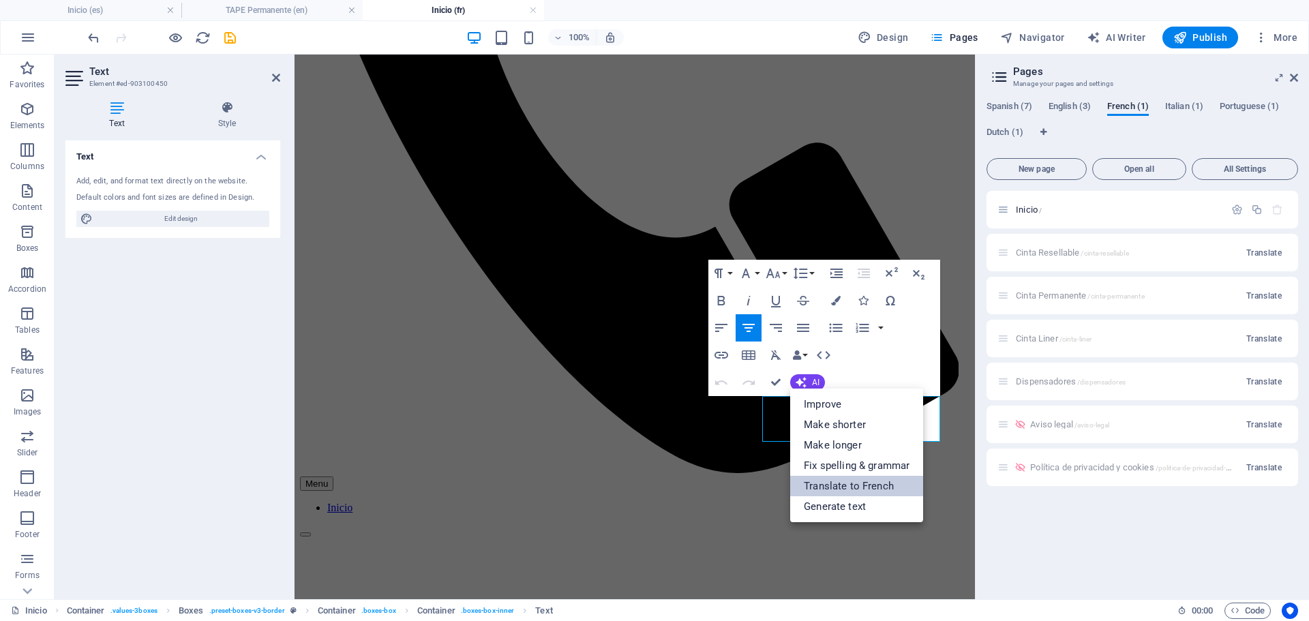
click at [848, 486] on link "Translate to French" at bounding box center [856, 486] width 133 height 20
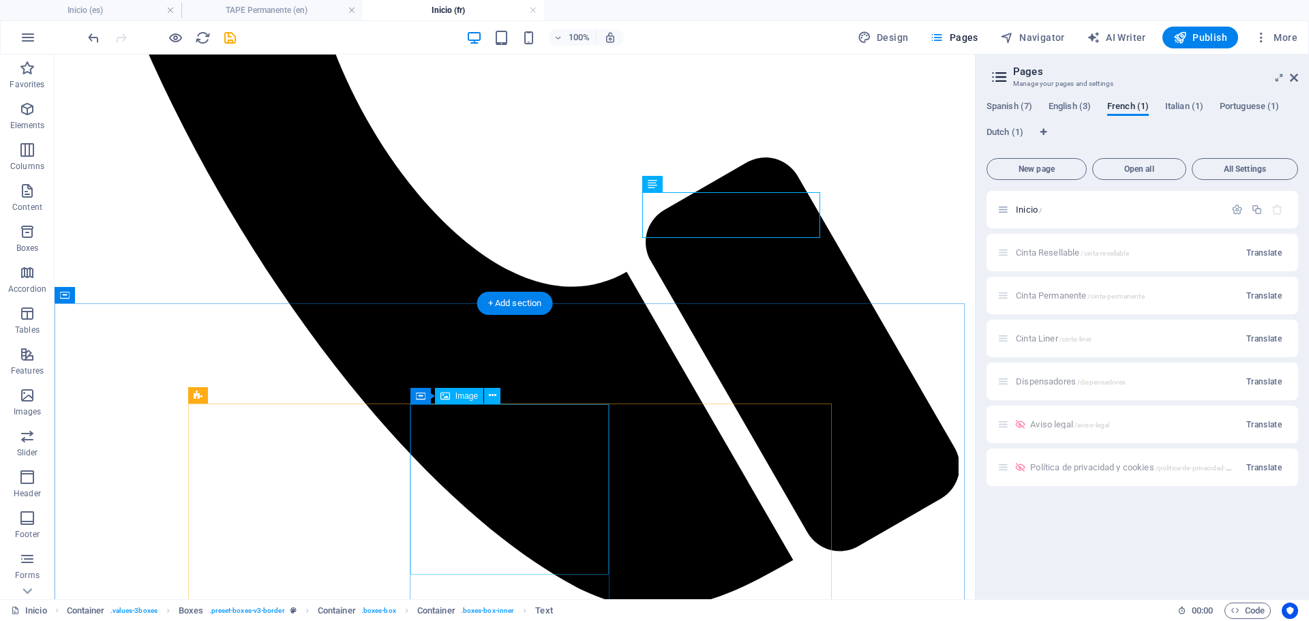
scroll to position [750, 0]
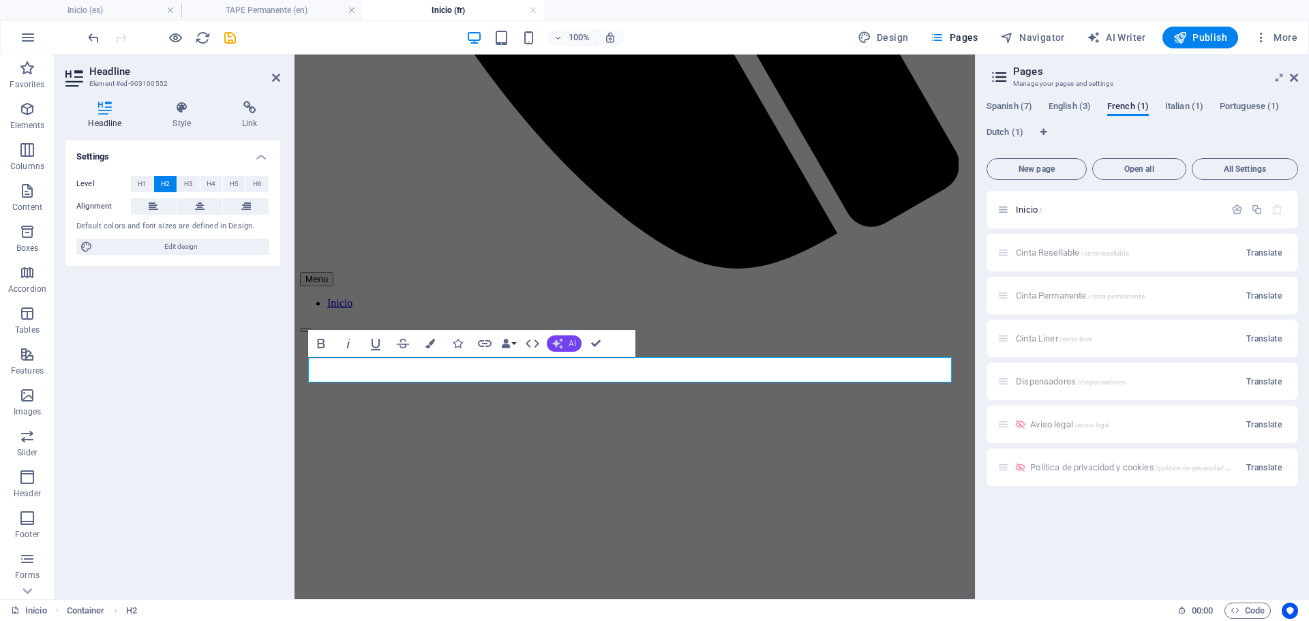
click at [571, 346] on span "AI" at bounding box center [573, 344] width 8 height 8
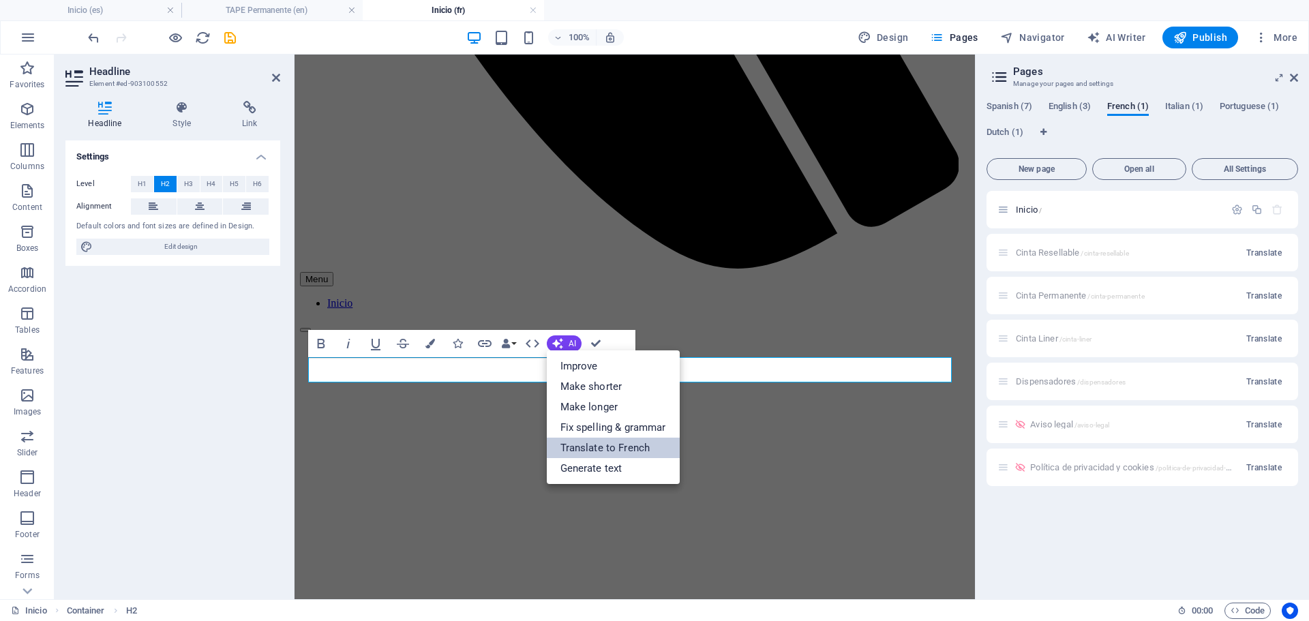
click at [612, 450] on link "Translate to French" at bounding box center [613, 448] width 133 height 20
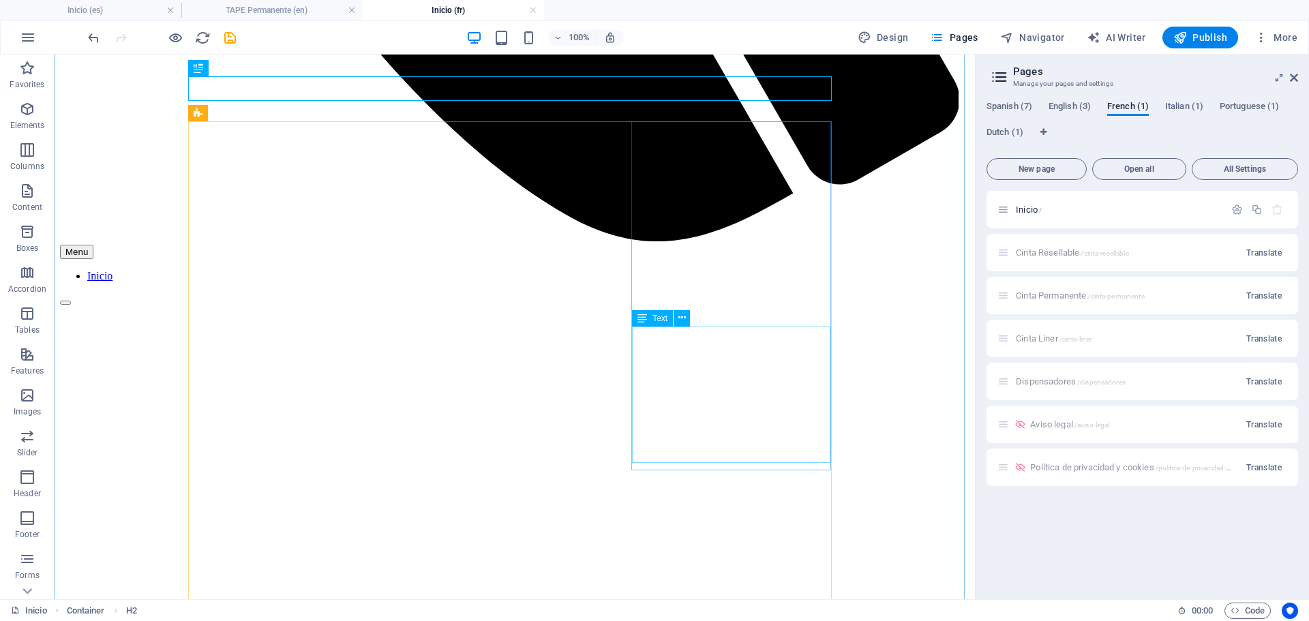
scroll to position [1159, 0]
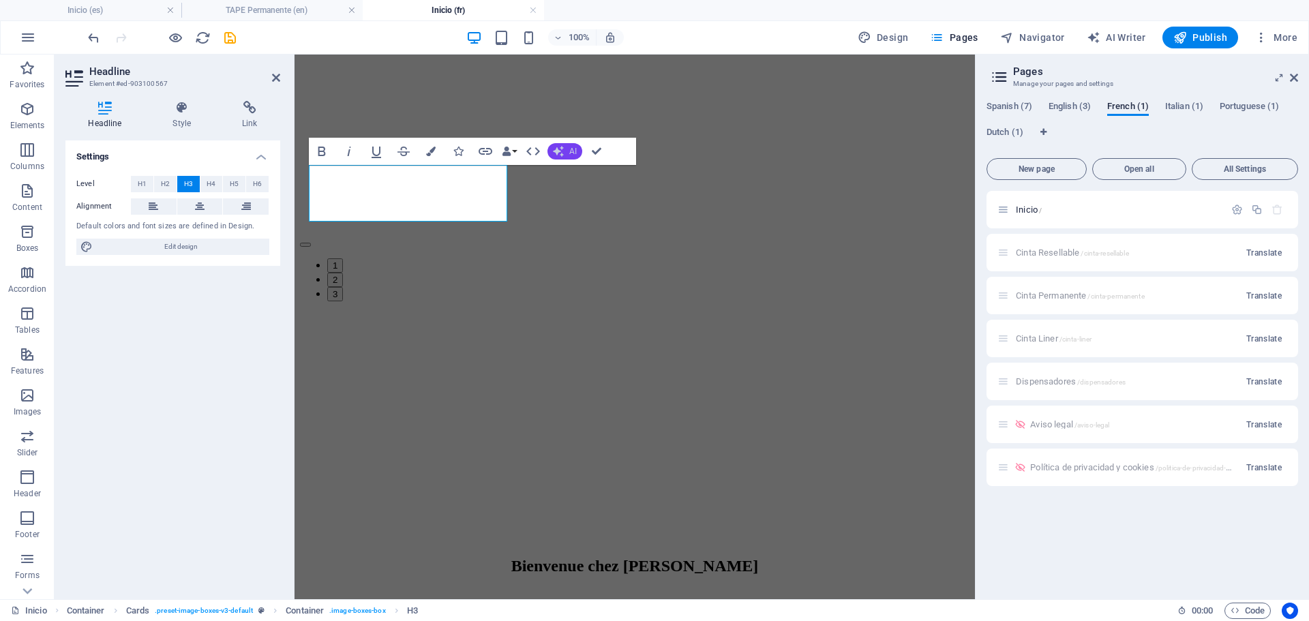
click at [569, 147] on span "AI" at bounding box center [573, 151] width 8 height 8
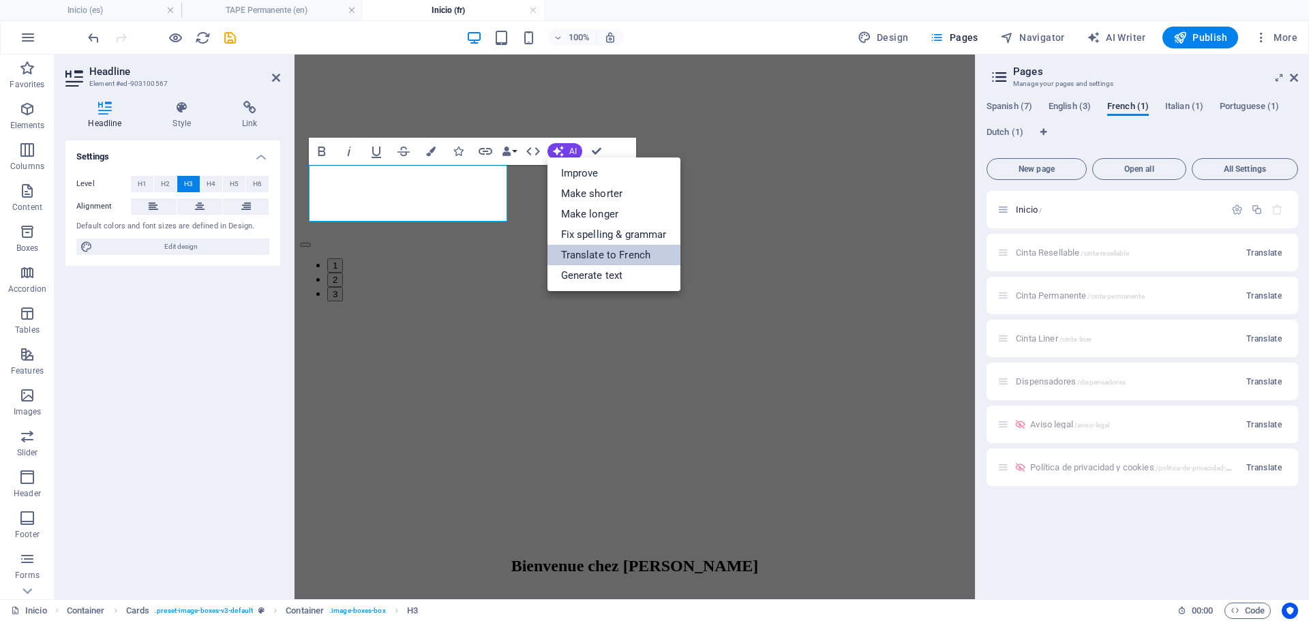
click at [611, 250] on link "Translate to French" at bounding box center [614, 255] width 133 height 20
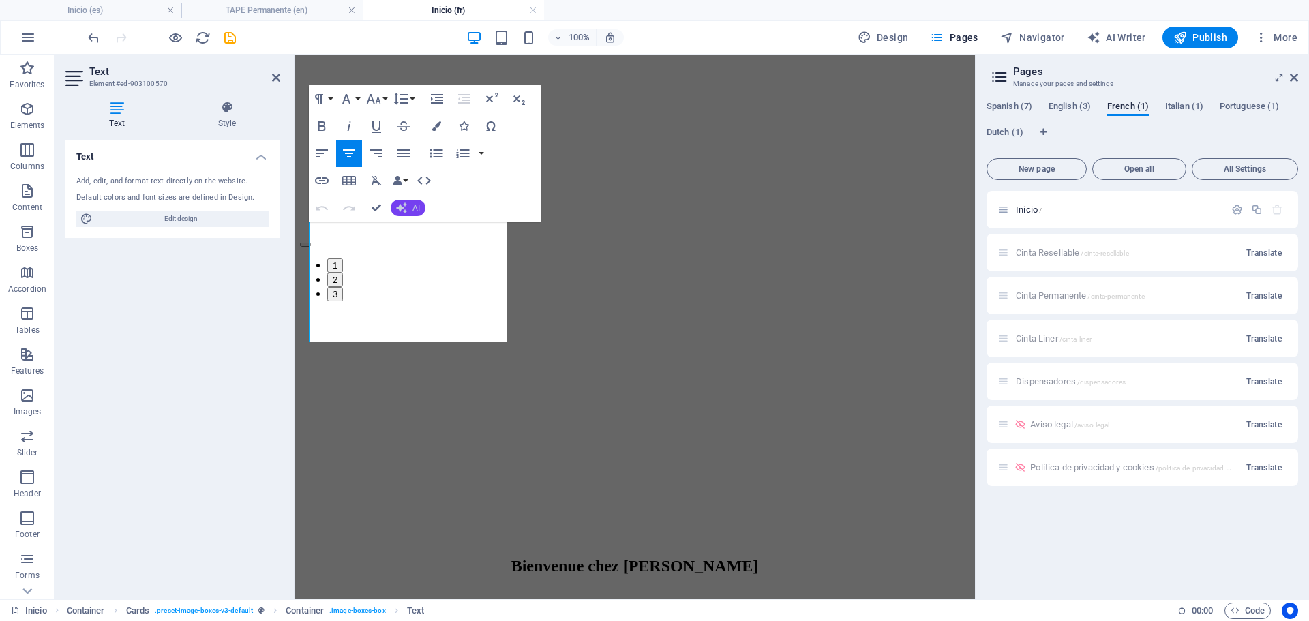
click at [411, 203] on button "AI" at bounding box center [408, 208] width 35 height 16
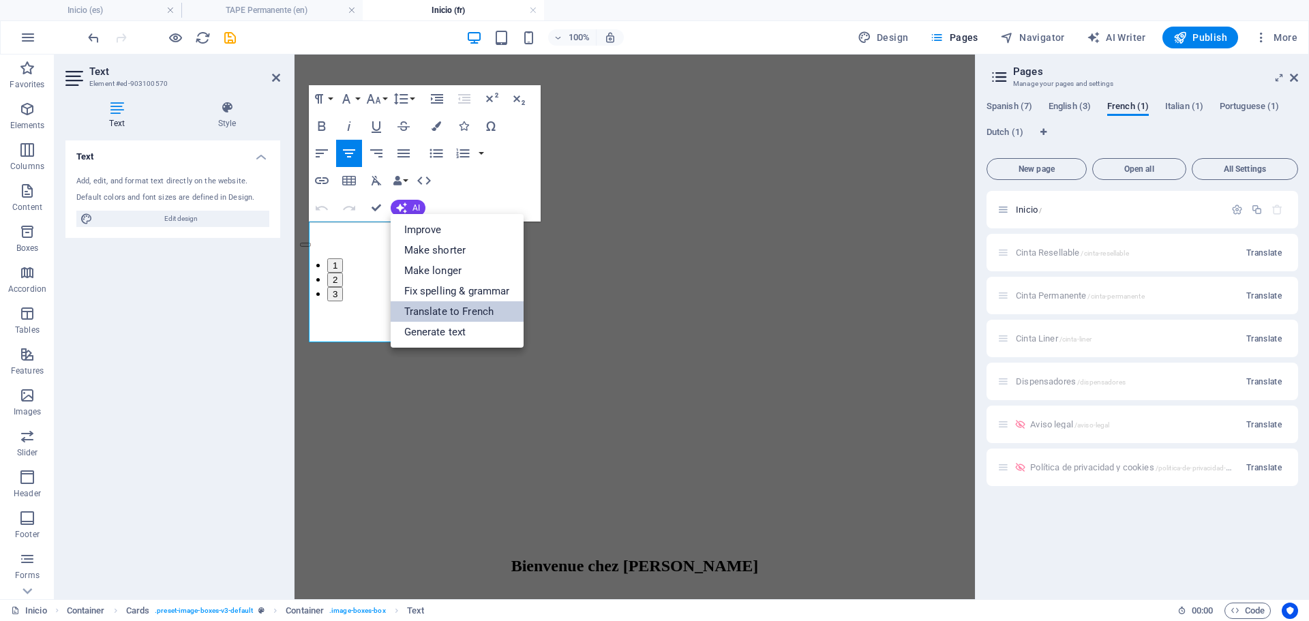
click at [461, 306] on link "Translate to French" at bounding box center [457, 311] width 133 height 20
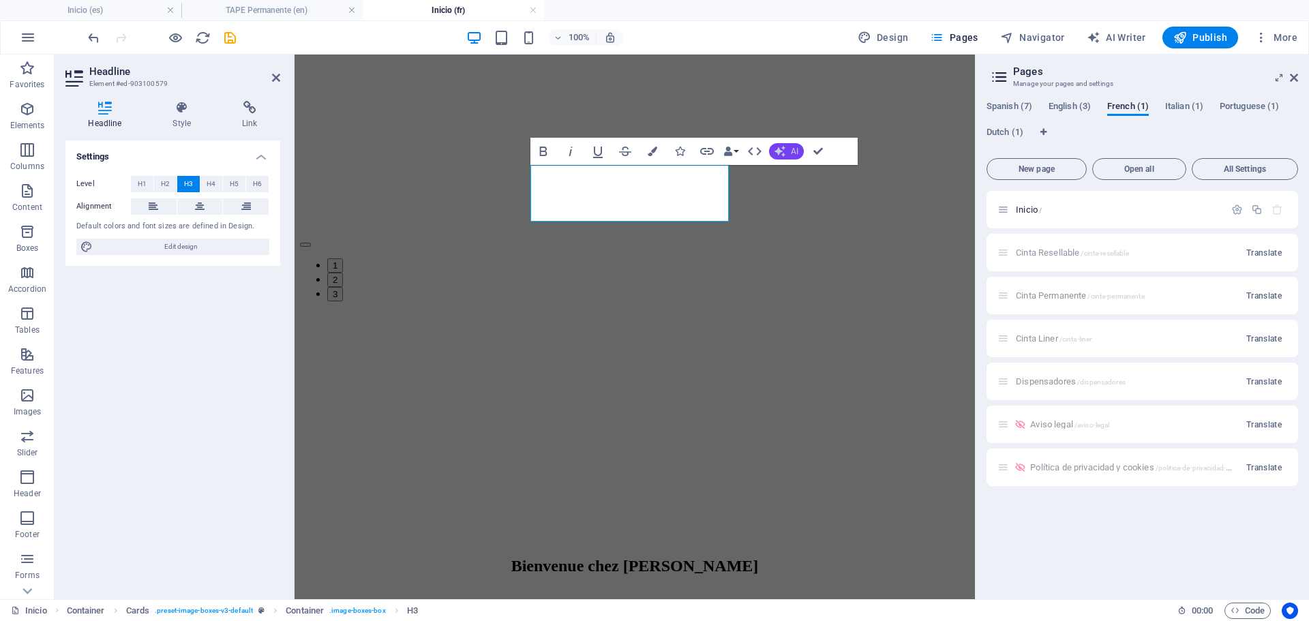
click at [773, 154] on button "AI" at bounding box center [786, 151] width 35 height 16
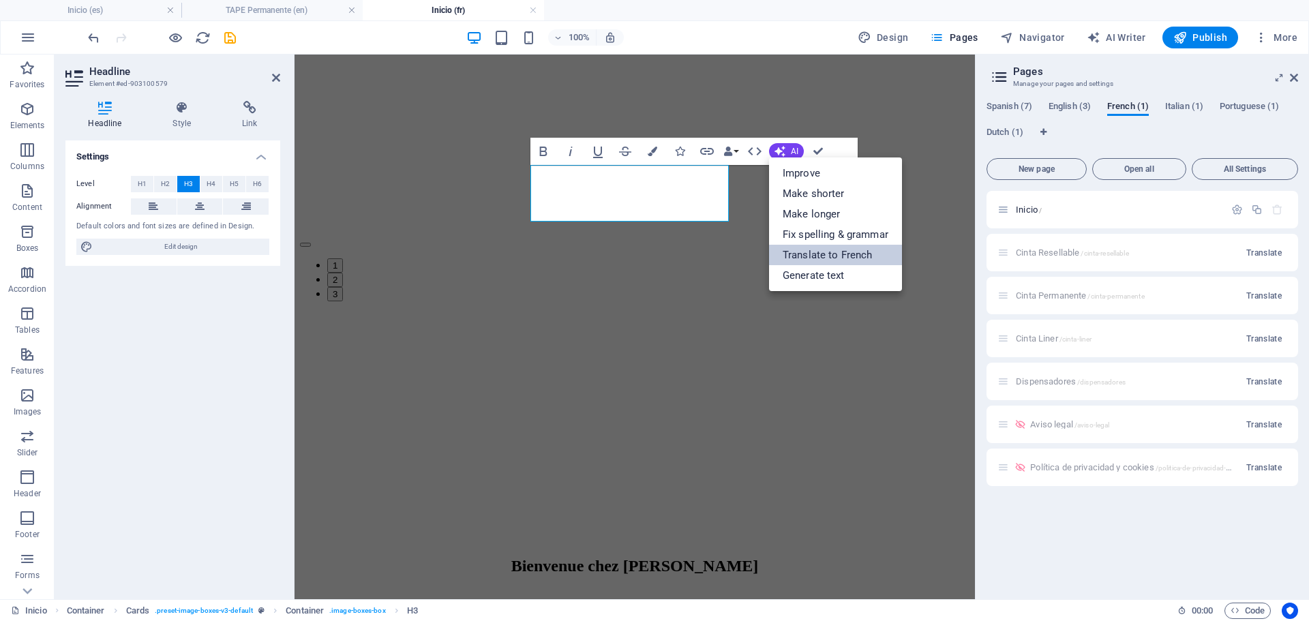
click at [812, 252] on link "Translate to French" at bounding box center [835, 255] width 133 height 20
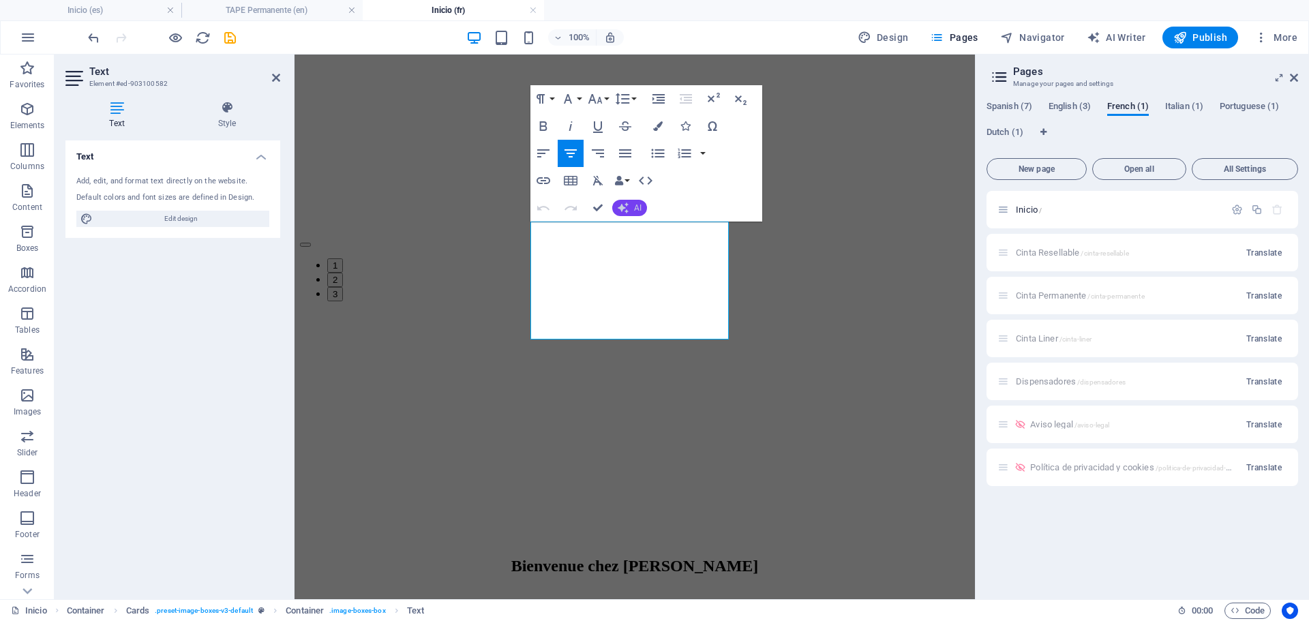
click at [621, 211] on icon "button" at bounding box center [623, 208] width 11 height 11
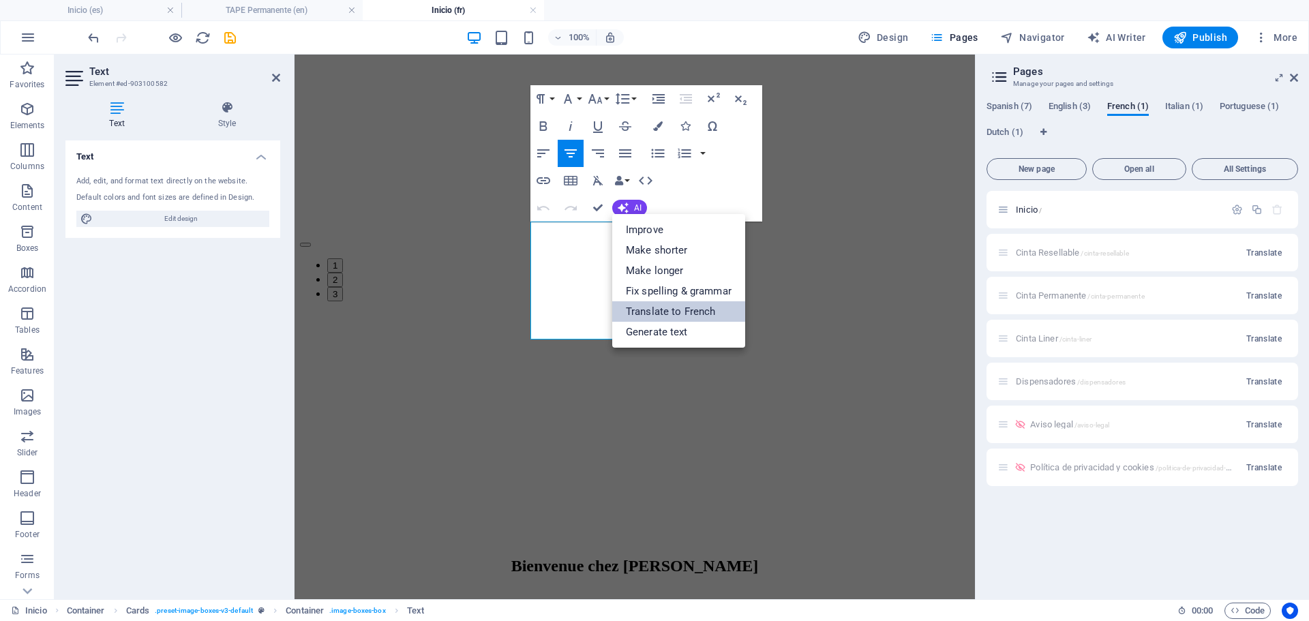
click at [658, 310] on link "Translate to French" at bounding box center [678, 311] width 133 height 20
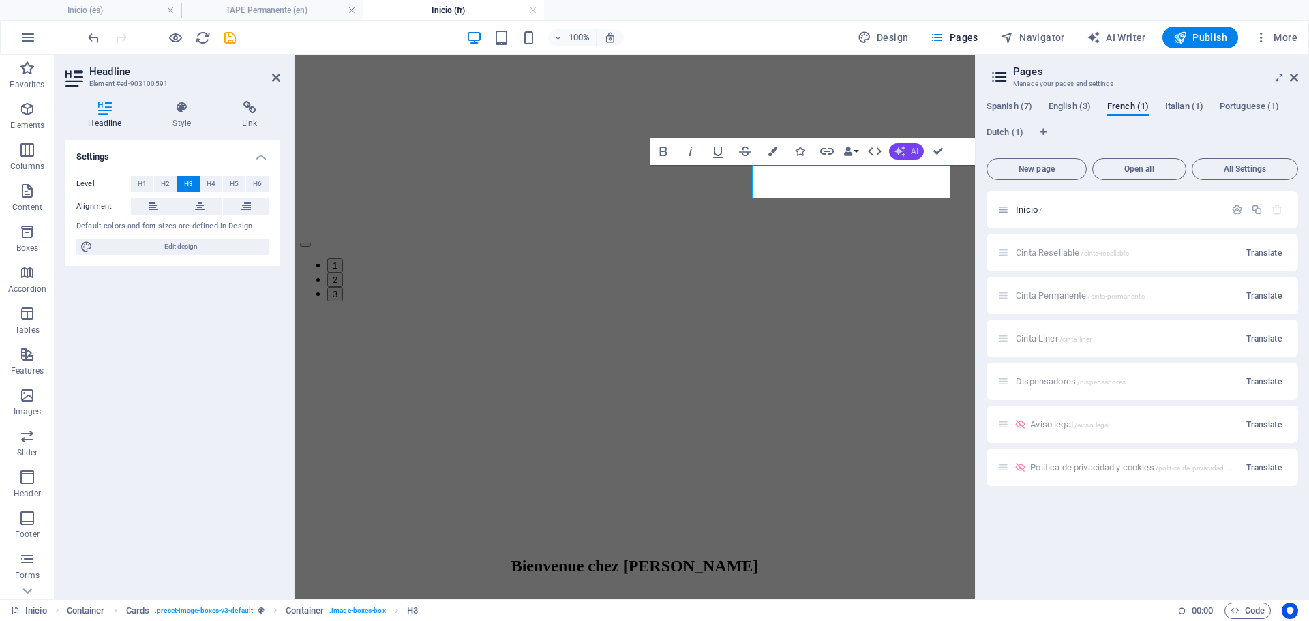
click at [906, 149] on button "AI" at bounding box center [906, 151] width 35 height 16
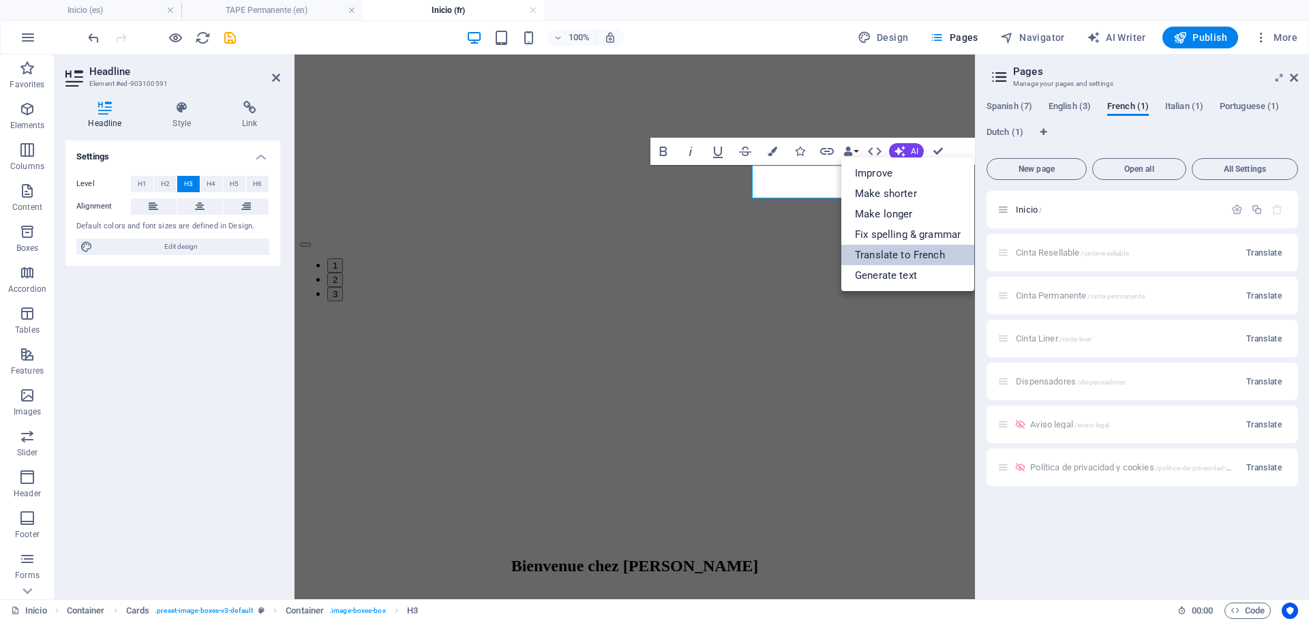
click at [903, 254] on link "Translate to French" at bounding box center [908, 255] width 133 height 20
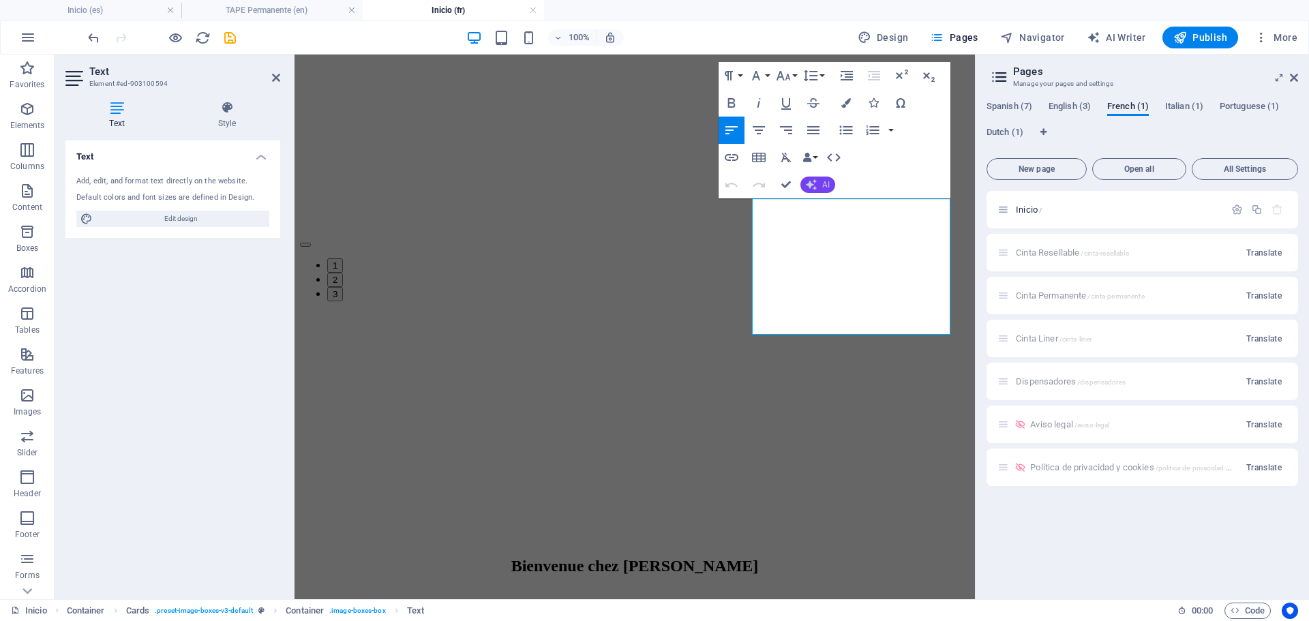
click at [820, 182] on button "AI" at bounding box center [818, 185] width 35 height 16
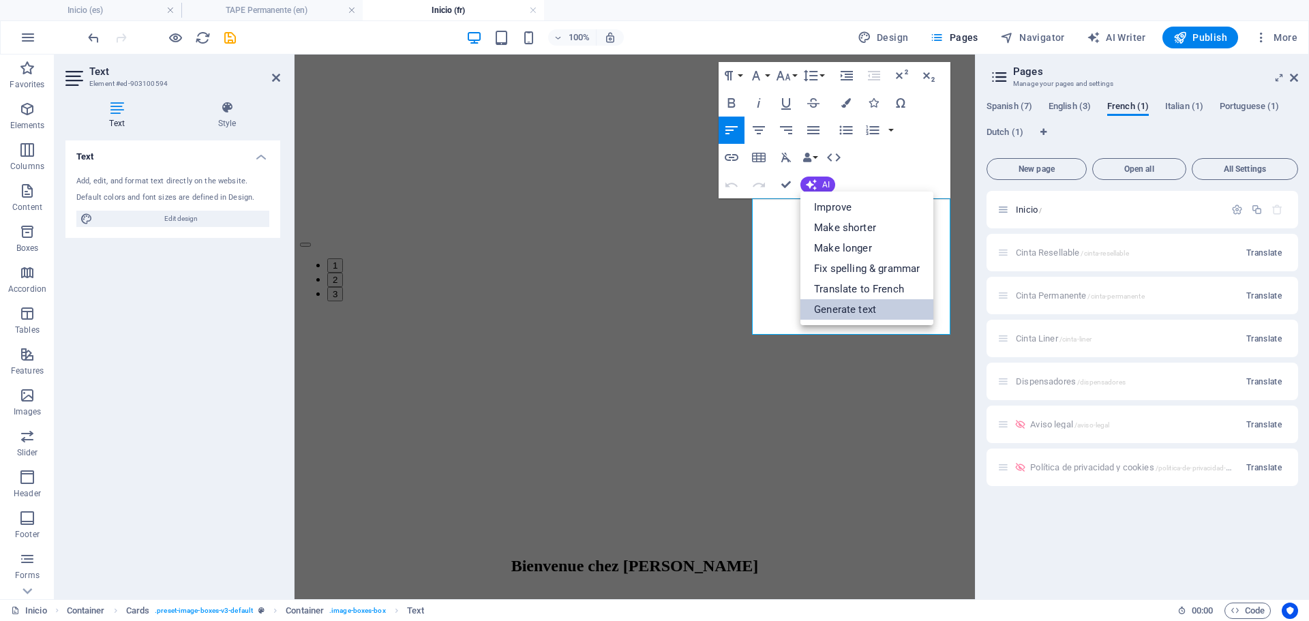
click at [846, 308] on link "Generate text" at bounding box center [867, 309] width 133 height 20
select select "English"
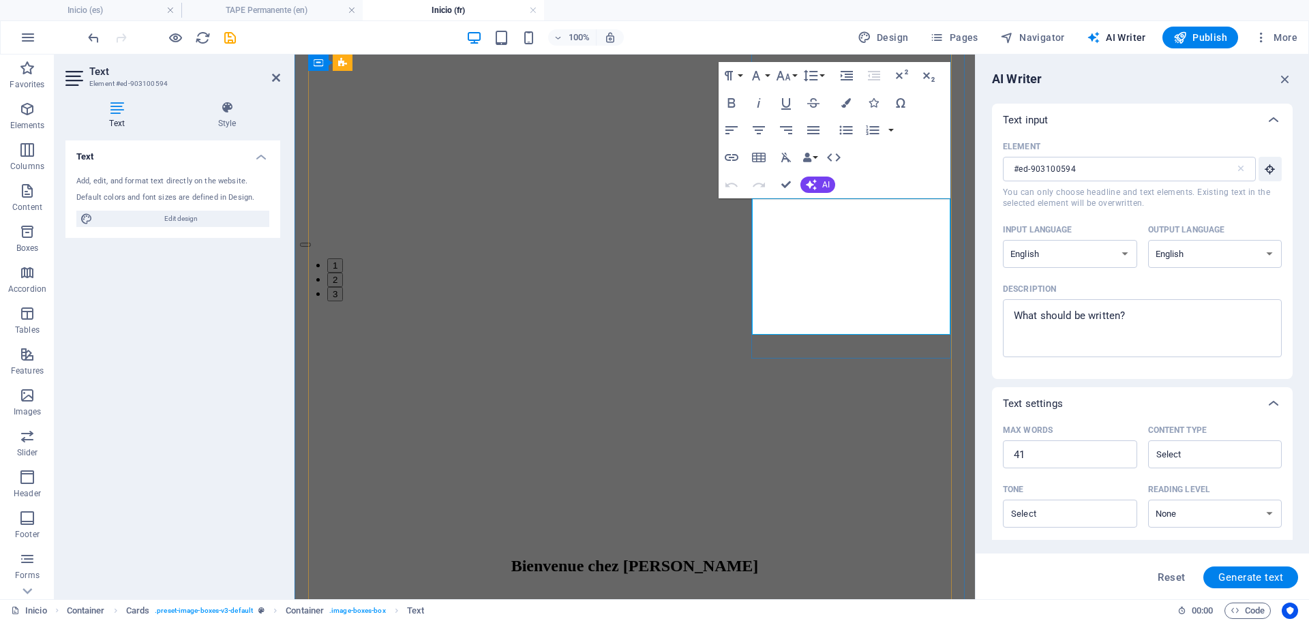
scroll to position [0, 0]
drag, startPoint x: 784, startPoint y: 179, endPoint x: 730, endPoint y: 125, distance: 76.7
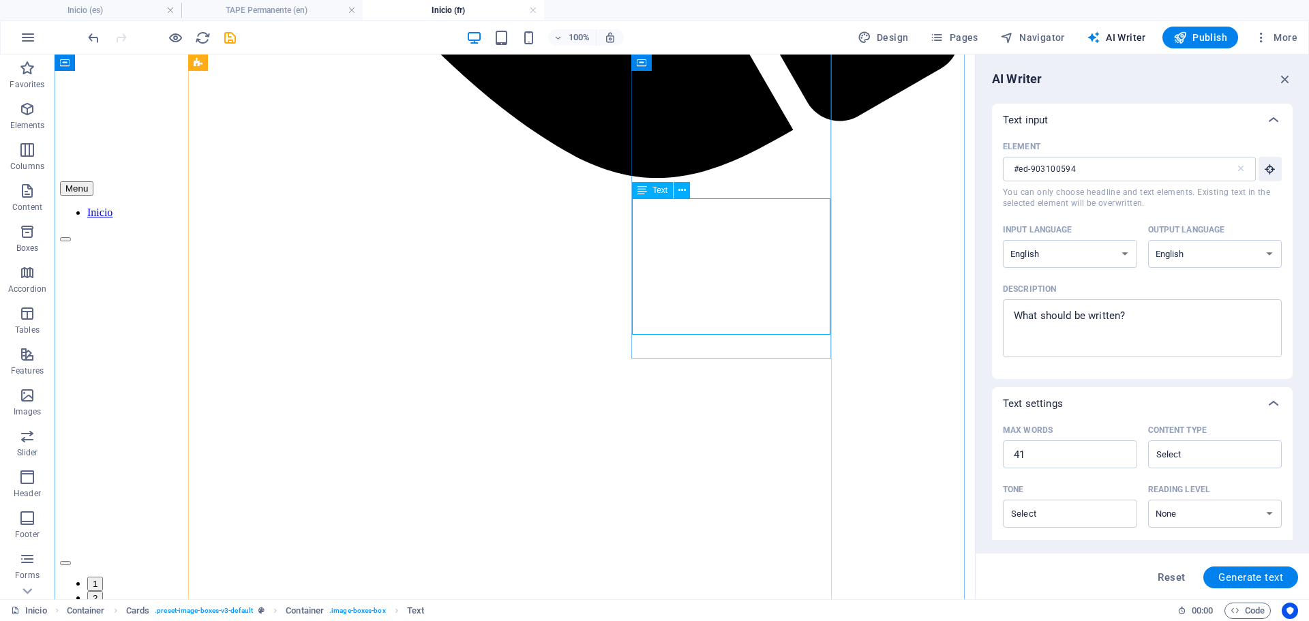
click at [93, 40] on icon "undo" at bounding box center [94, 38] width 16 height 16
click at [118, 37] on icon "redo" at bounding box center [121, 38] width 16 height 16
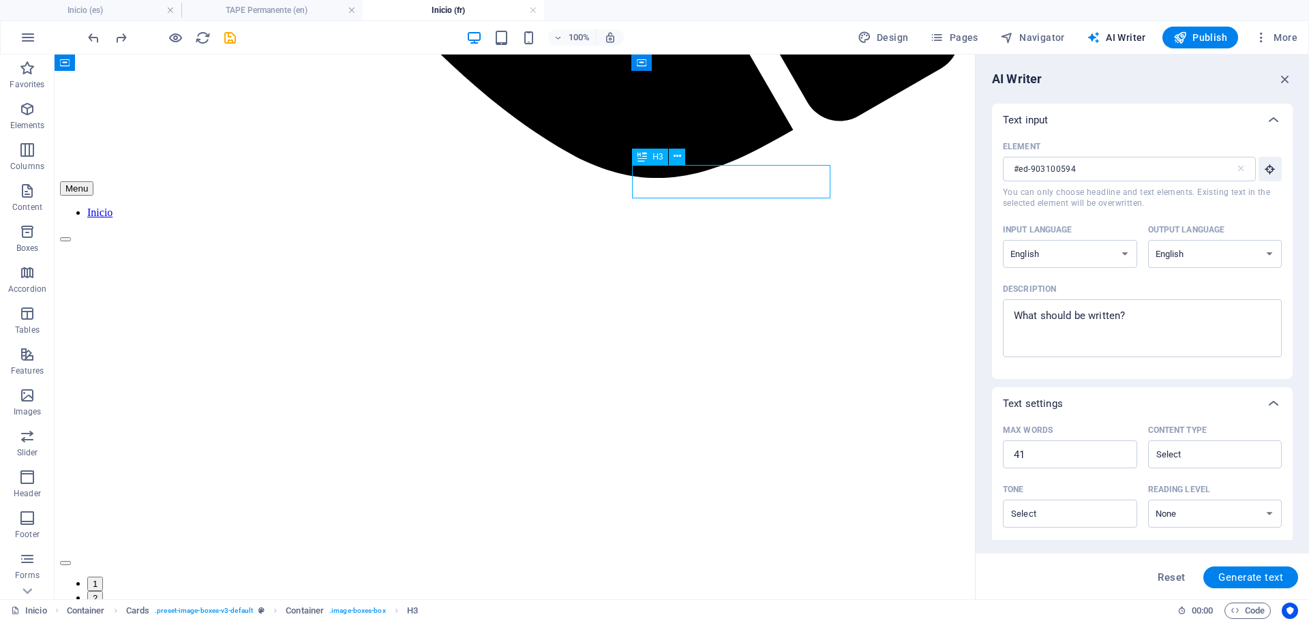
drag, startPoint x: 743, startPoint y: 187, endPoint x: 503, endPoint y: 187, distance: 240.0
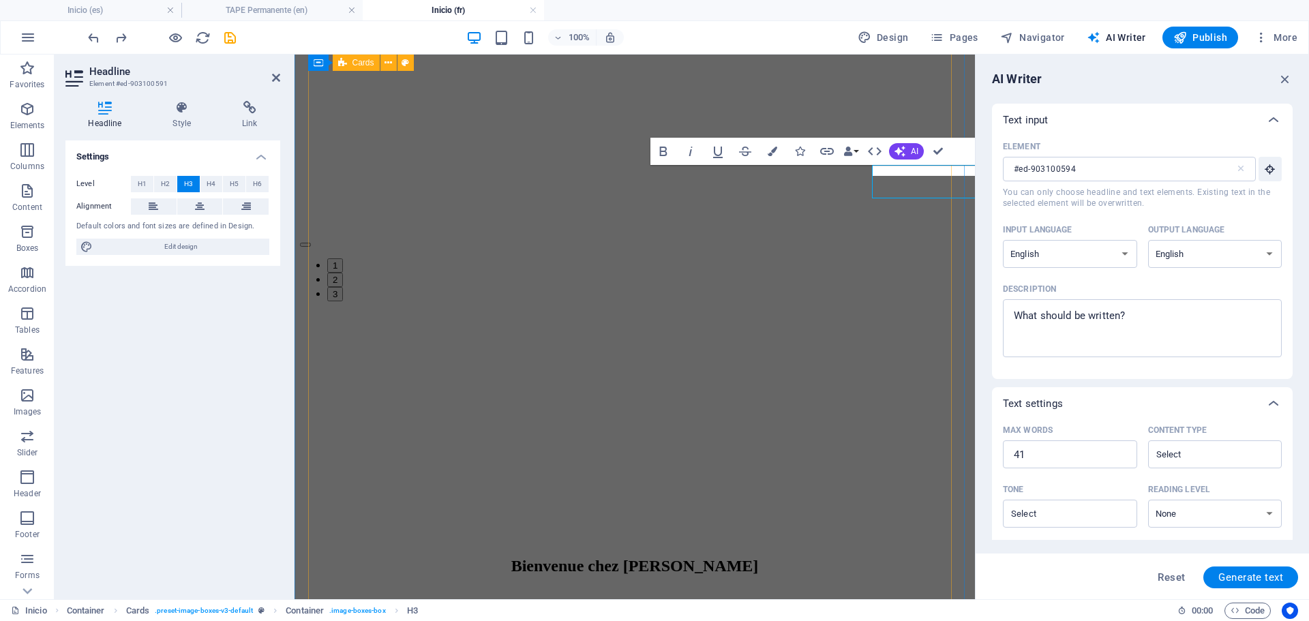
type input "#ed-903100591"
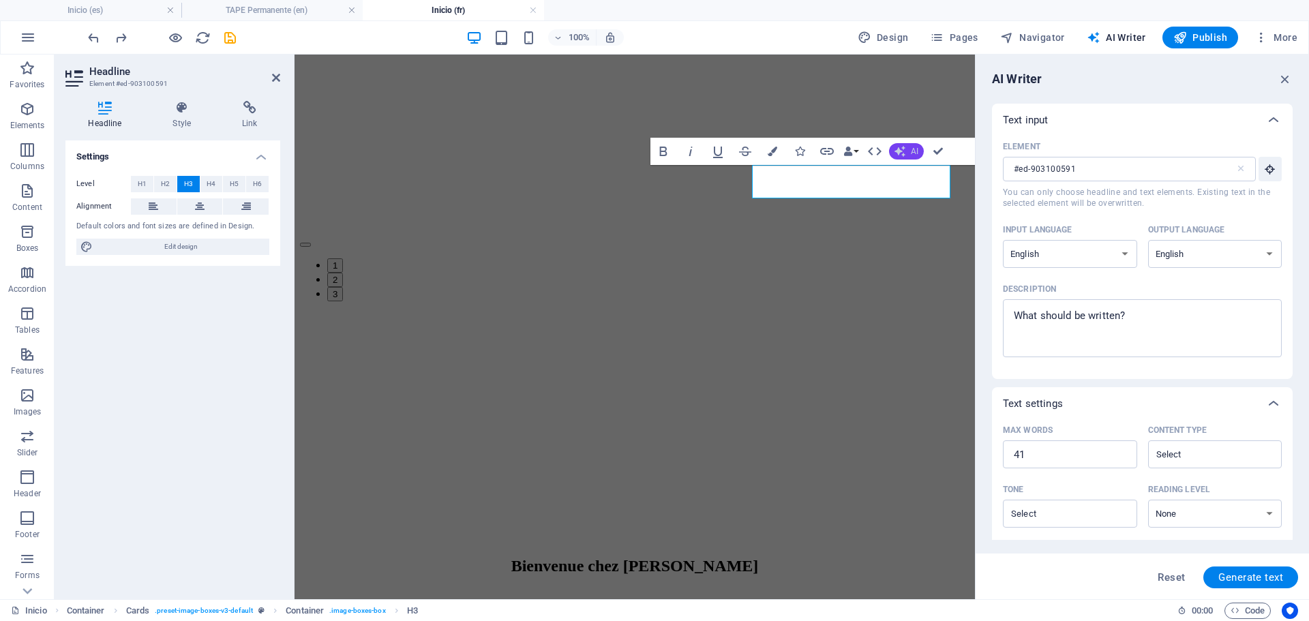
click at [906, 154] on button "AI" at bounding box center [906, 151] width 35 height 16
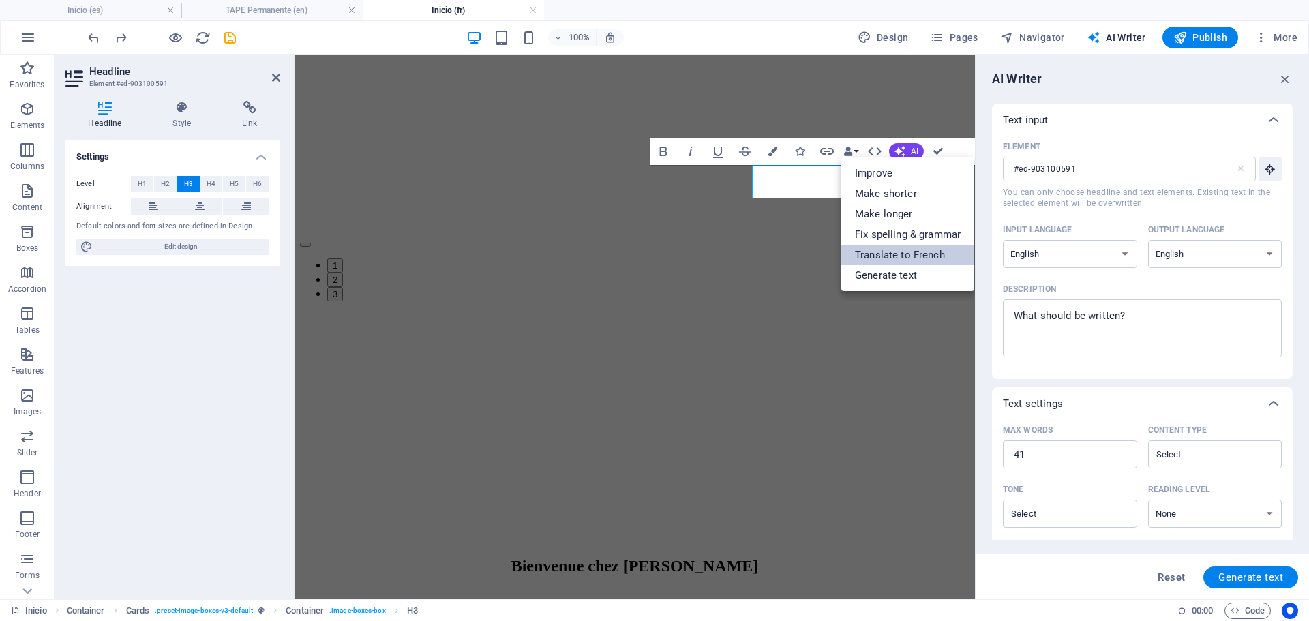
click at [902, 249] on link "Translate to French" at bounding box center [908, 255] width 133 height 20
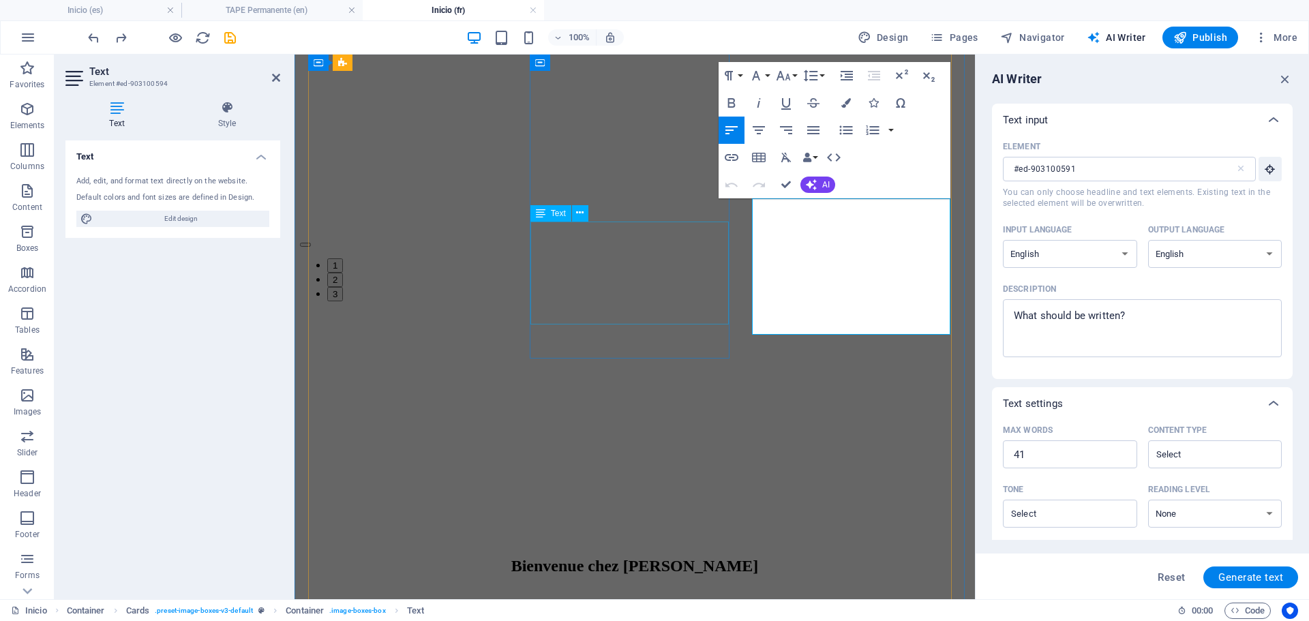
type input "#ed-903100594"
click at [820, 190] on button "AI" at bounding box center [818, 185] width 35 height 16
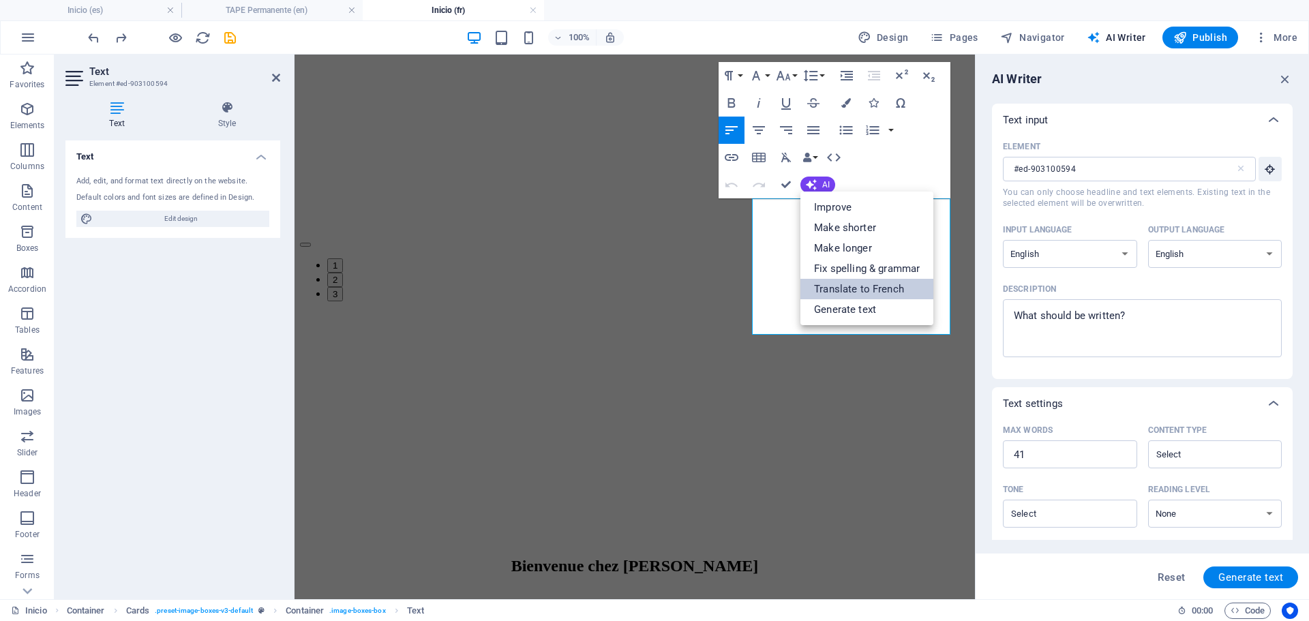
click at [865, 293] on link "Translate to French" at bounding box center [867, 289] width 133 height 20
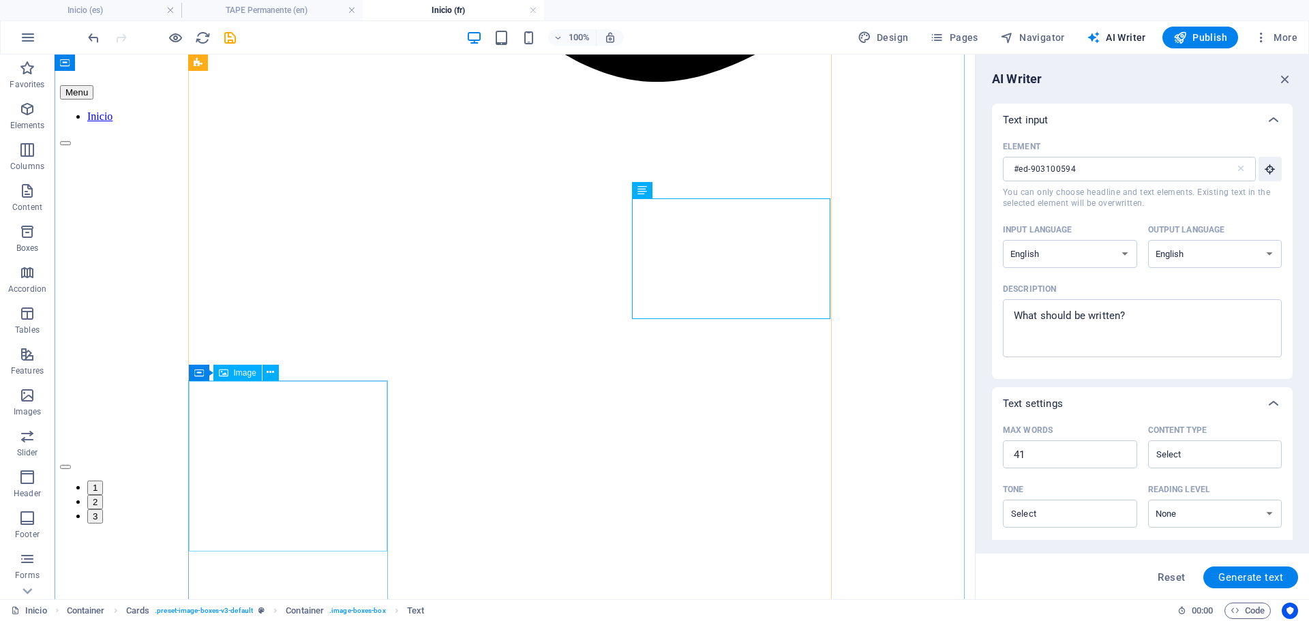
scroll to position [1364, 0]
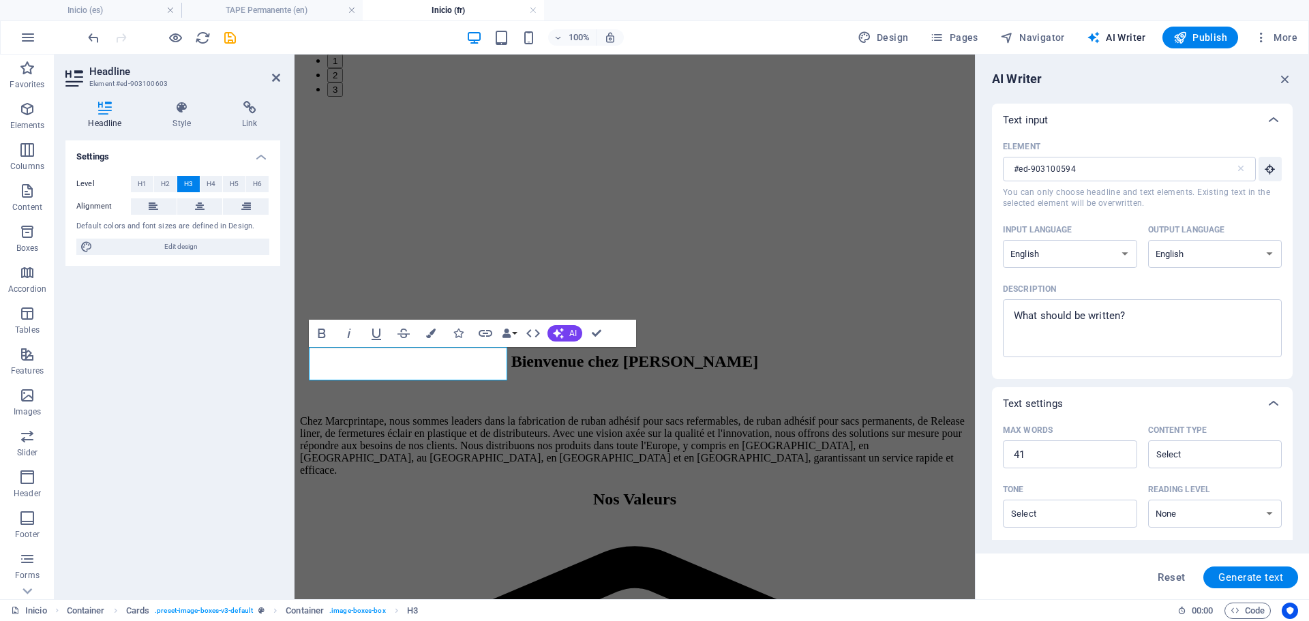
type input "#ed-903100603"
click at [561, 331] on icon "button" at bounding box center [558, 333] width 11 height 11
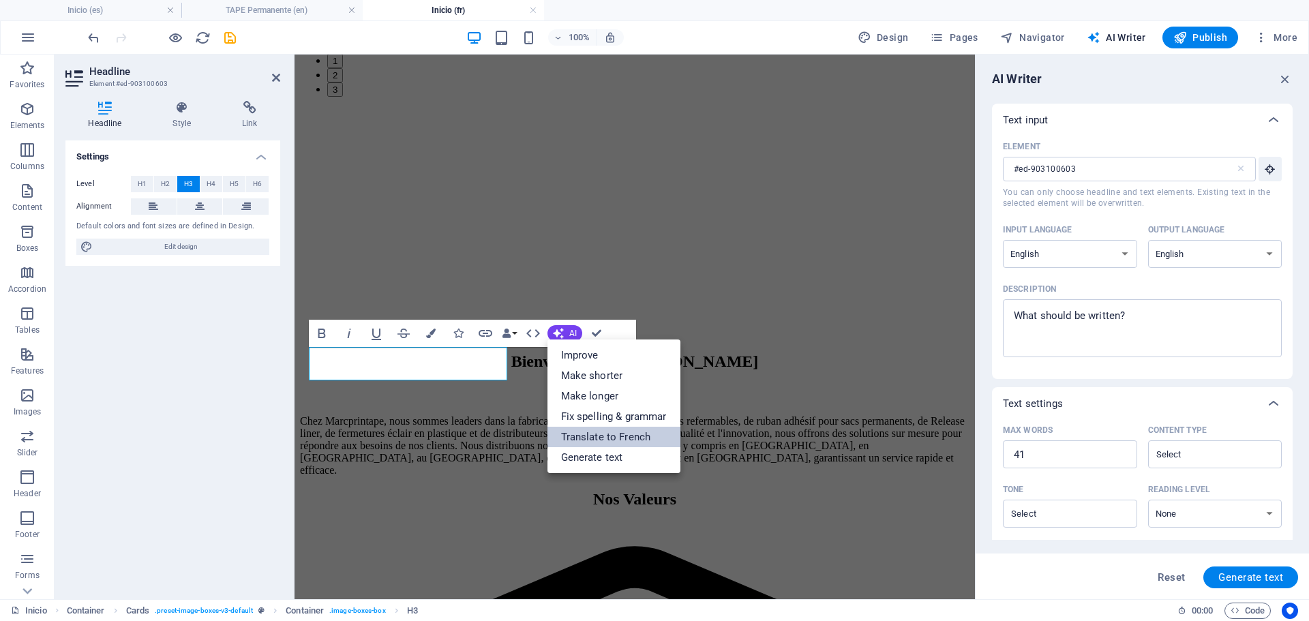
click at [606, 438] on link "Translate to French" at bounding box center [614, 437] width 133 height 20
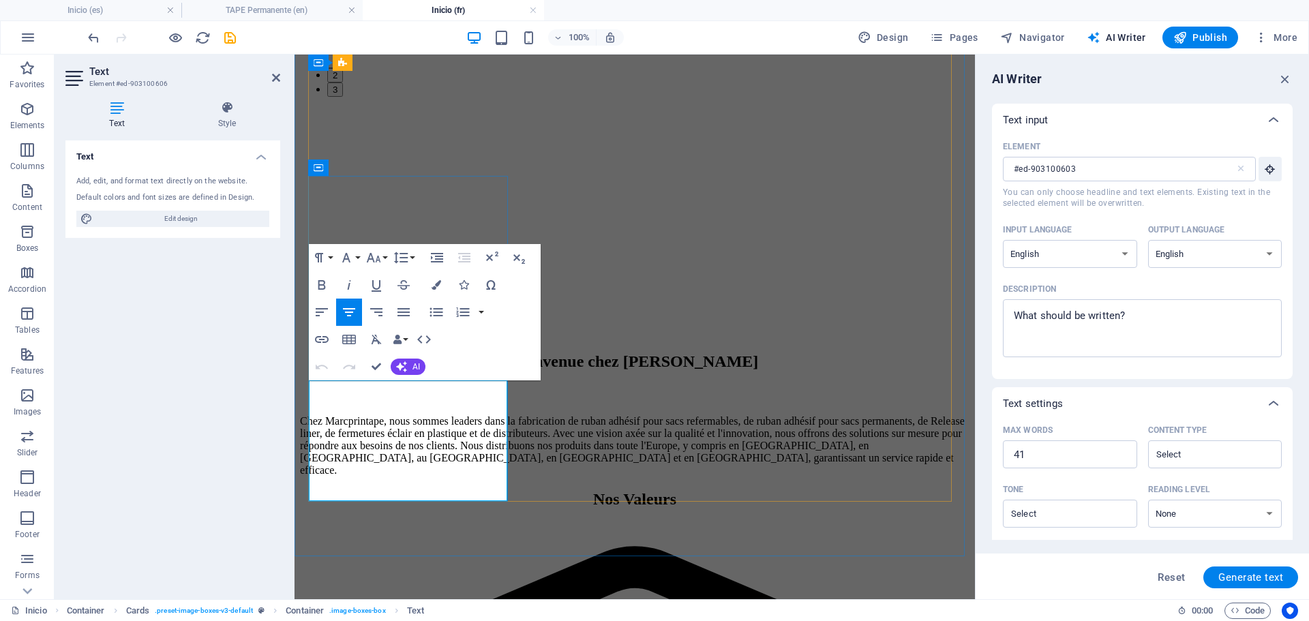
type input "#ed-903100606"
click at [404, 370] on icon "button" at bounding box center [401, 366] width 11 height 11
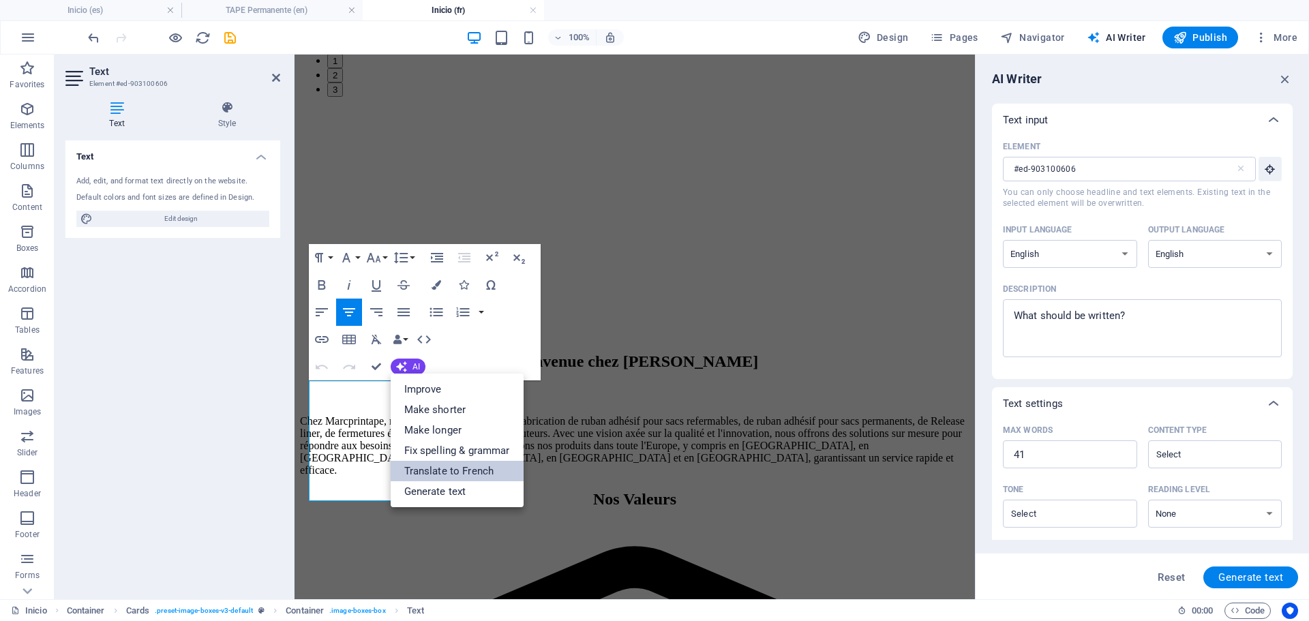
click at [449, 475] on link "Translate to French" at bounding box center [457, 471] width 133 height 20
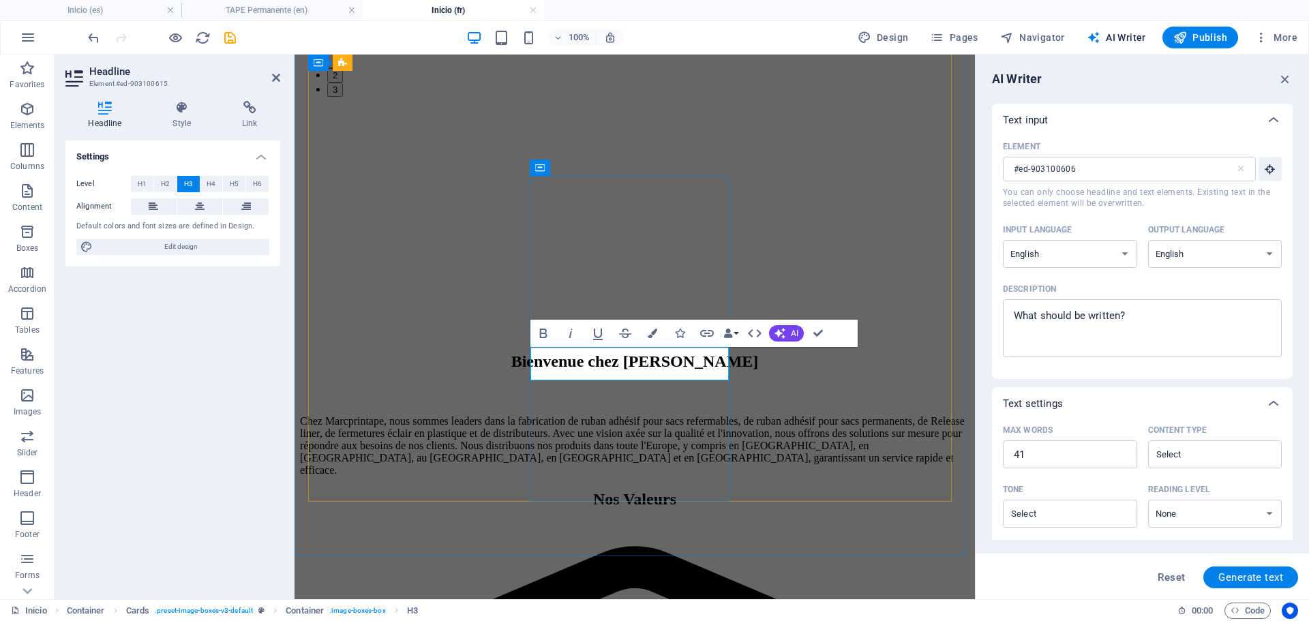
type input "#ed-903100615"
click at [784, 329] on icon "button" at bounding box center [780, 333] width 11 height 11
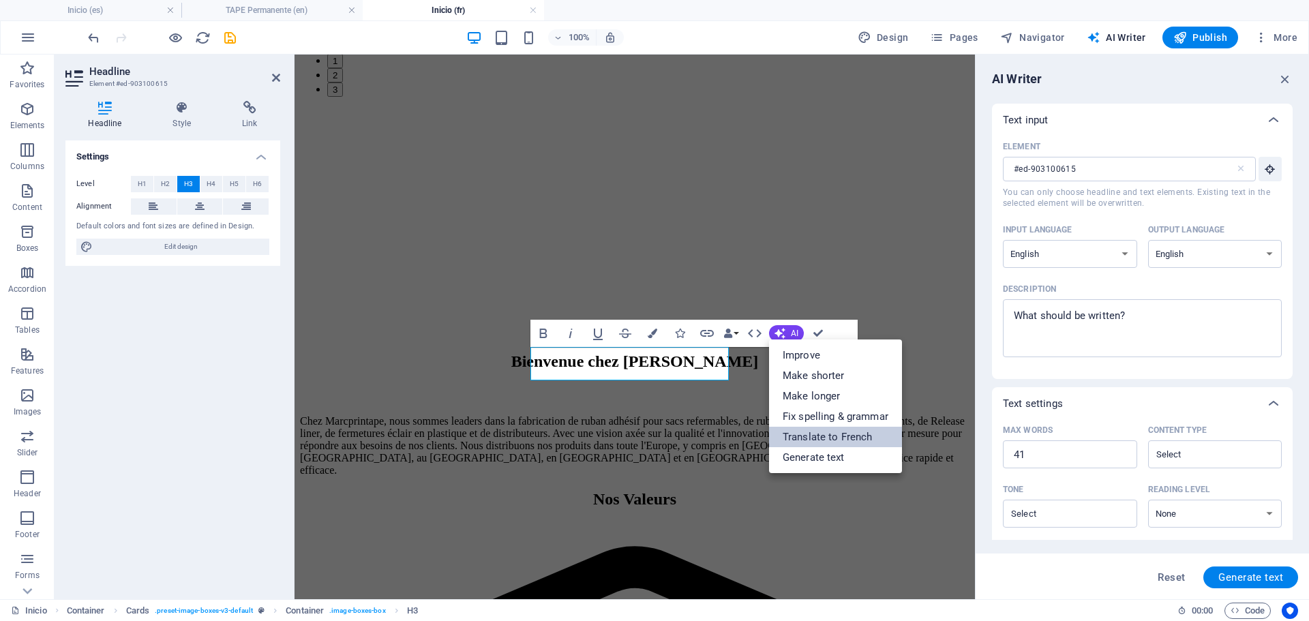
click at [812, 439] on link "Translate to French" at bounding box center [835, 437] width 133 height 20
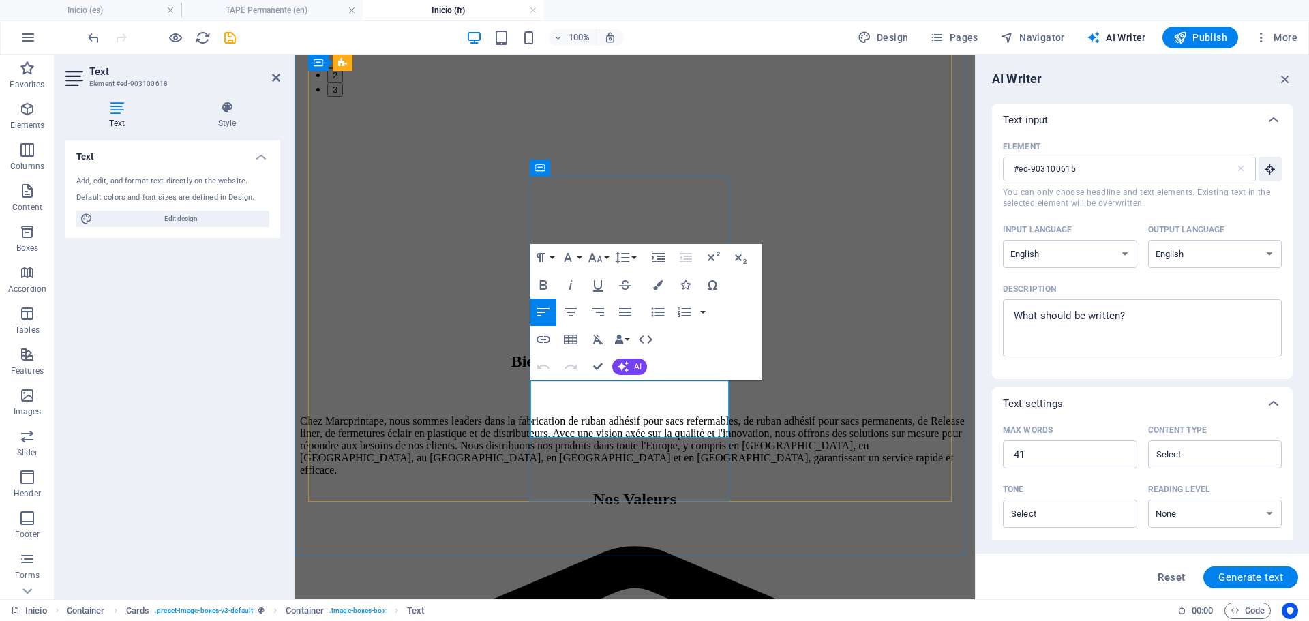
type input "#ed-903100618"
click at [629, 361] on button "AI" at bounding box center [629, 367] width 35 height 16
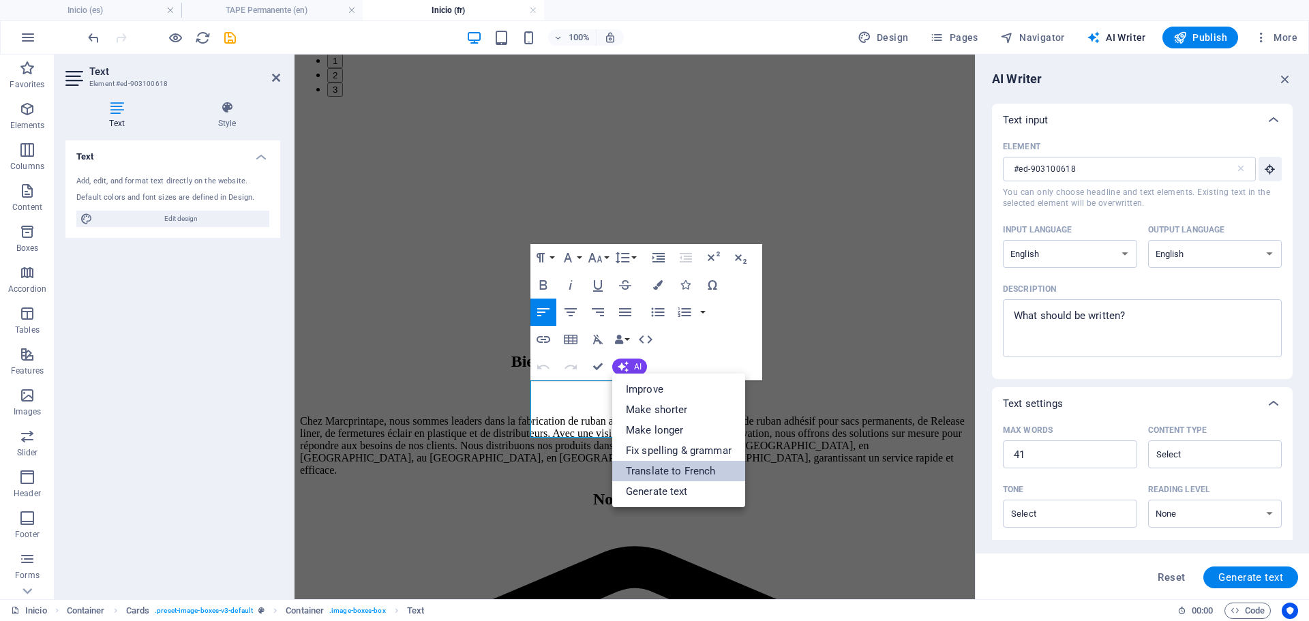
click at [683, 469] on link "Translate to French" at bounding box center [678, 471] width 133 height 20
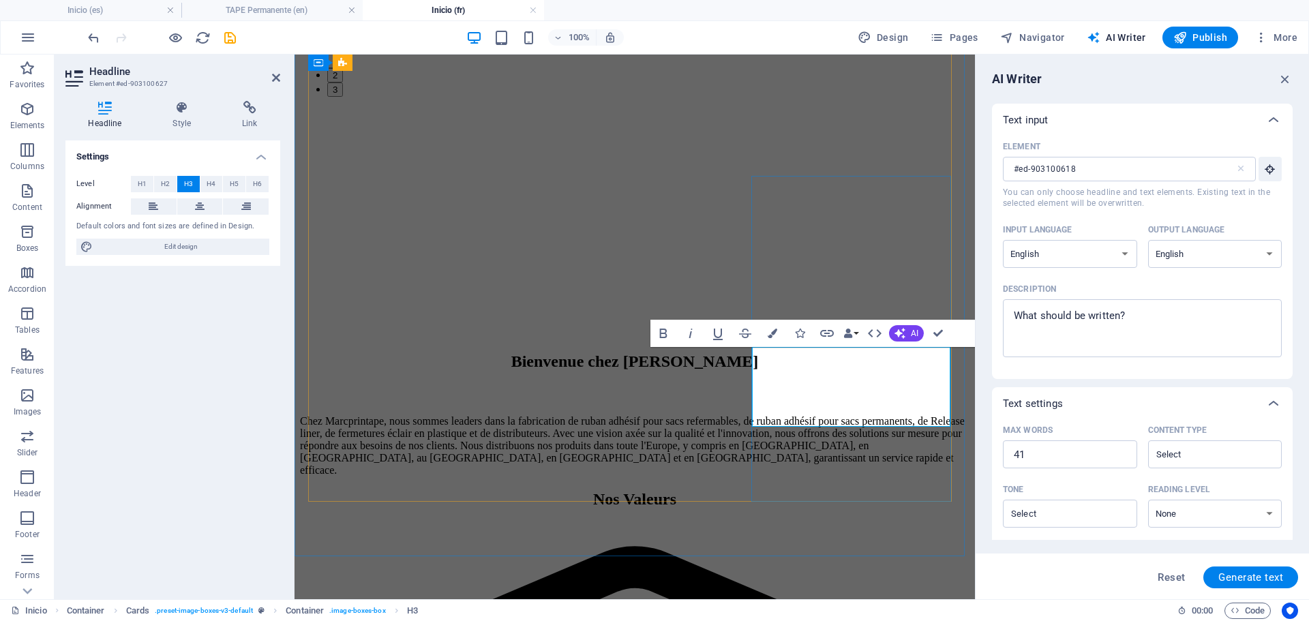
type input "#ed-903100627"
click at [907, 328] on button "AI" at bounding box center [906, 333] width 35 height 16
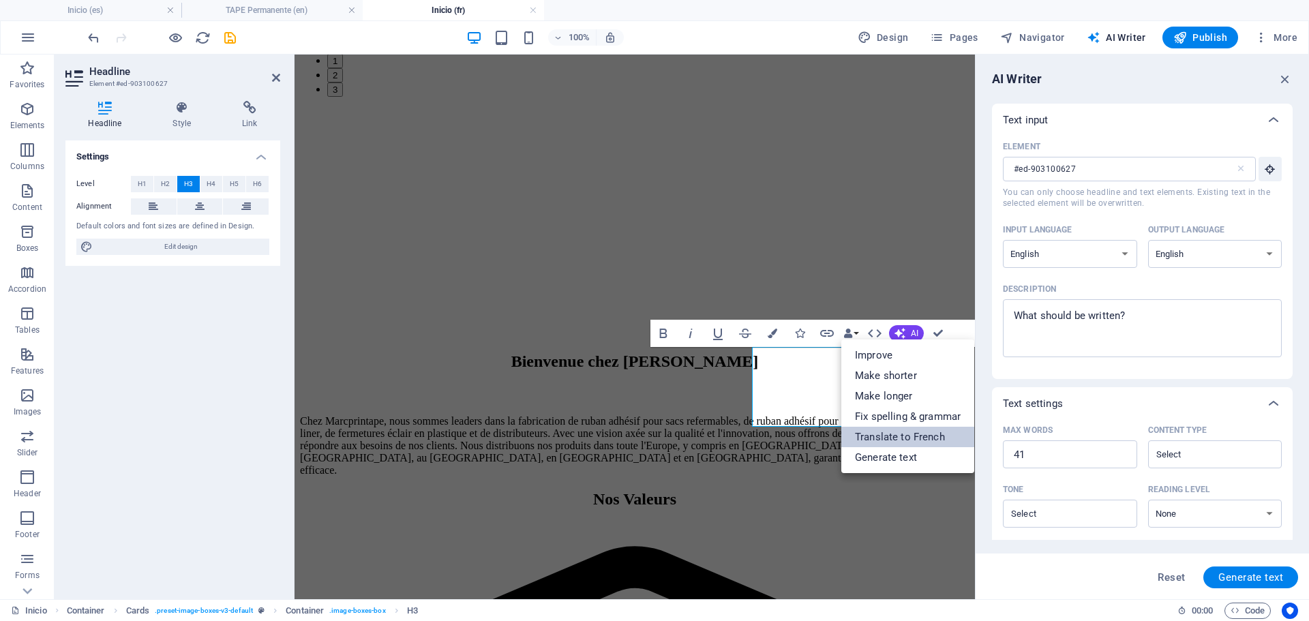
click at [910, 434] on link "Translate to French" at bounding box center [908, 437] width 133 height 20
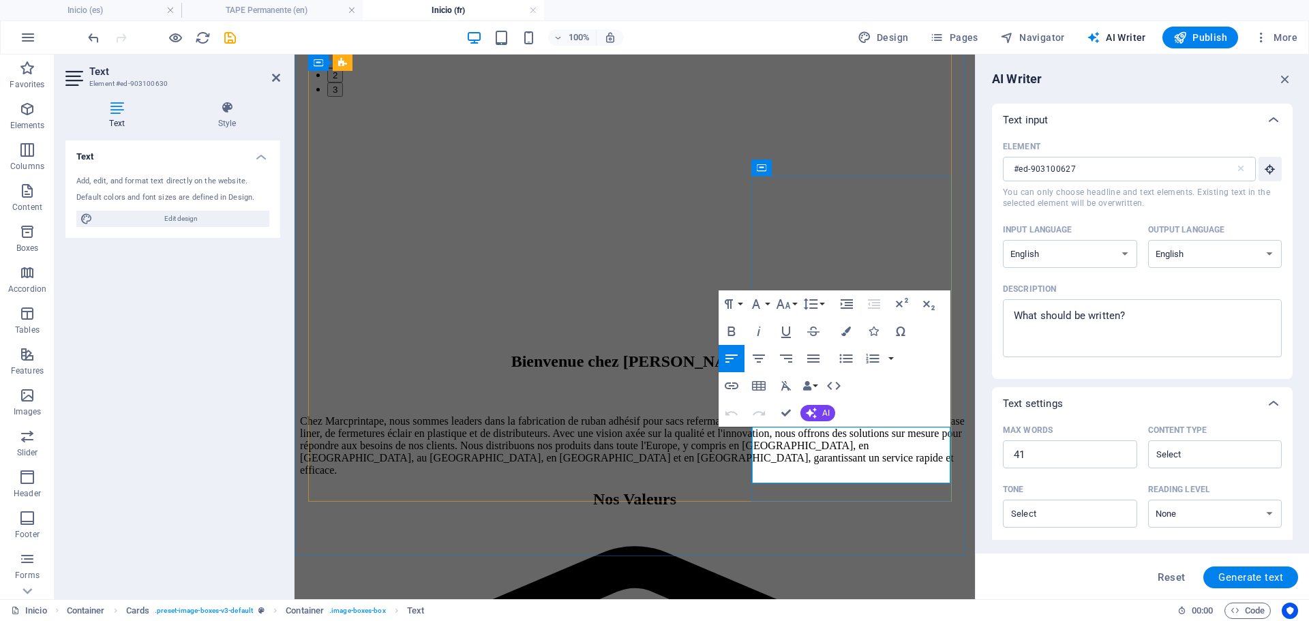
type input "#ed-903100630"
click at [824, 413] on span "AI" at bounding box center [826, 413] width 8 height 8
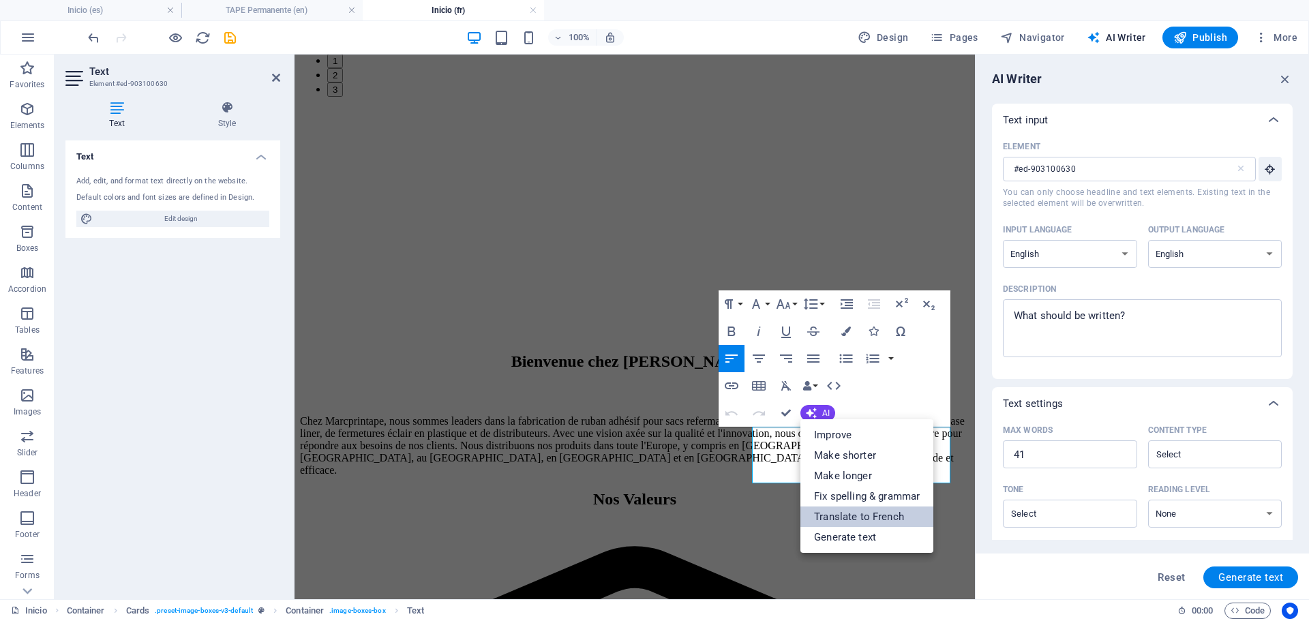
click at [854, 510] on link "Translate to French" at bounding box center [867, 517] width 133 height 20
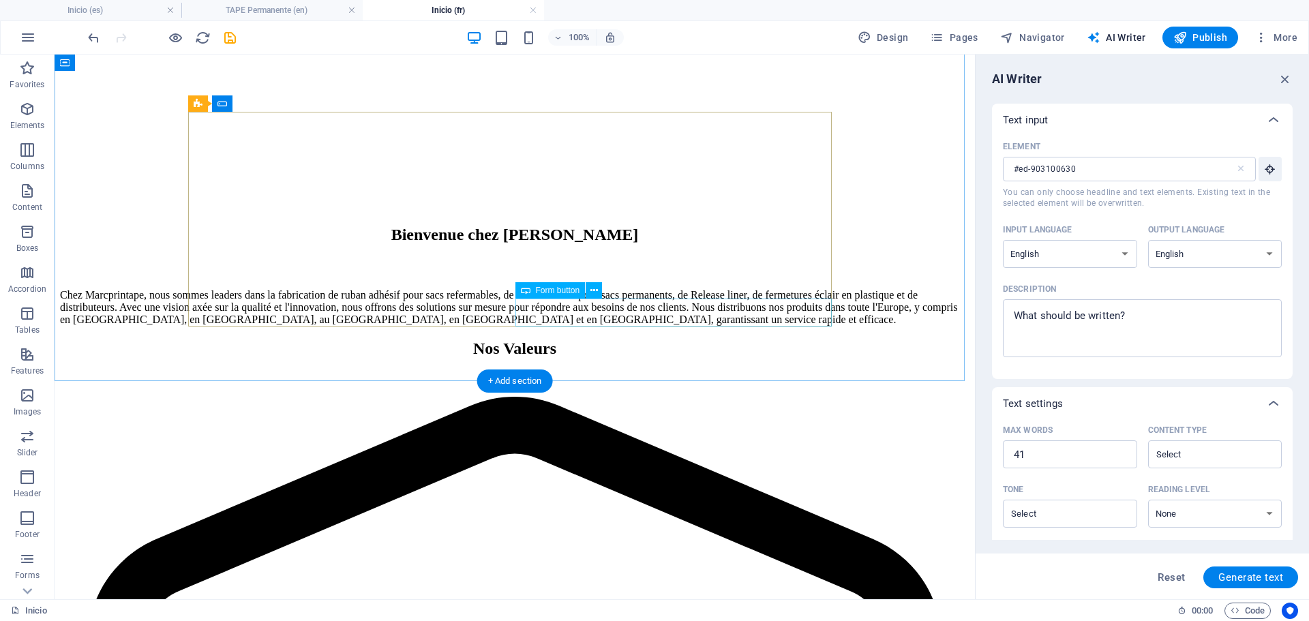
scroll to position [1804, 0]
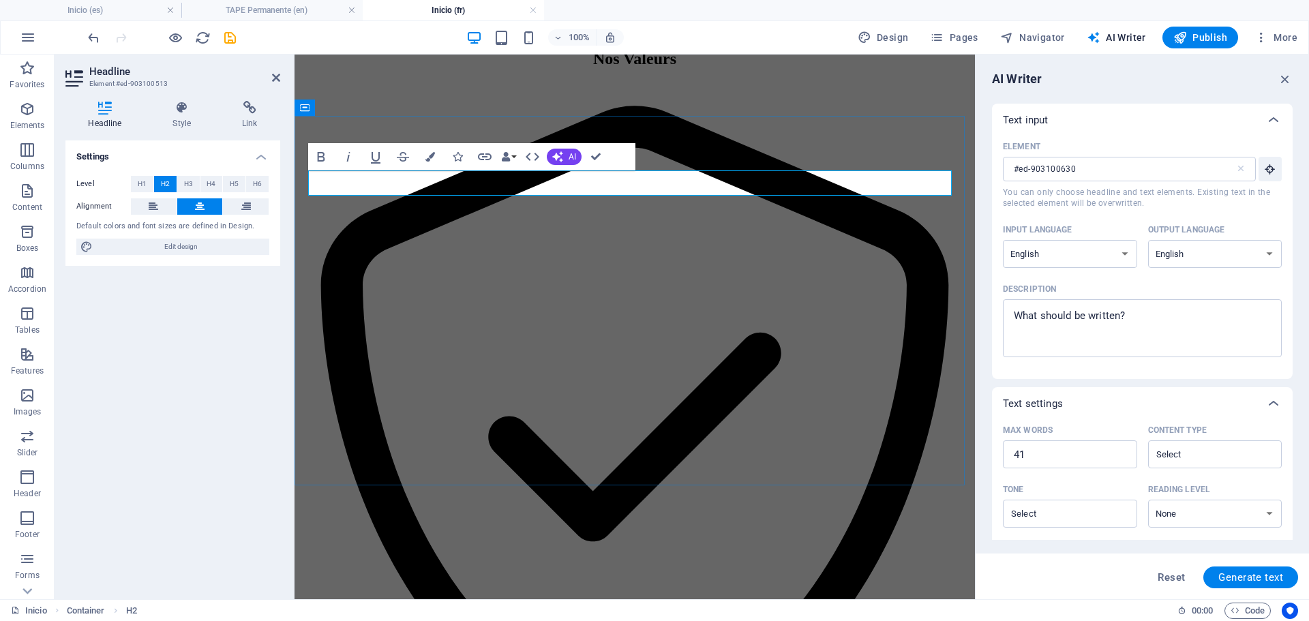
type input "#ed-903100513"
click at [556, 158] on icon "button" at bounding box center [557, 156] width 11 height 11
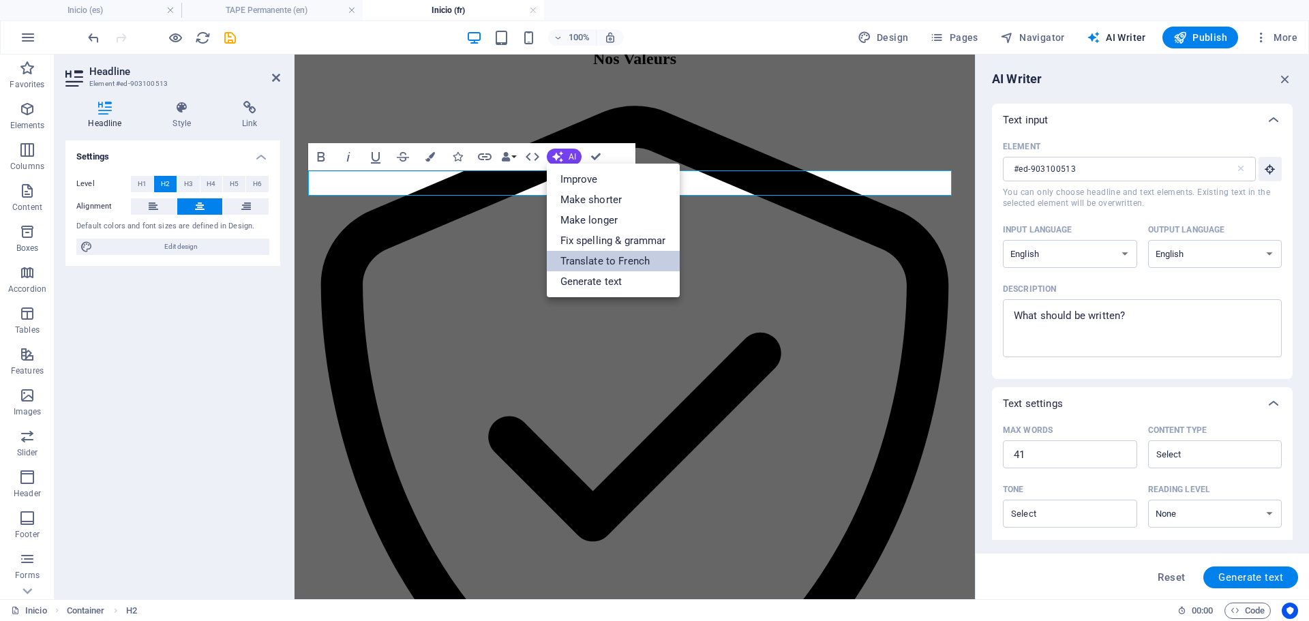
click at [614, 261] on link "Translate to French" at bounding box center [613, 261] width 133 height 20
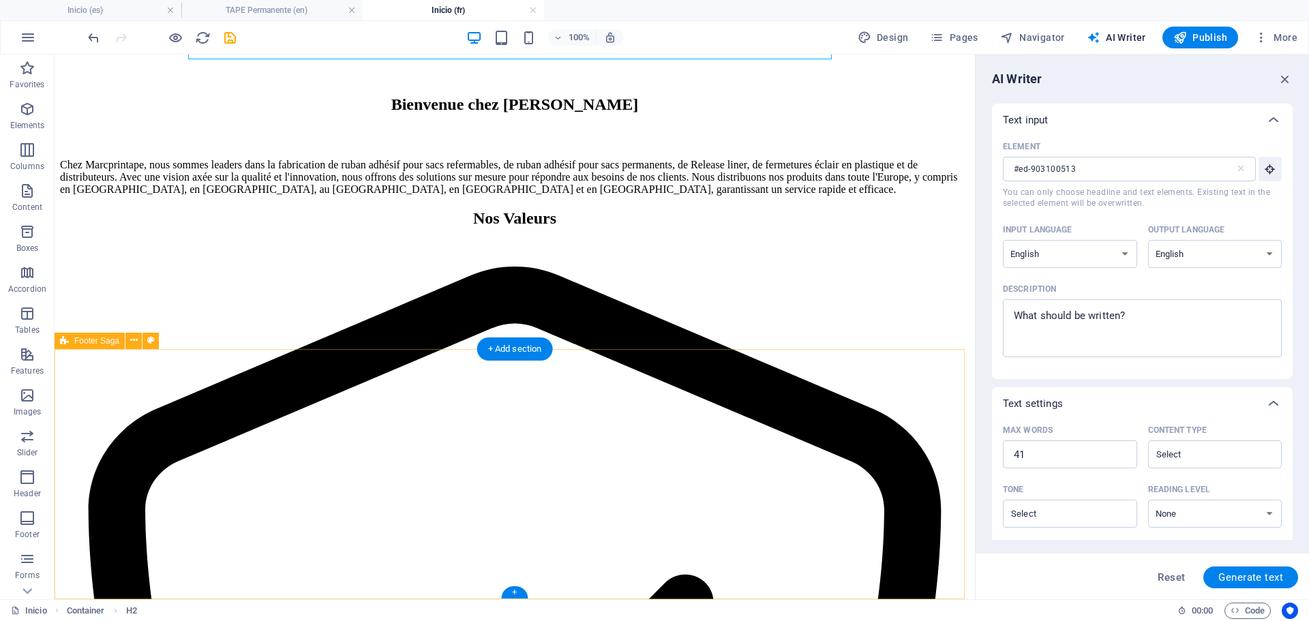
scroll to position [1941, 0]
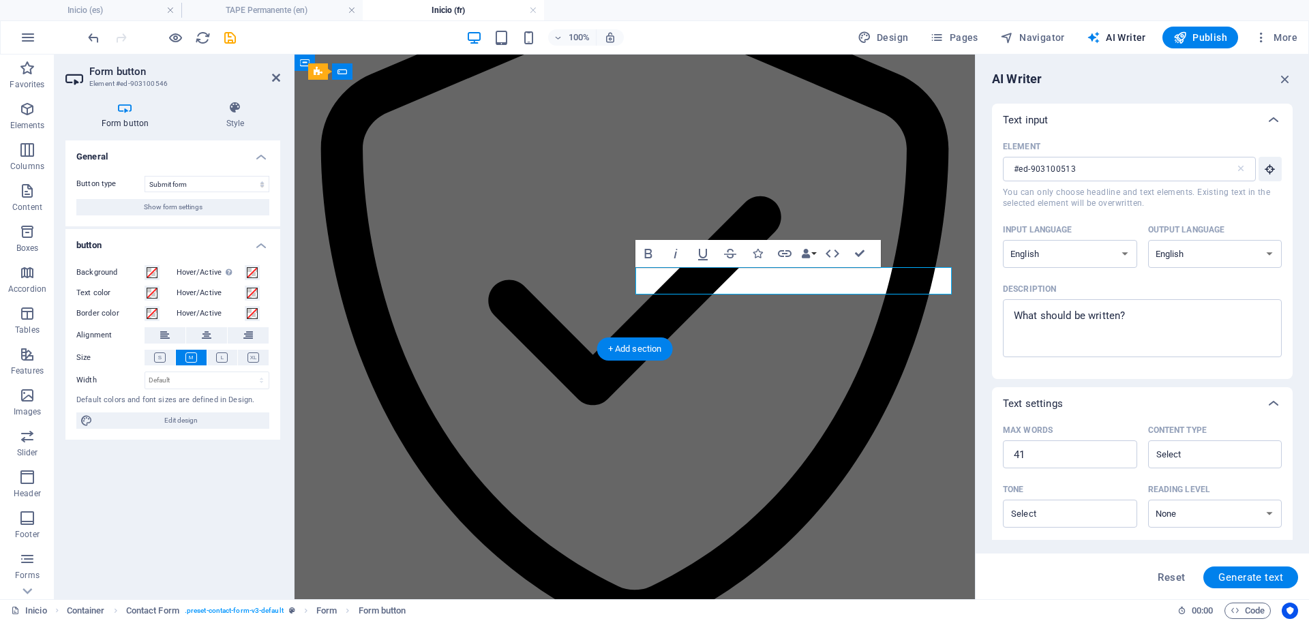
scroll to position [1940, 0]
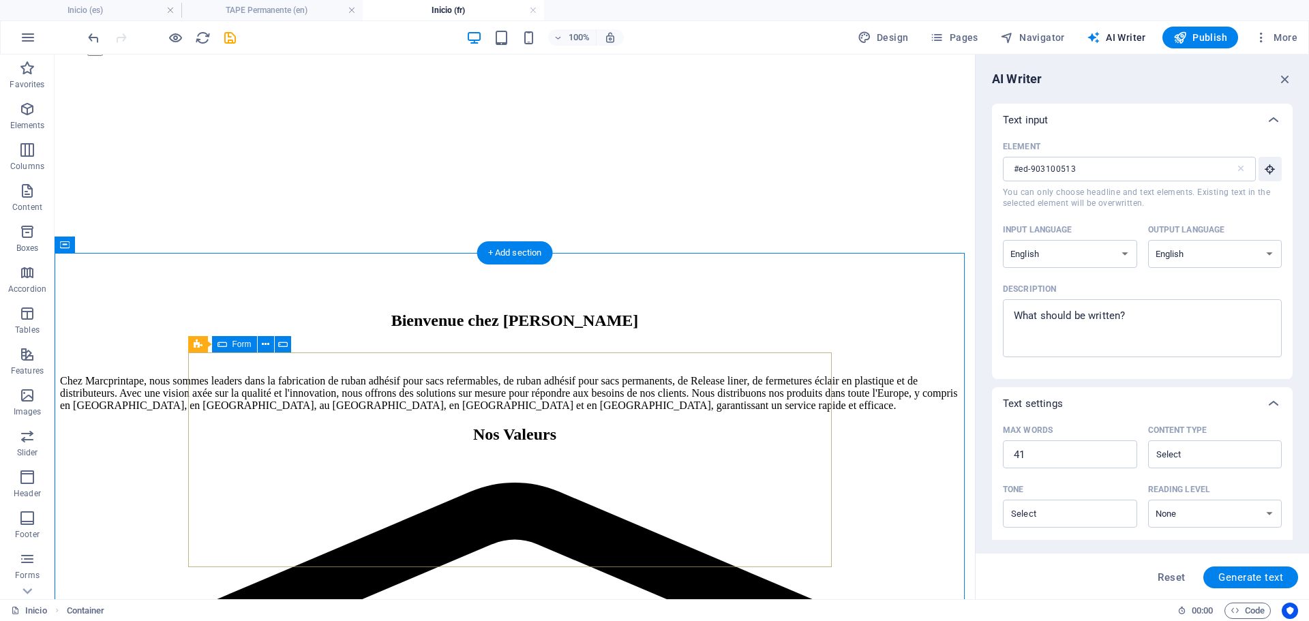
scroll to position [1736, 0]
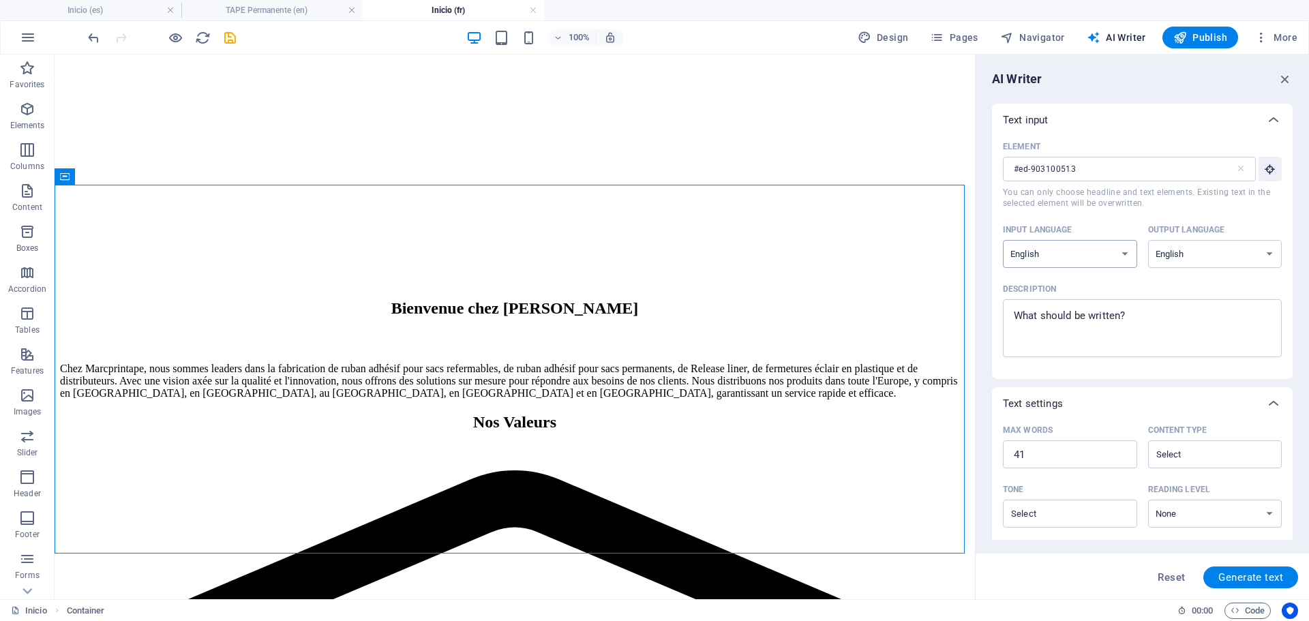
click at [1080, 253] on select "Albanian Arabic Armenian Awadhi Azerbaijani Bashkir Basque Belarusian Bengali B…" at bounding box center [1070, 254] width 134 height 28
select select "Spanish"
click at [1003, 240] on select "Albanian Arabic Armenian Awadhi Azerbaijani Bashkir Basque Belarusian Bengali B…" at bounding box center [1070, 254] width 134 height 28
click at [1193, 256] on select "Albanian Arabic Armenian Awadhi Azerbaijani Bashkir Basque Belarusian Bengali B…" at bounding box center [1215, 254] width 134 height 28
select select "French"
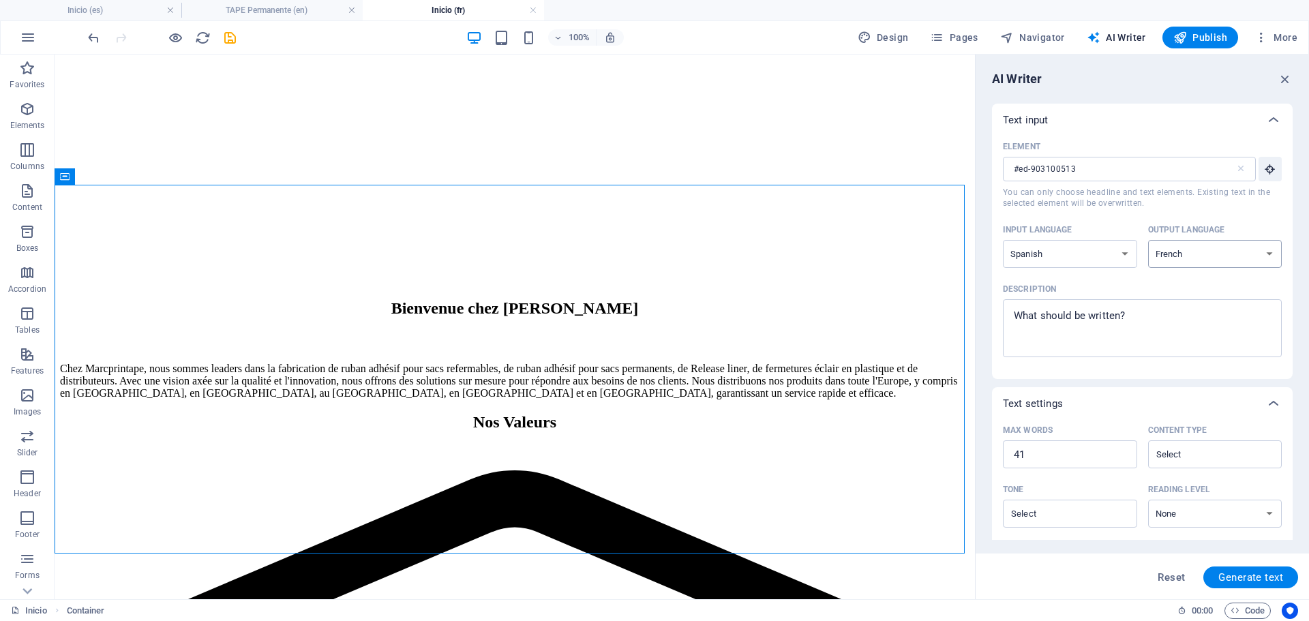
click at [1148, 240] on select "Albanian Arabic Armenian Awadhi Azerbaijani Bashkir Basque Belarusian Bengali B…" at bounding box center [1215, 254] width 134 height 28
drag, startPoint x: 1198, startPoint y: 367, endPoint x: 957, endPoint y: 315, distance: 246.2
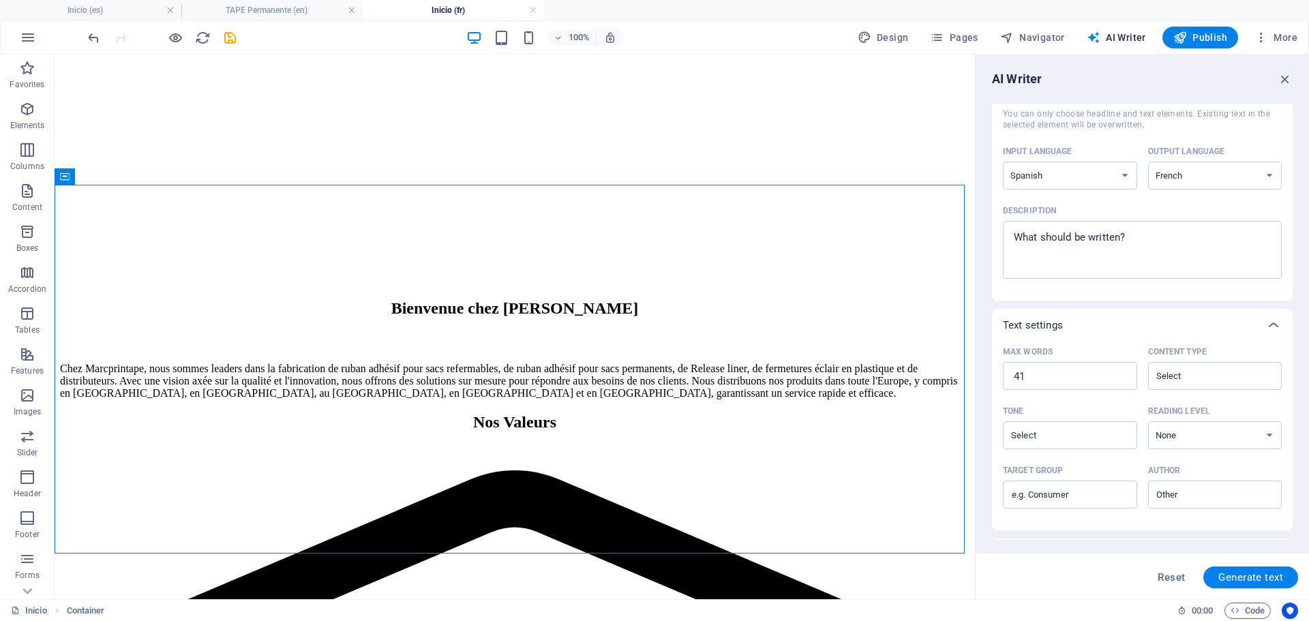
scroll to position [0, 0]
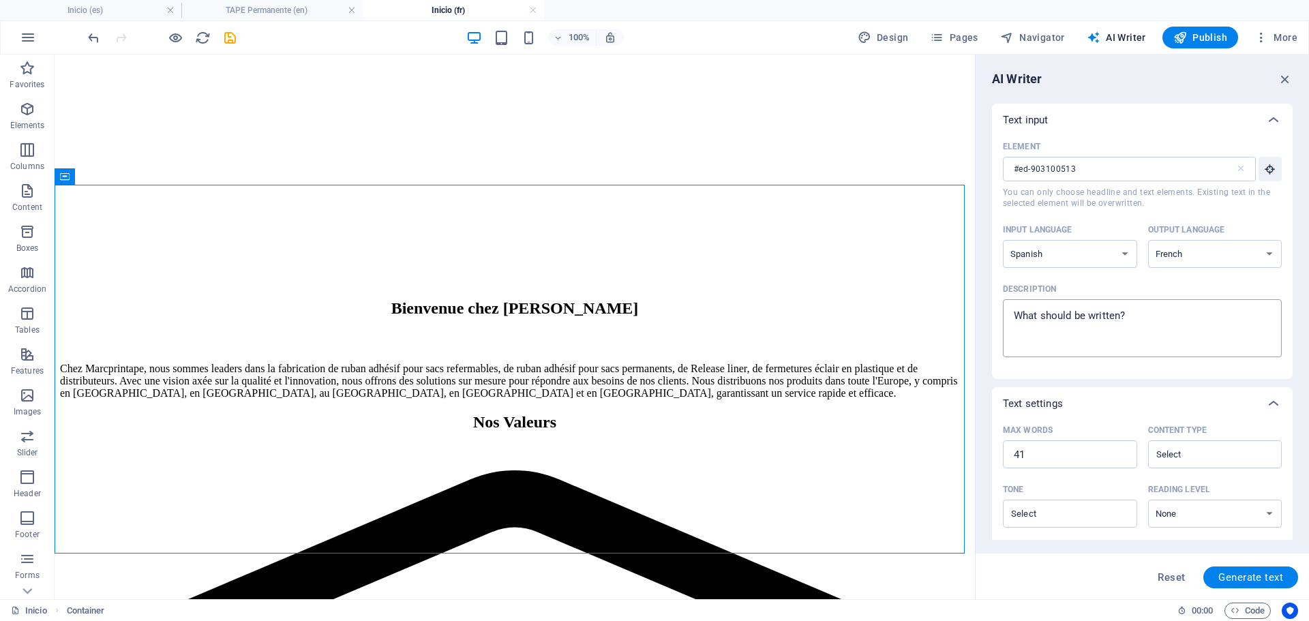
type textarea "x"
click at [1110, 325] on textarea "Description x ​" at bounding box center [1142, 328] width 265 height 44
type textarea "E"
type textarea "x"
type textarea "EN"
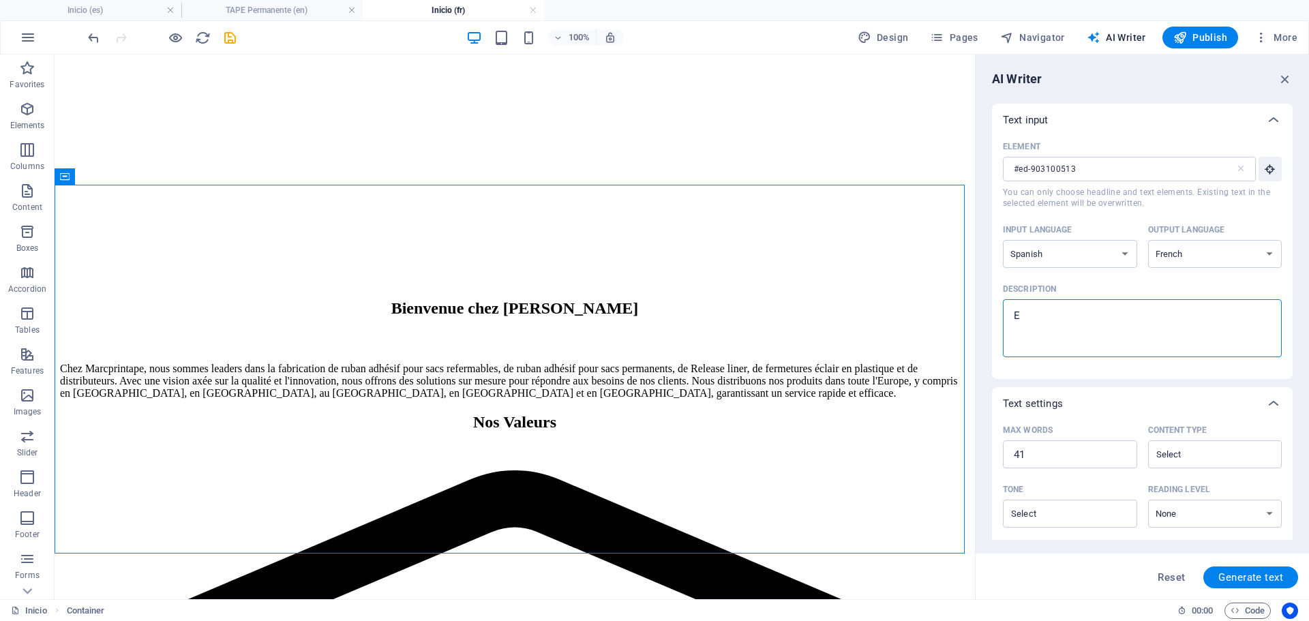
type textarea "x"
type textarea "ENV"
type textarea "x"
type textarea "ENVI"
type textarea "x"
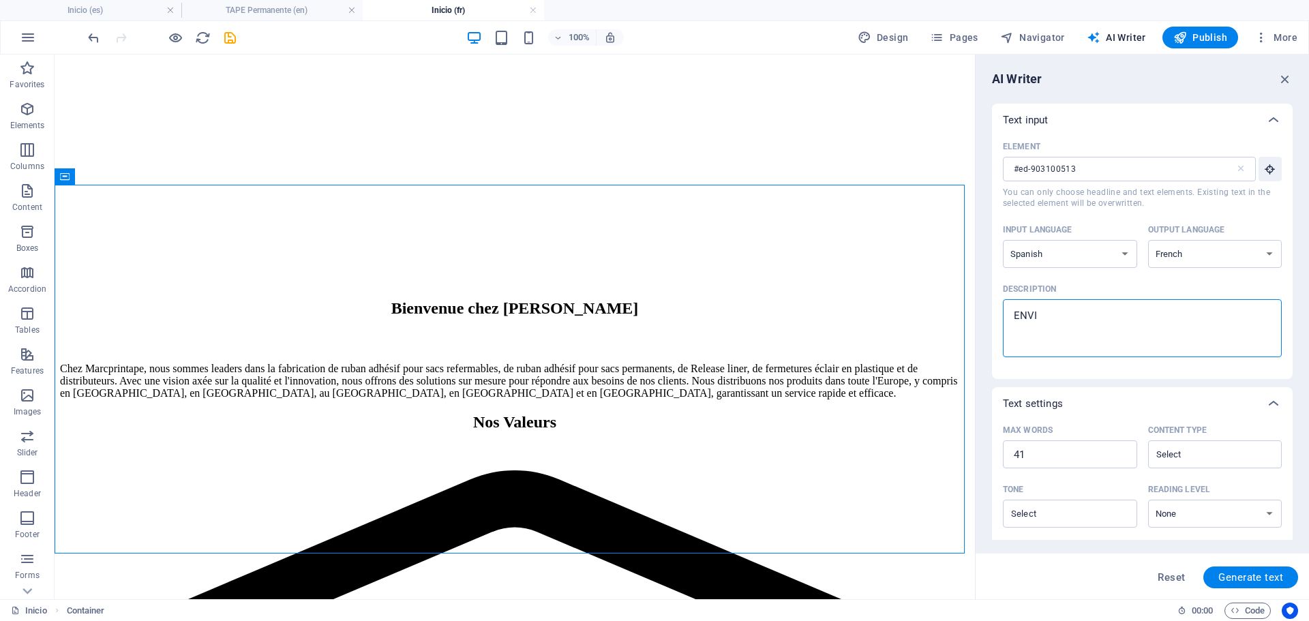
type textarea "ENVIA"
type textarea "x"
type textarea "ENVIAR"
type textarea "x"
type textarea "ENVIAR"
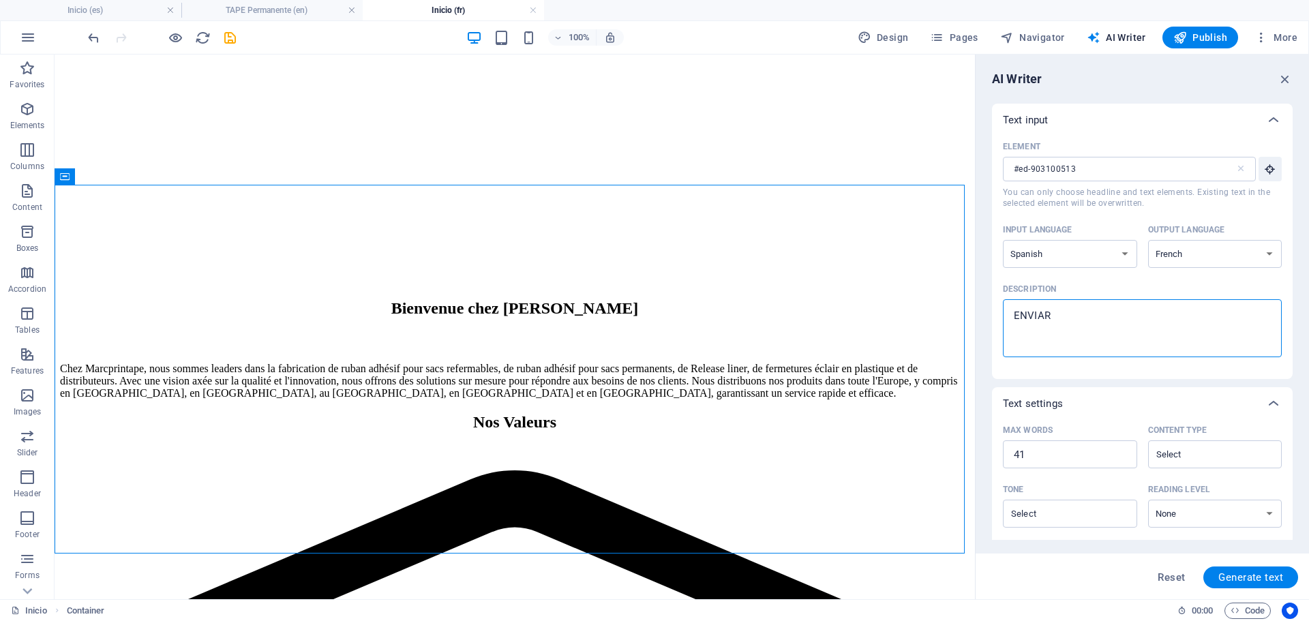
type textarea "x"
type textarea "ENVIAR M"
type textarea "x"
type textarea "ENVIAR ME"
type textarea "x"
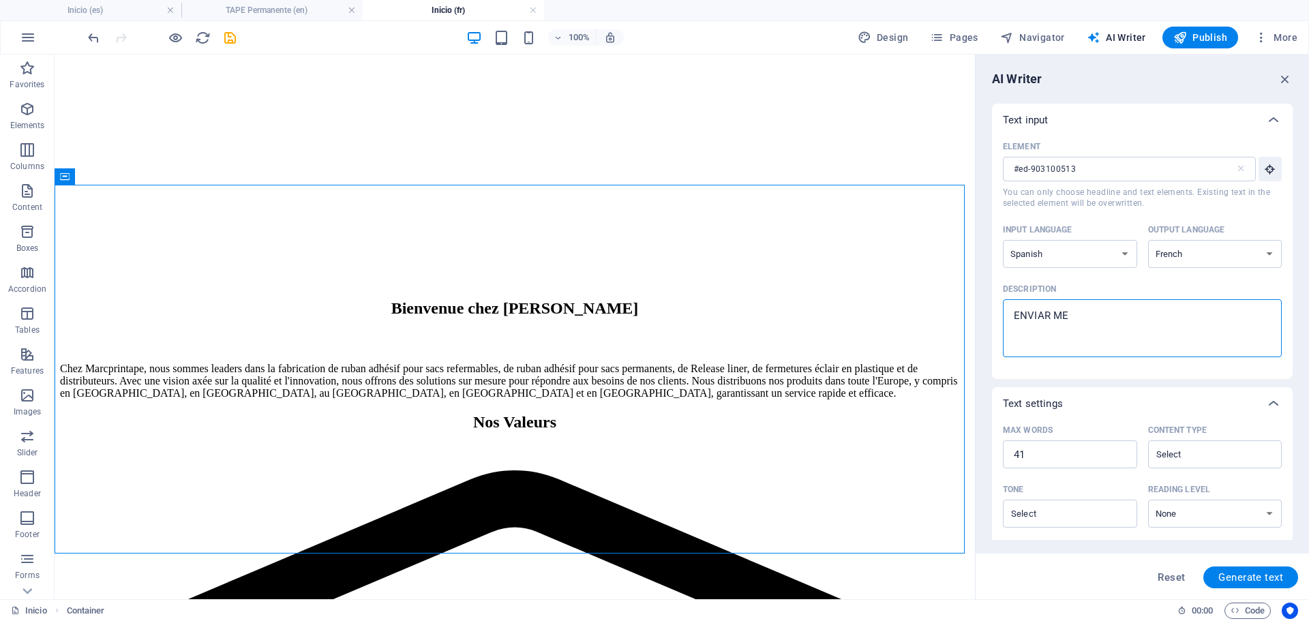
type textarea "ENVIAR MEN"
type textarea "x"
type textarea "ENVIAR MENS"
type textarea "x"
type textarea "ENVIAR MENSA"
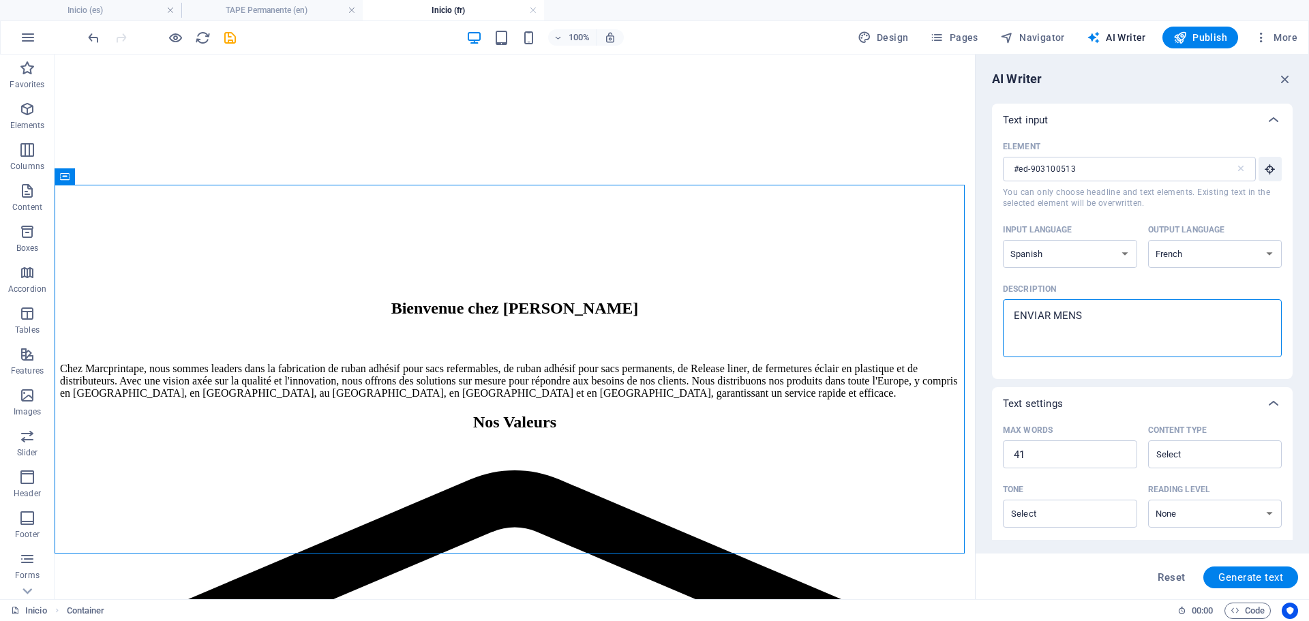
type textarea "x"
type textarea "ENVIAR MENSAJ"
type textarea "x"
type textarea "ENVIAR MENSAJE"
type textarea "x"
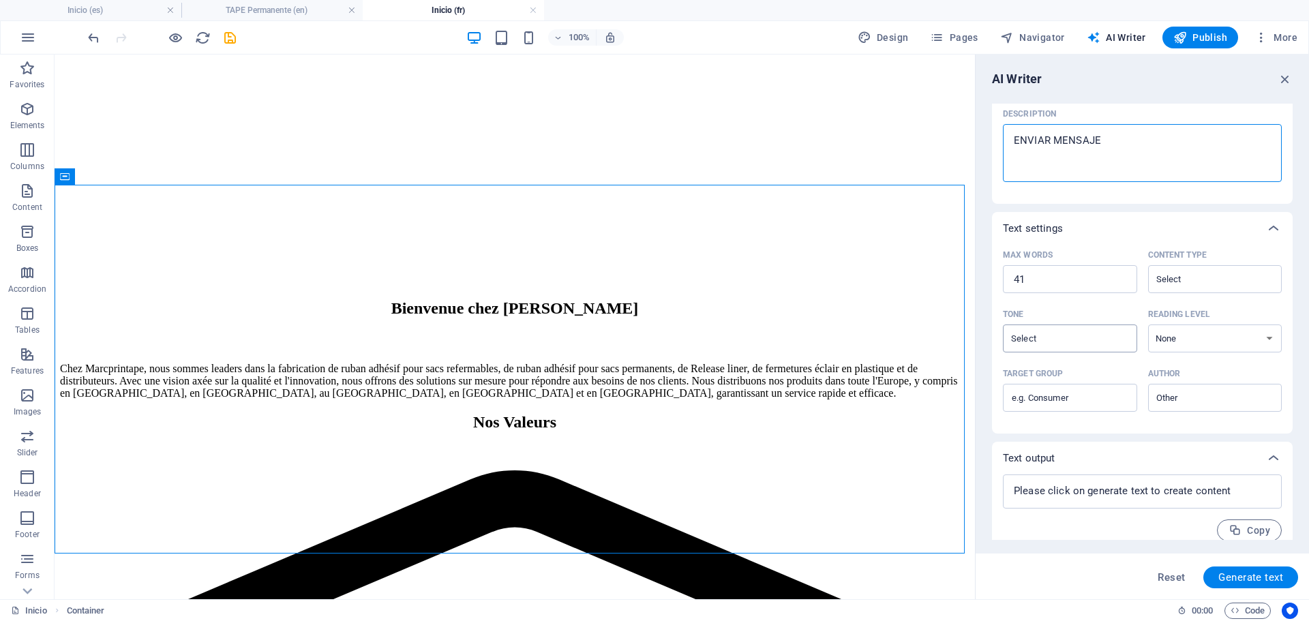
scroll to position [188, 0]
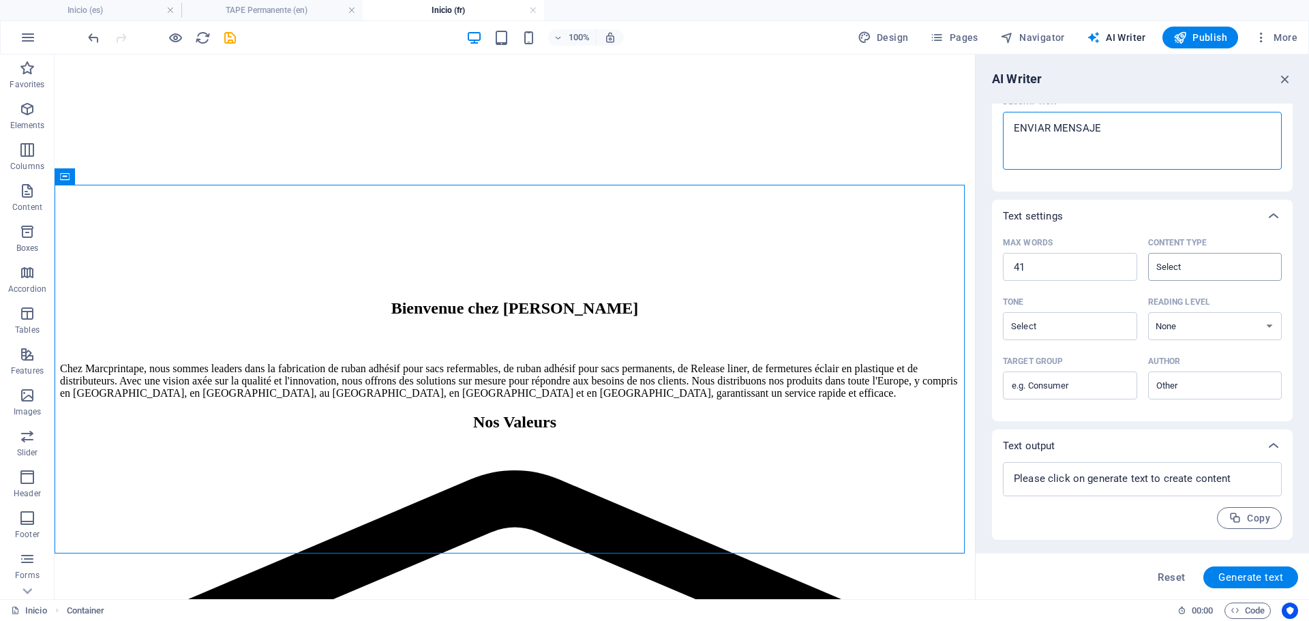
type textarea "ENVIAR MENSAJE"
type textarea "x"
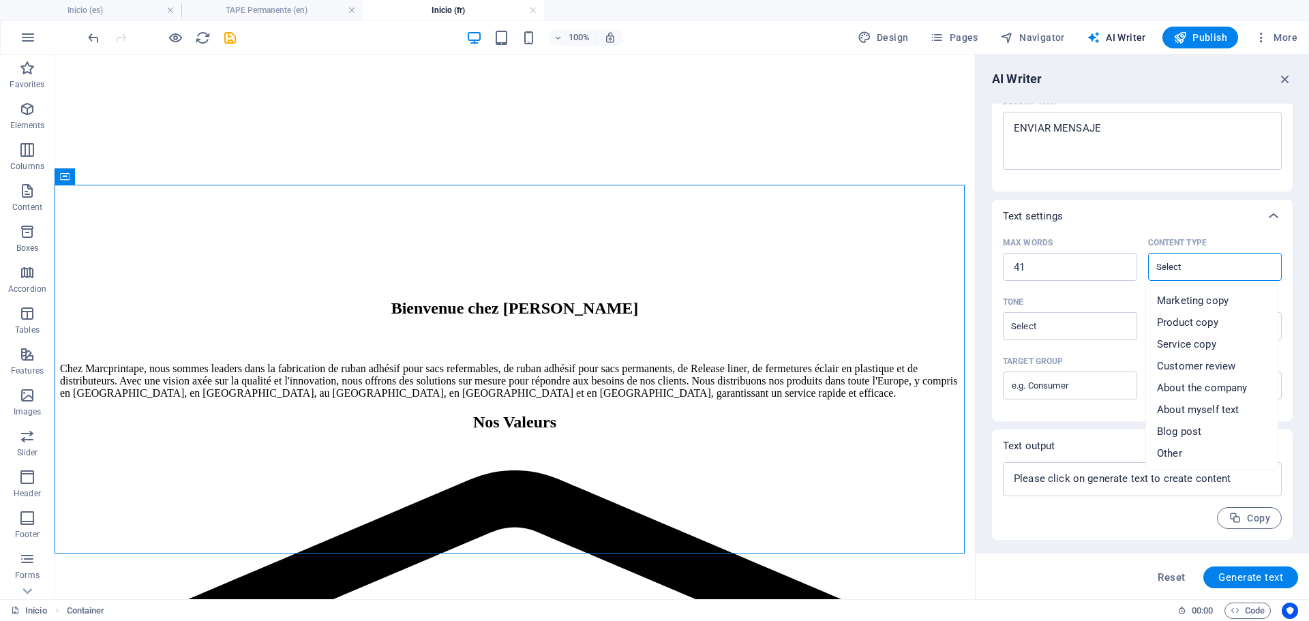
click at [1185, 270] on input "Content type ​" at bounding box center [1205, 267] width 104 height 20
click at [1118, 226] on div "Text settings" at bounding box center [1142, 216] width 301 height 33
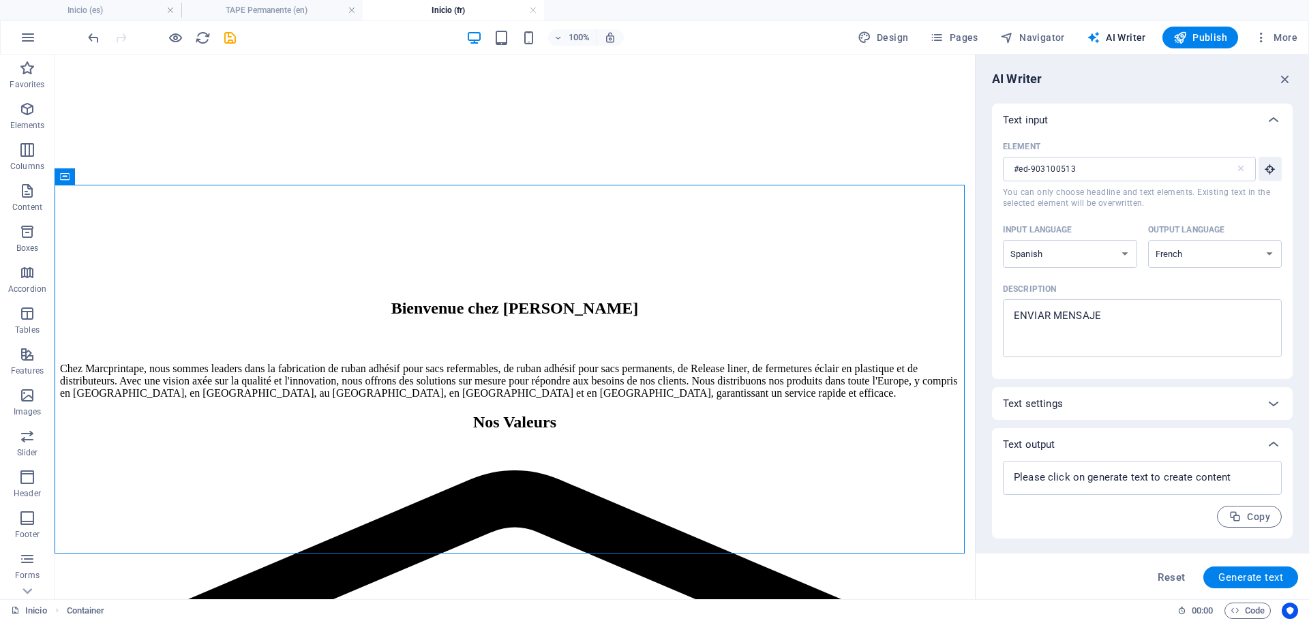
scroll to position [0, 0]
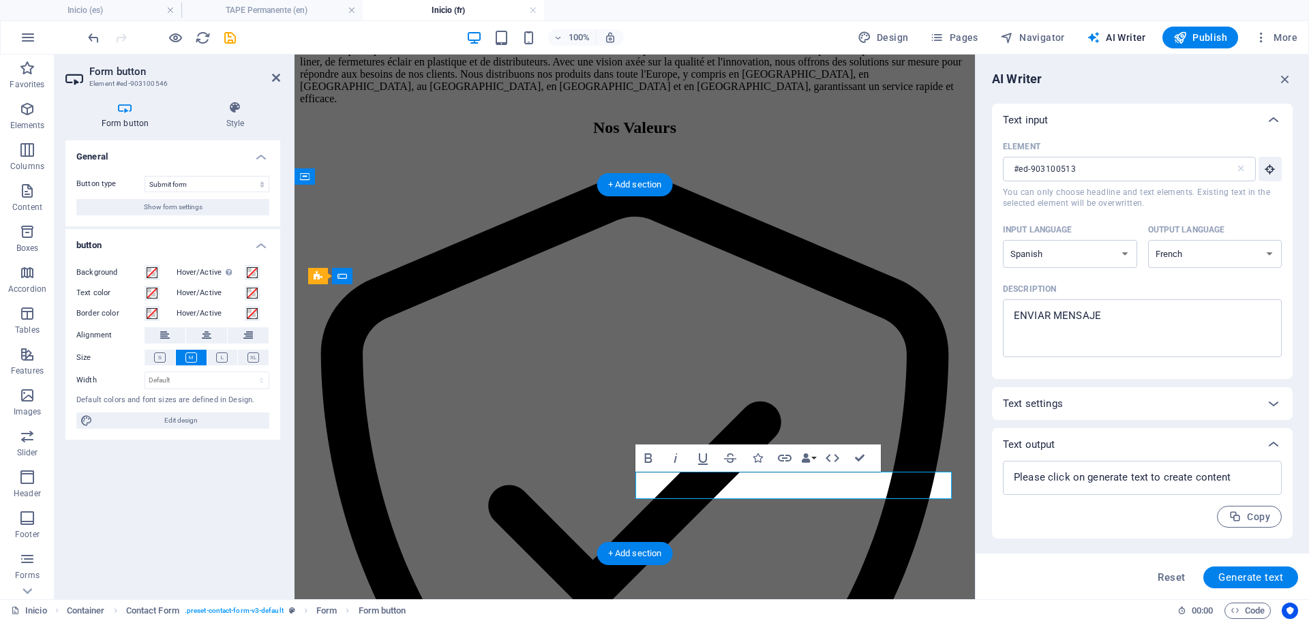
type button "Submit"
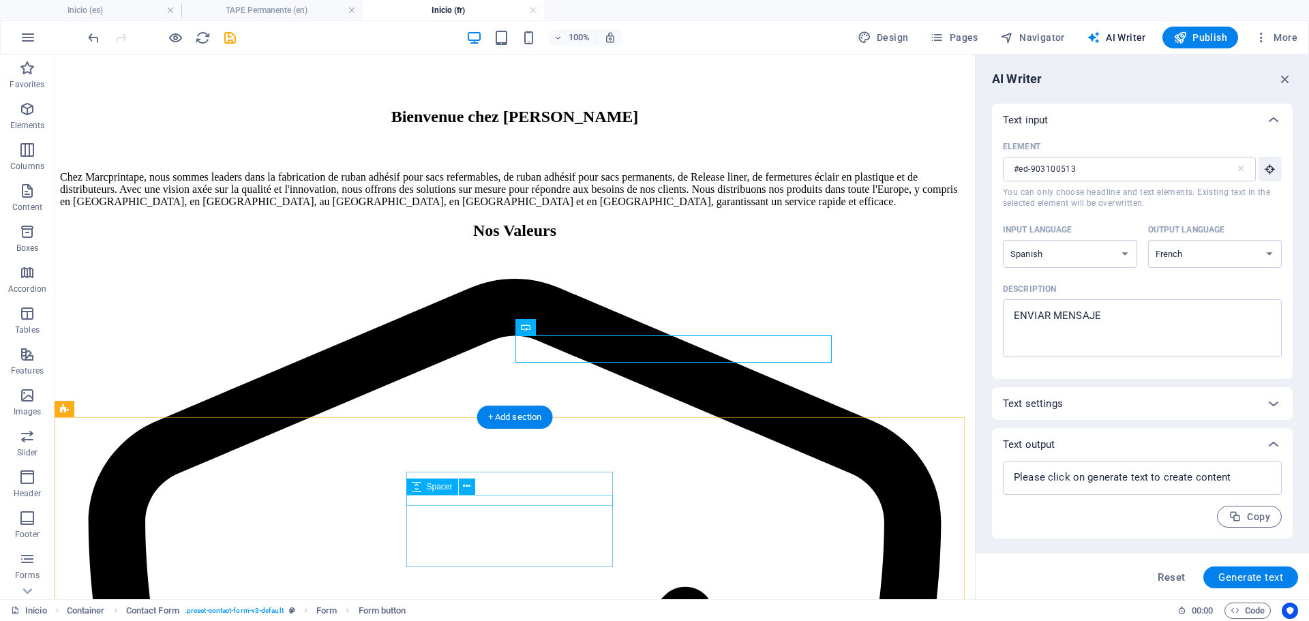
scroll to position [1940, 0]
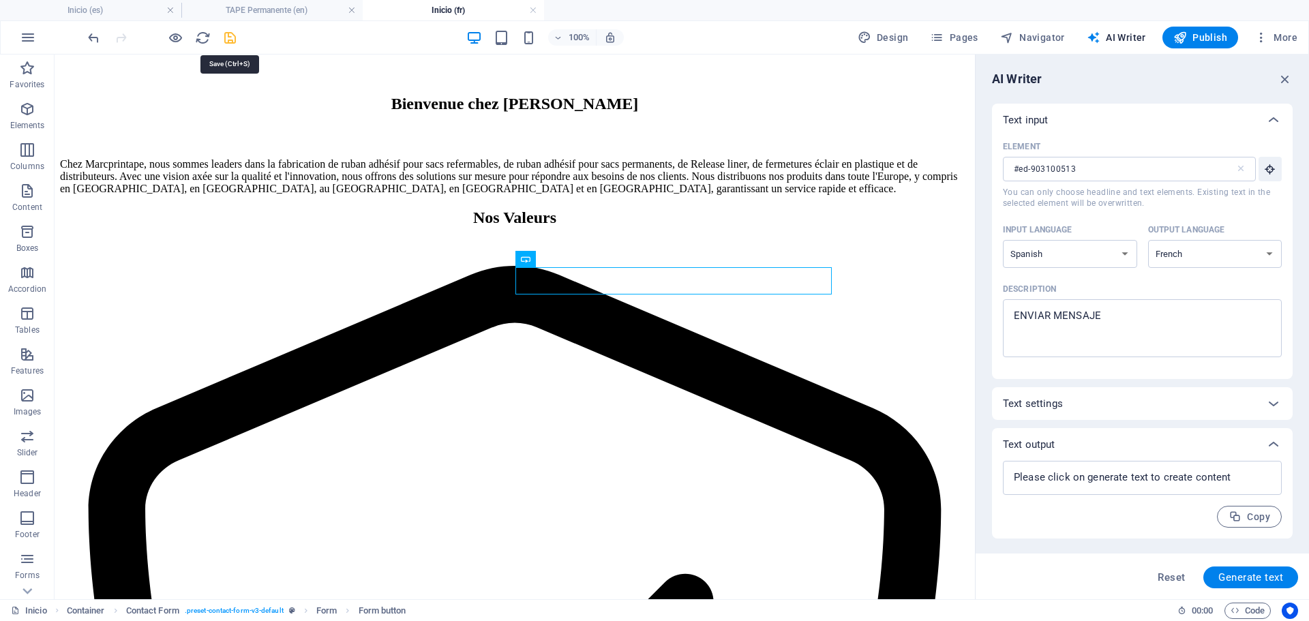
click at [229, 35] on icon "save" at bounding box center [230, 38] width 16 height 16
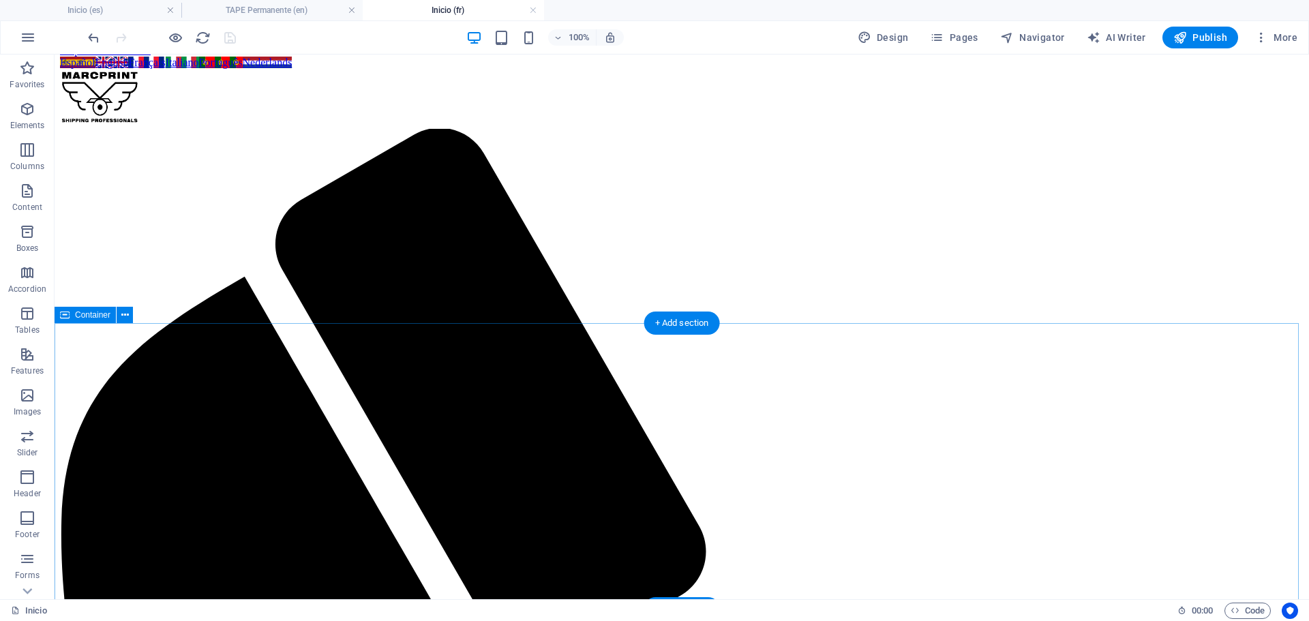
scroll to position [0, 0]
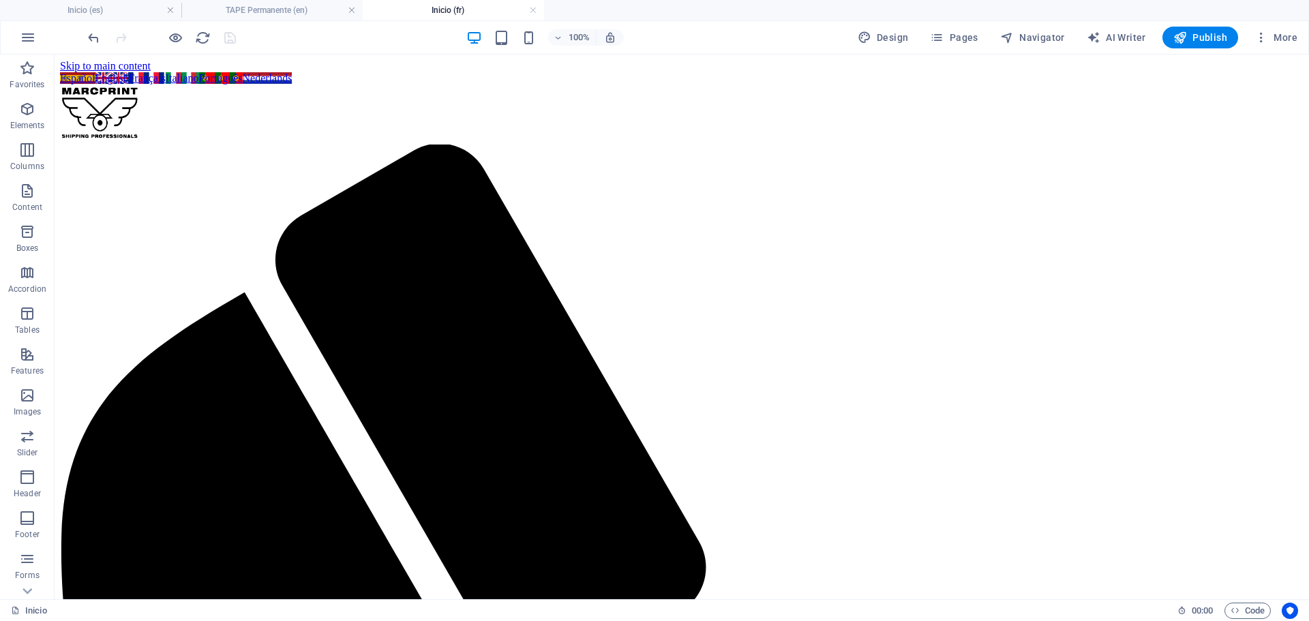
click at [534, 11] on link at bounding box center [533, 10] width 8 height 13
click at [353, 12] on link at bounding box center [352, 10] width 8 height 13
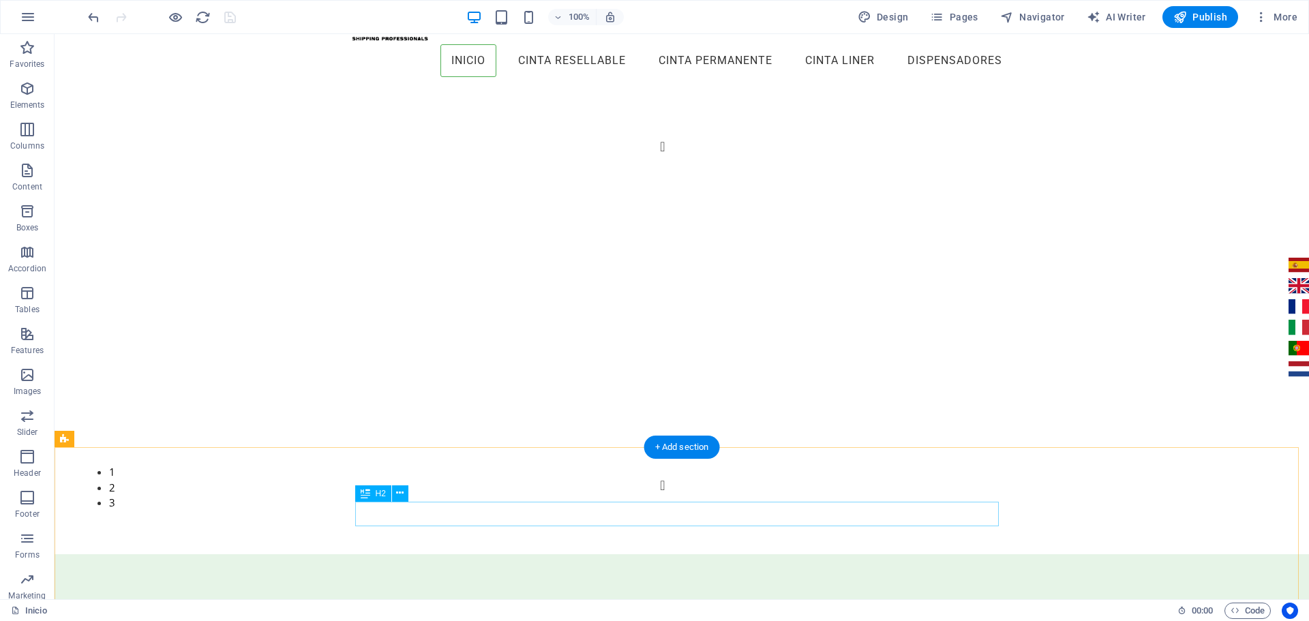
scroll to position [68, 0]
